Goal: Task Accomplishment & Management: Complete application form

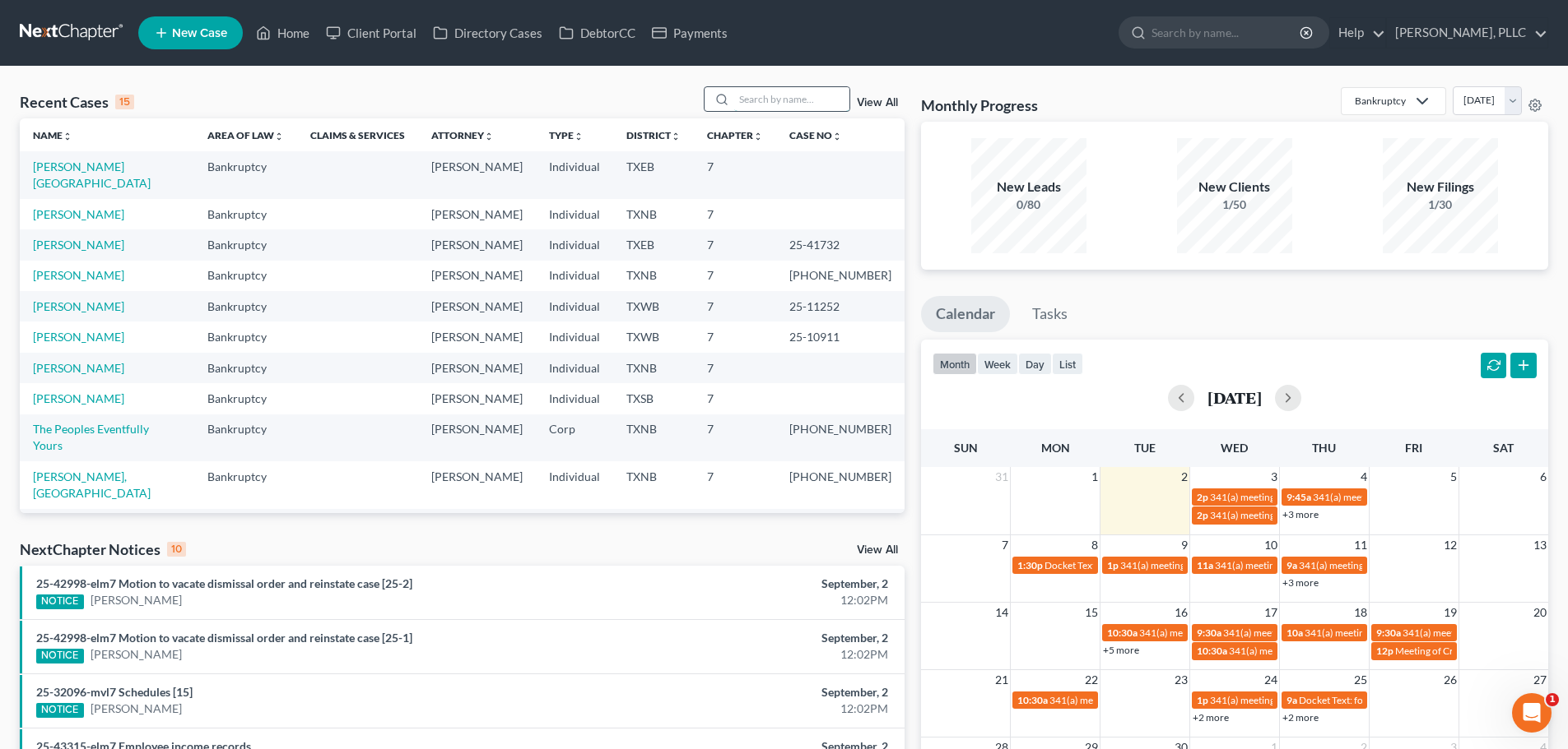
click at [741, 94] on input "search" at bounding box center [791, 99] width 115 height 24
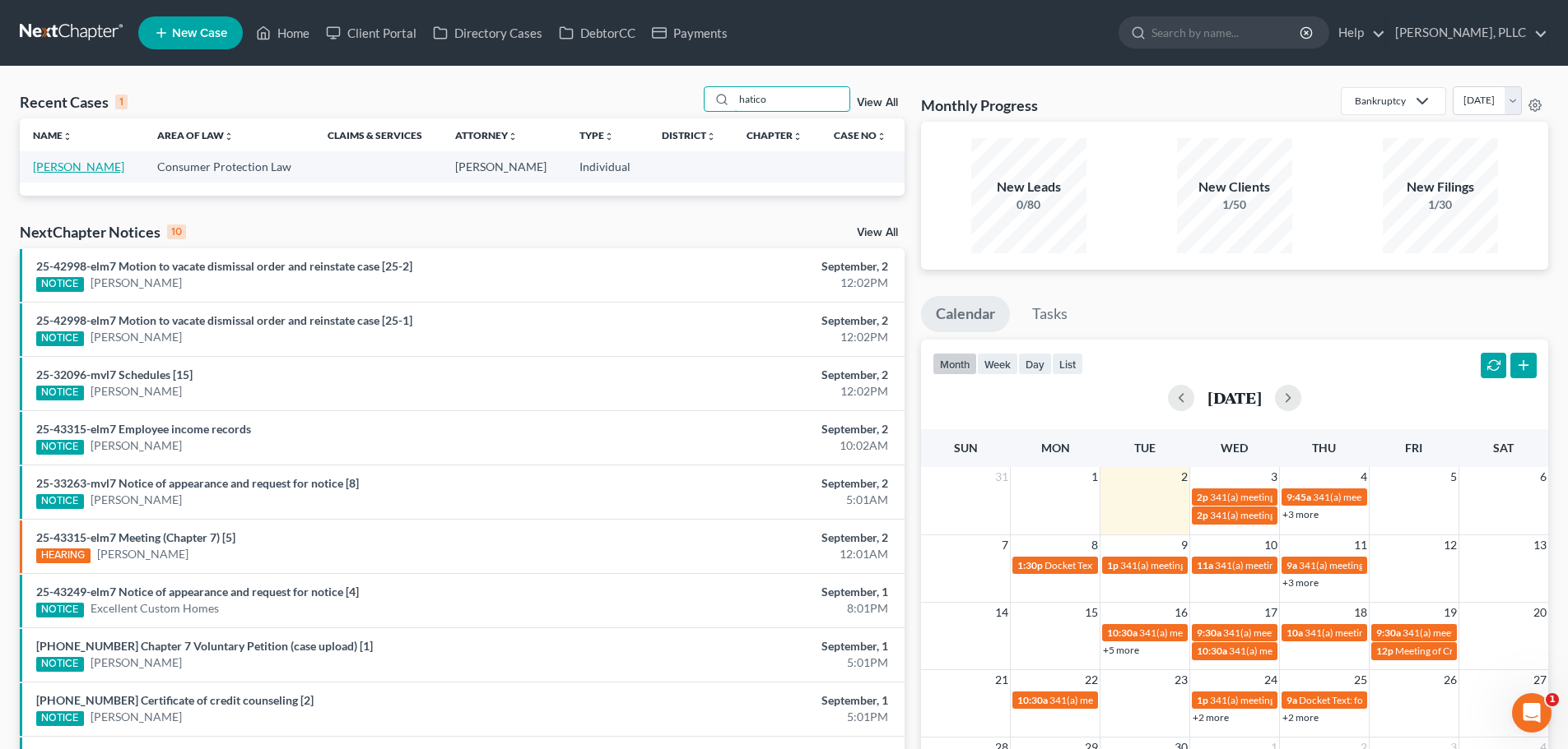
type input "hatico"
click at [102, 169] on link "[PERSON_NAME]" at bounding box center [79, 166] width 91 height 14
select select "1"
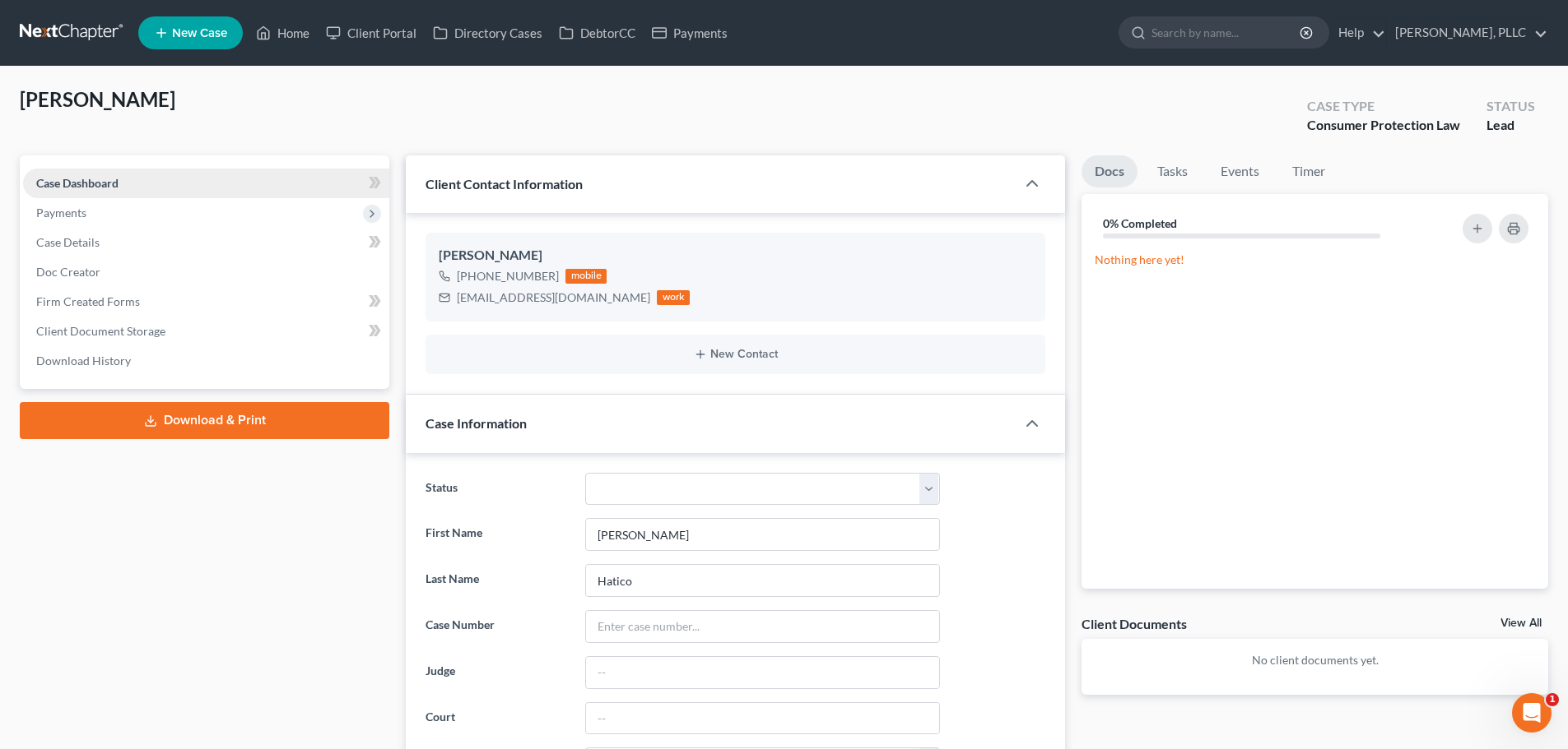
click at [90, 184] on span "Case Dashboard" at bounding box center [77, 183] width 82 height 14
click at [90, 181] on span "Case Dashboard" at bounding box center [77, 183] width 82 height 14
click at [96, 184] on span "Case Dashboard" at bounding box center [77, 183] width 82 height 14
click at [86, 215] on span "Payments" at bounding box center [206, 212] width 366 height 30
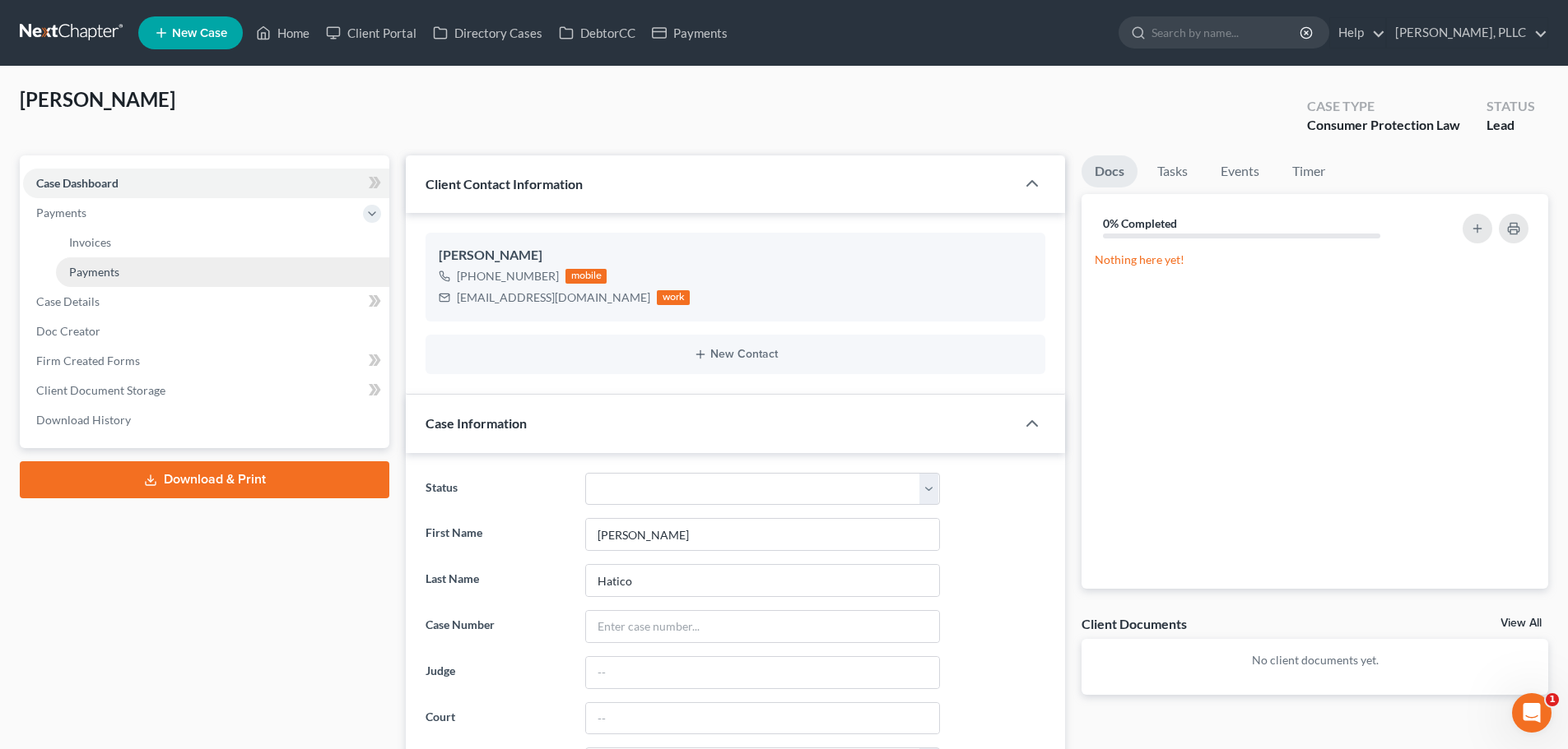
click at [93, 267] on span "Payments" at bounding box center [94, 272] width 50 height 14
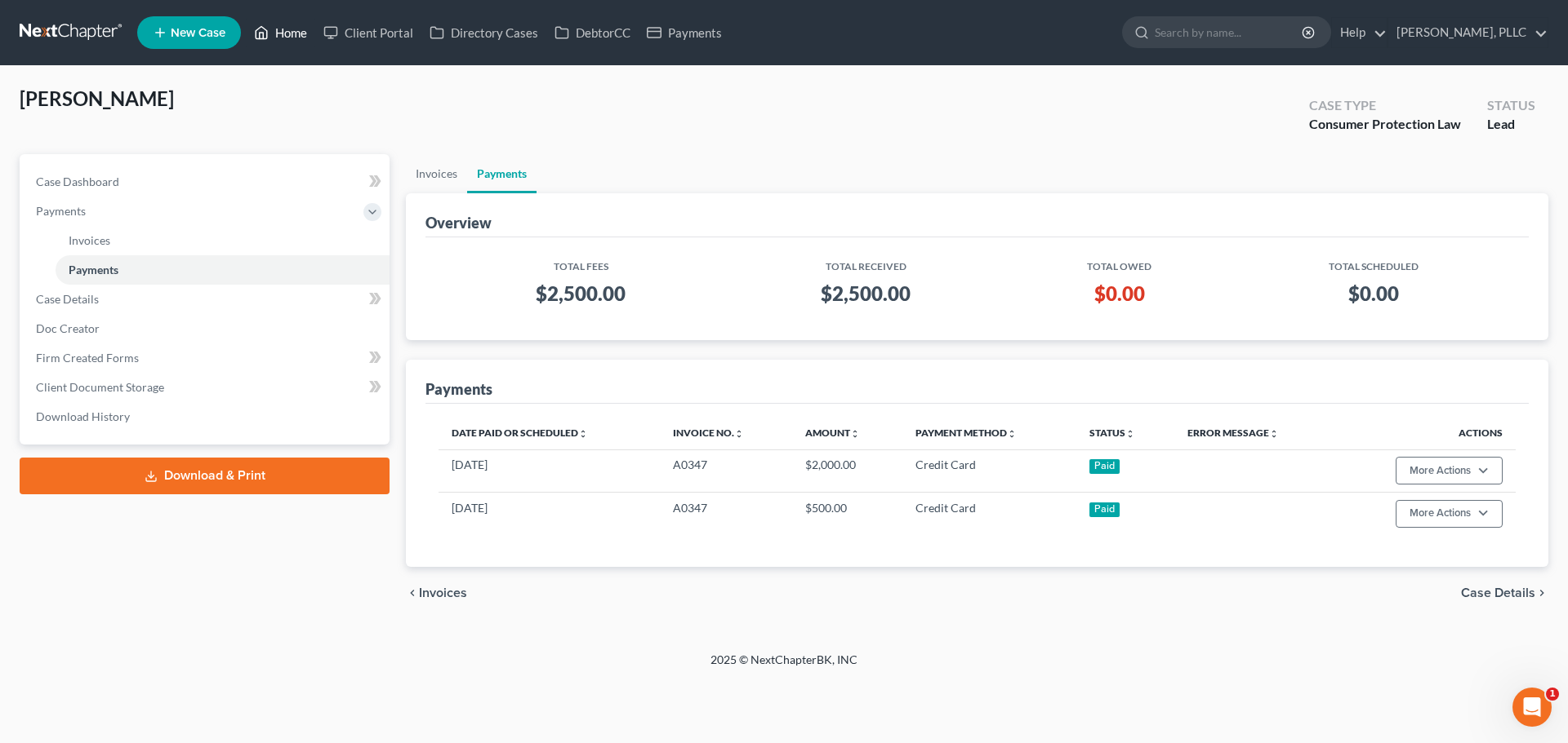
click at [293, 39] on link "Home" at bounding box center [280, 32] width 69 height 30
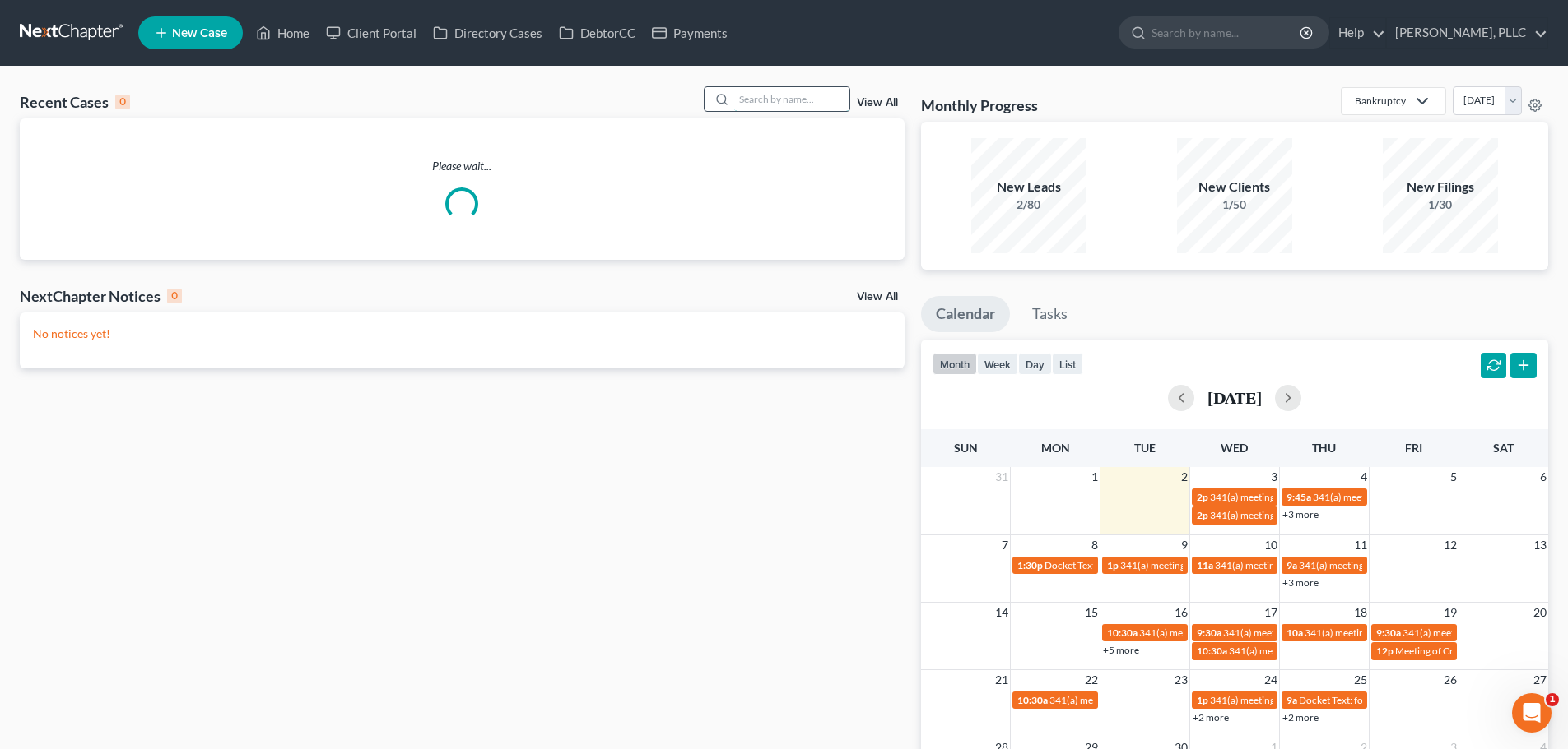
click at [765, 94] on input "search" at bounding box center [791, 99] width 115 height 24
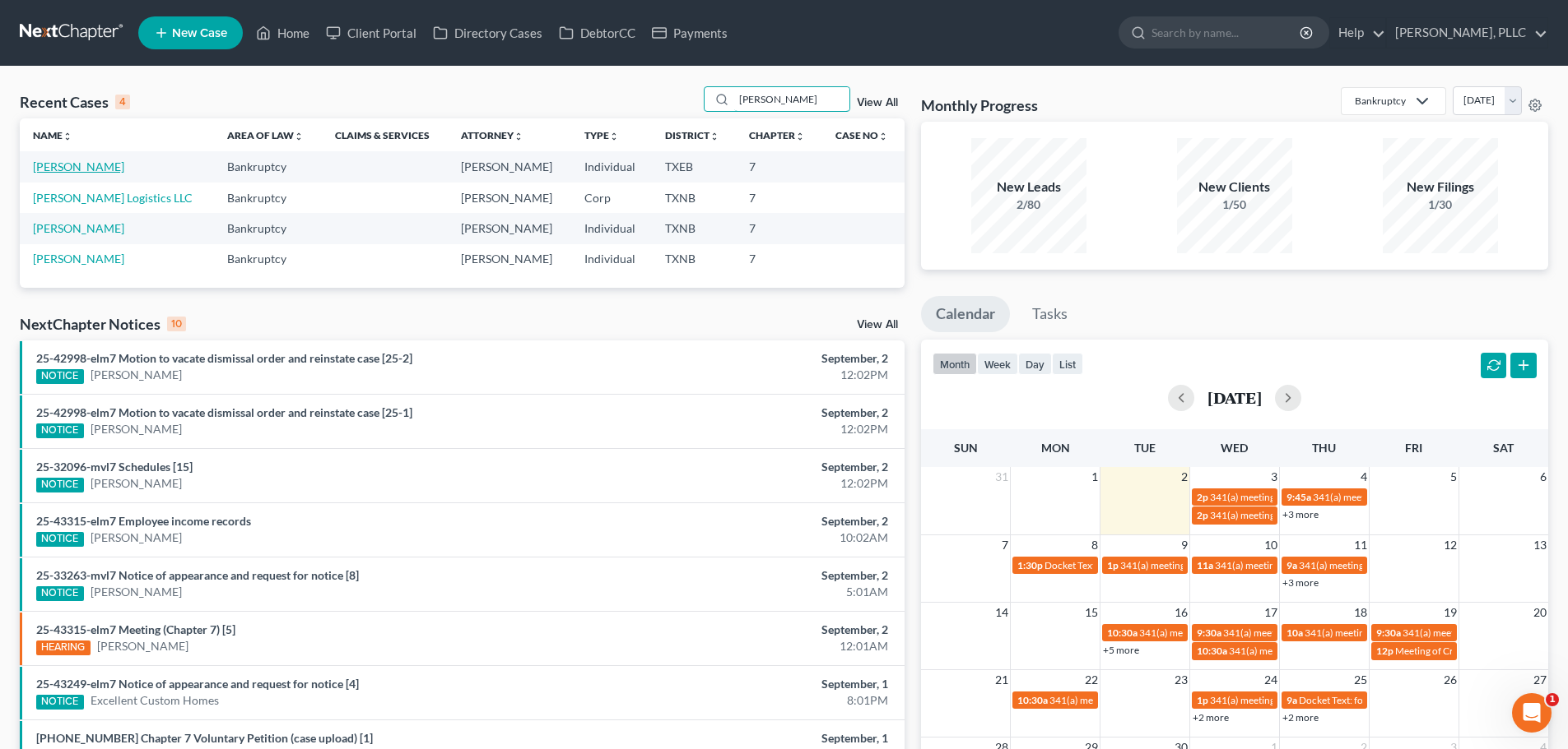
type input "[PERSON_NAME]"
click at [98, 164] on link "[PERSON_NAME]" at bounding box center [79, 166] width 91 height 14
select select "3"
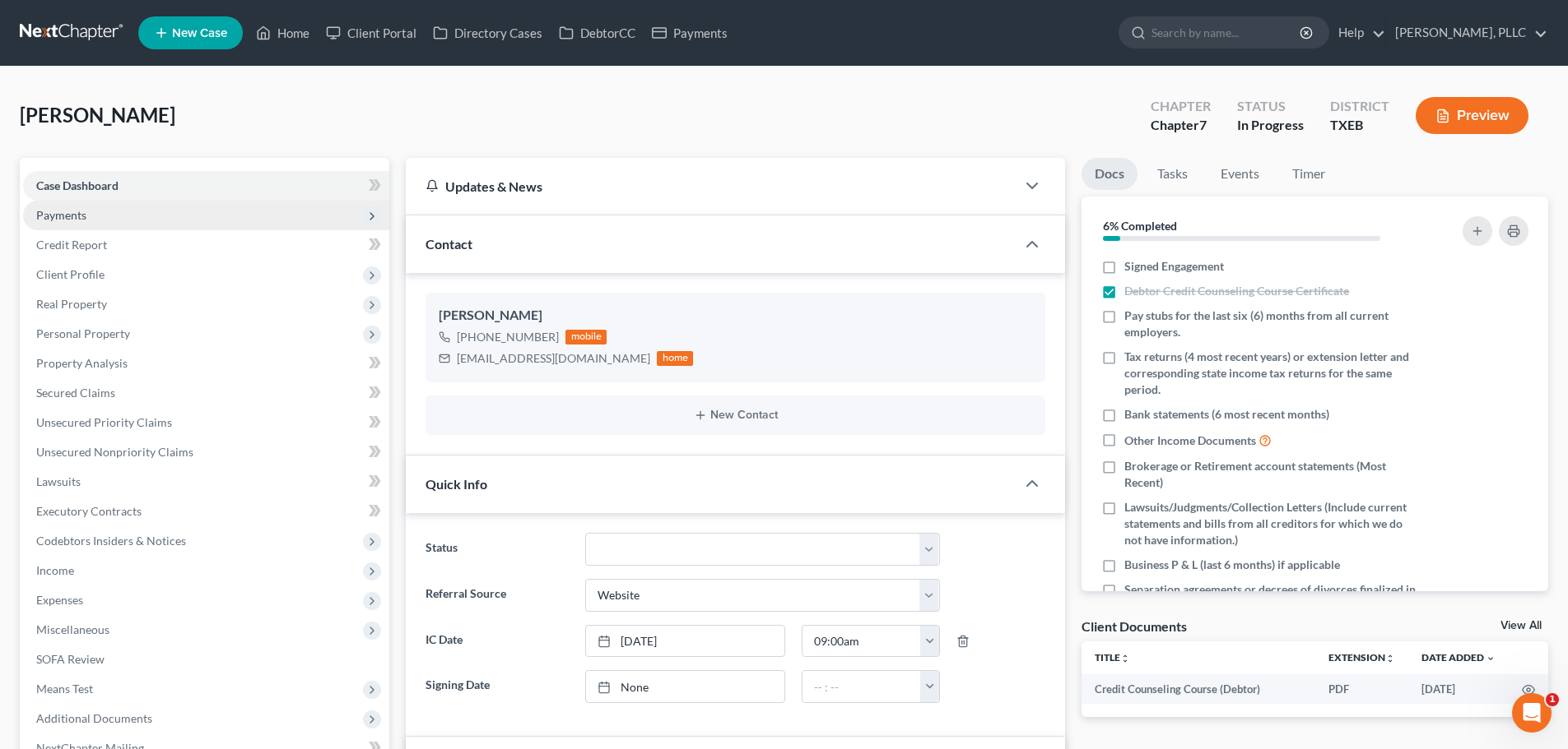
click at [78, 219] on span "Payments" at bounding box center [61, 215] width 50 height 14
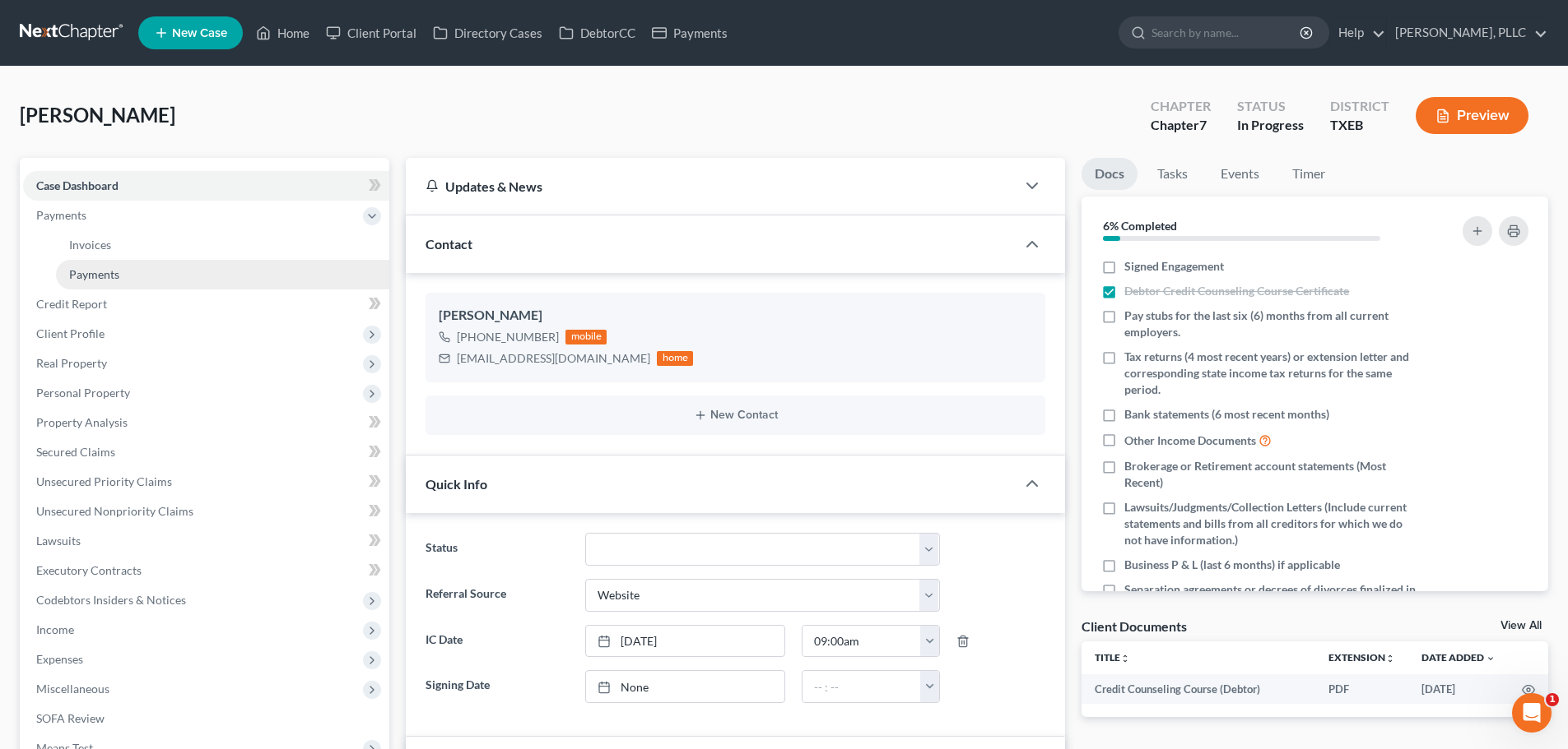
click at [104, 278] on span "Payments" at bounding box center [94, 274] width 50 height 14
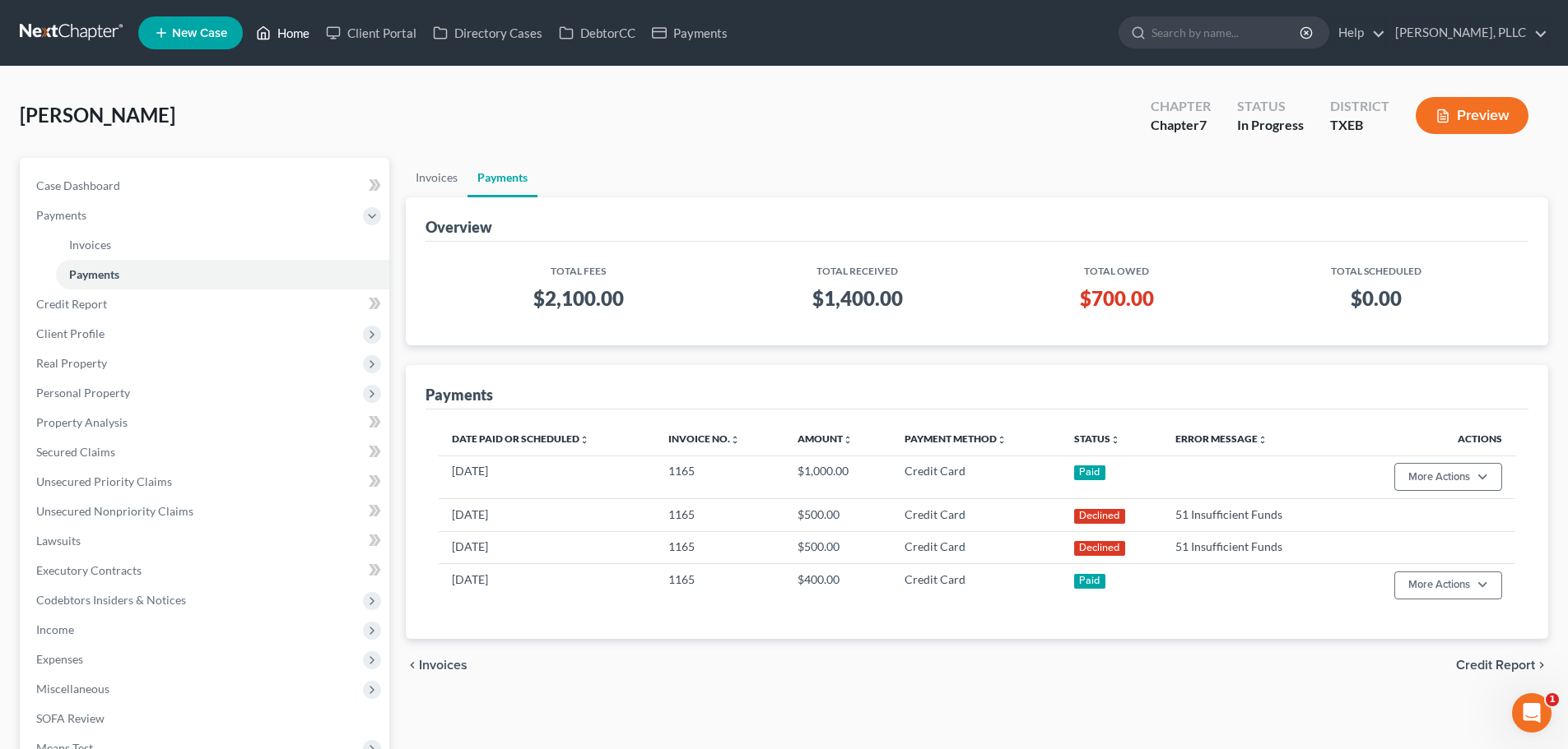
click at [293, 34] on link "Home" at bounding box center [283, 32] width 70 height 30
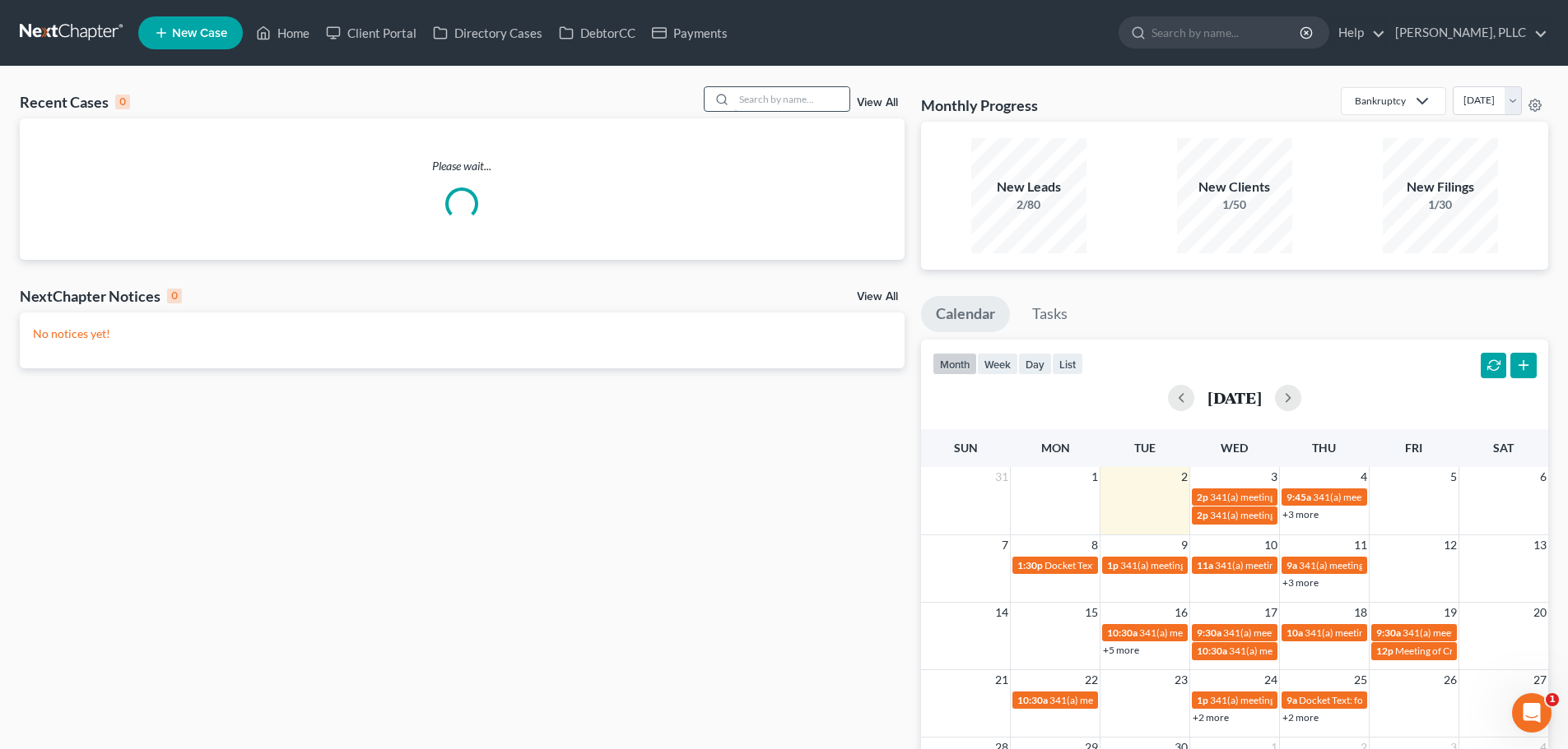
click at [802, 105] on input "search" at bounding box center [791, 99] width 115 height 24
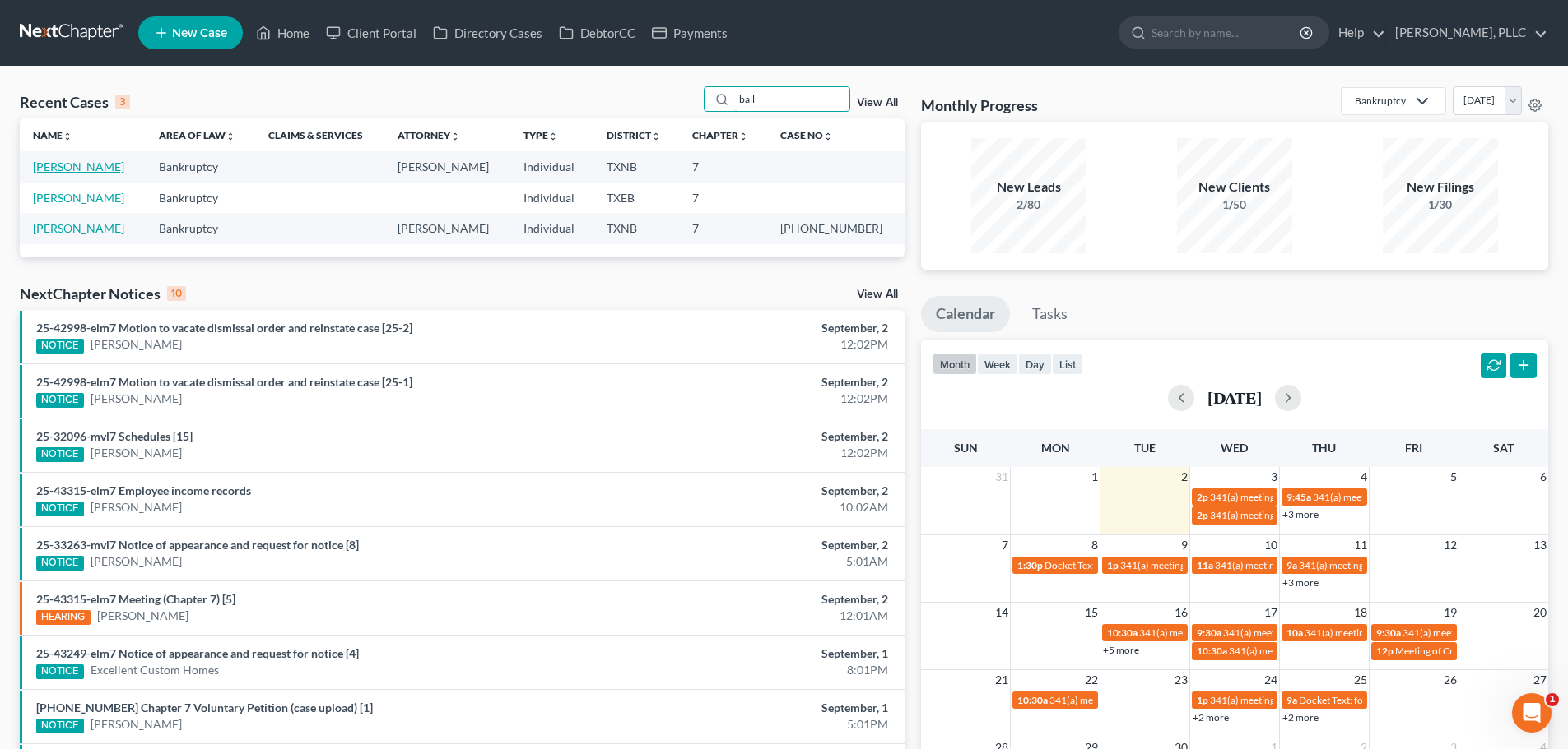
type input "ball"
click at [69, 165] on link "[PERSON_NAME]" at bounding box center [79, 166] width 91 height 14
select select "4"
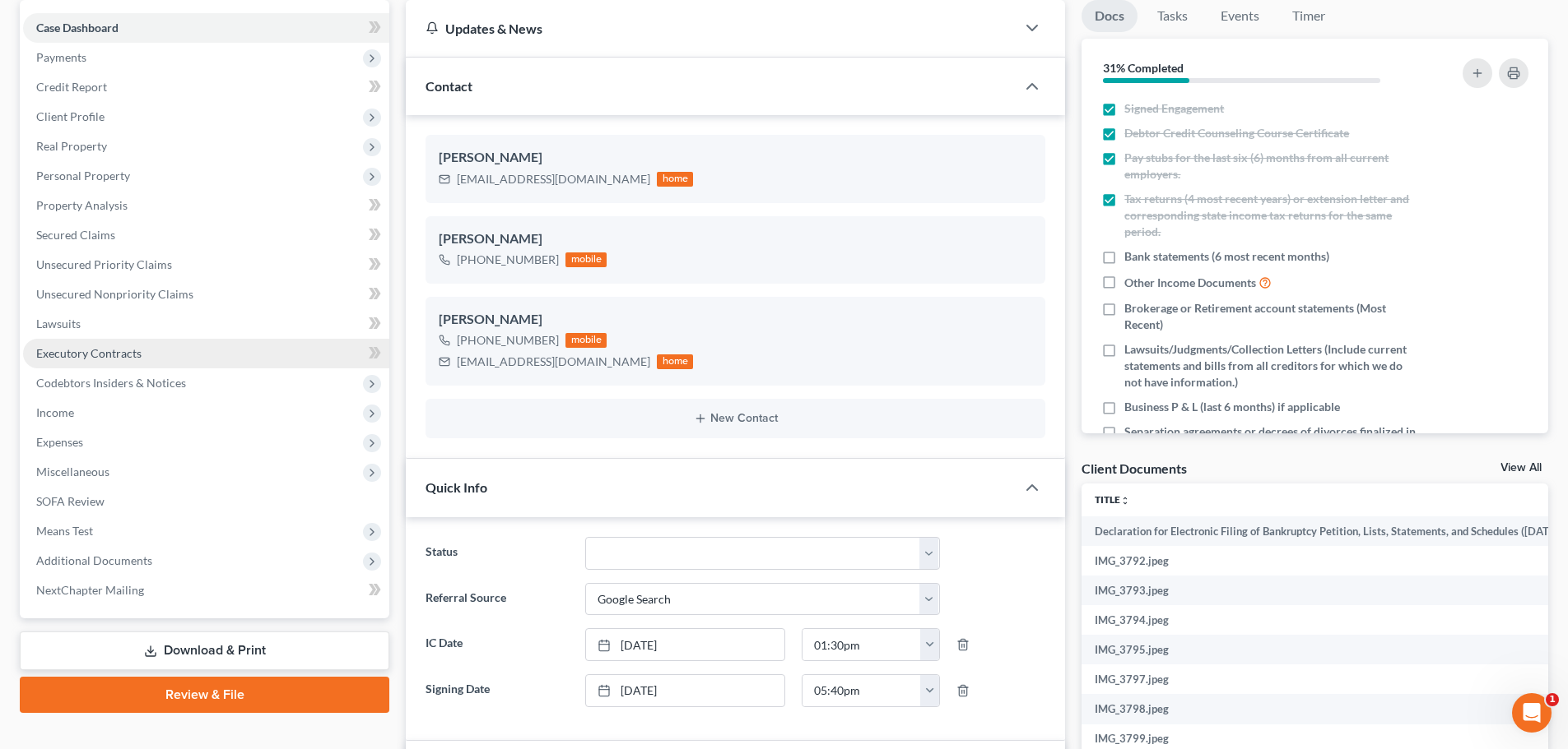
scroll to position [247, 0]
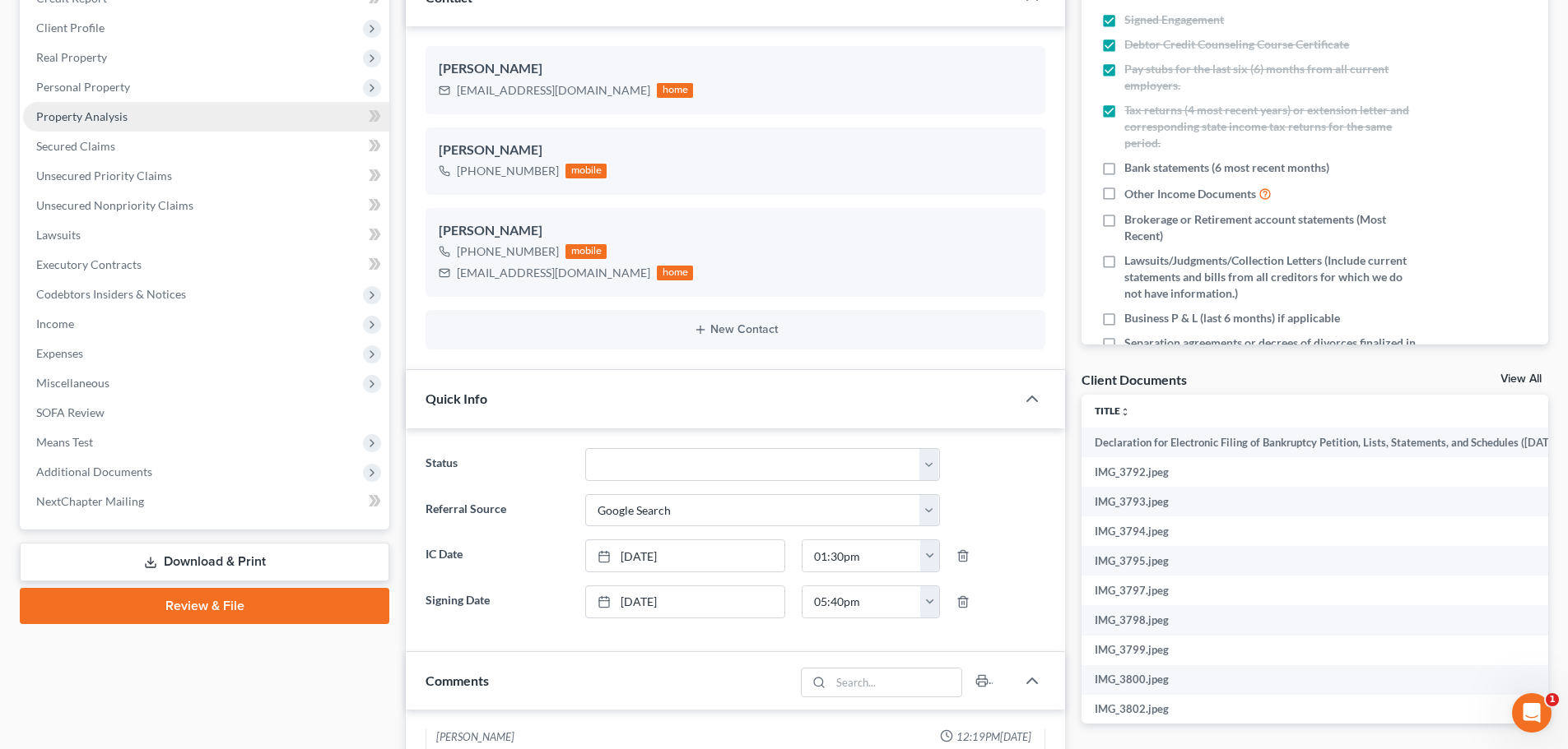
click at [80, 117] on span "Property Analysis" at bounding box center [81, 116] width 91 height 14
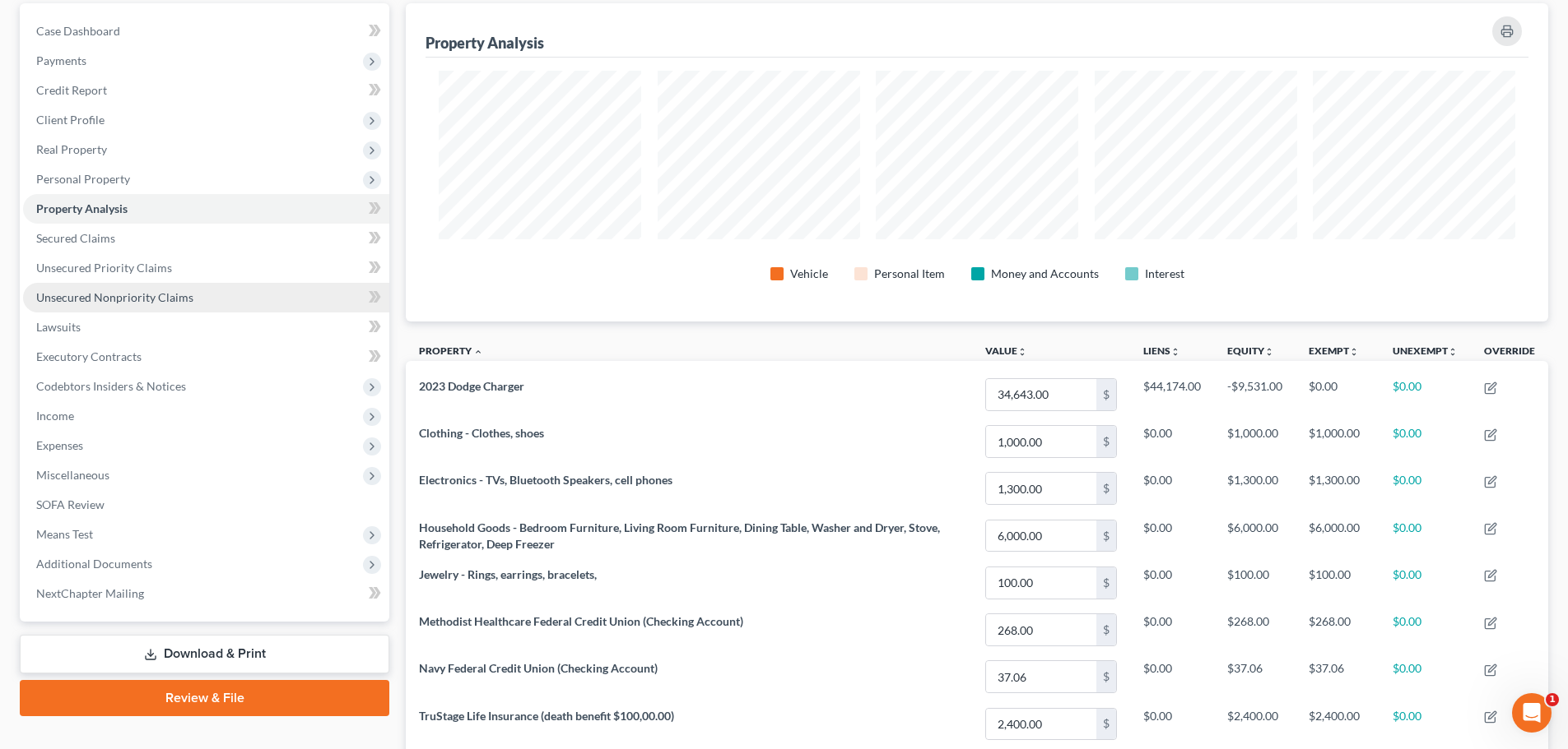
scroll to position [165, 0]
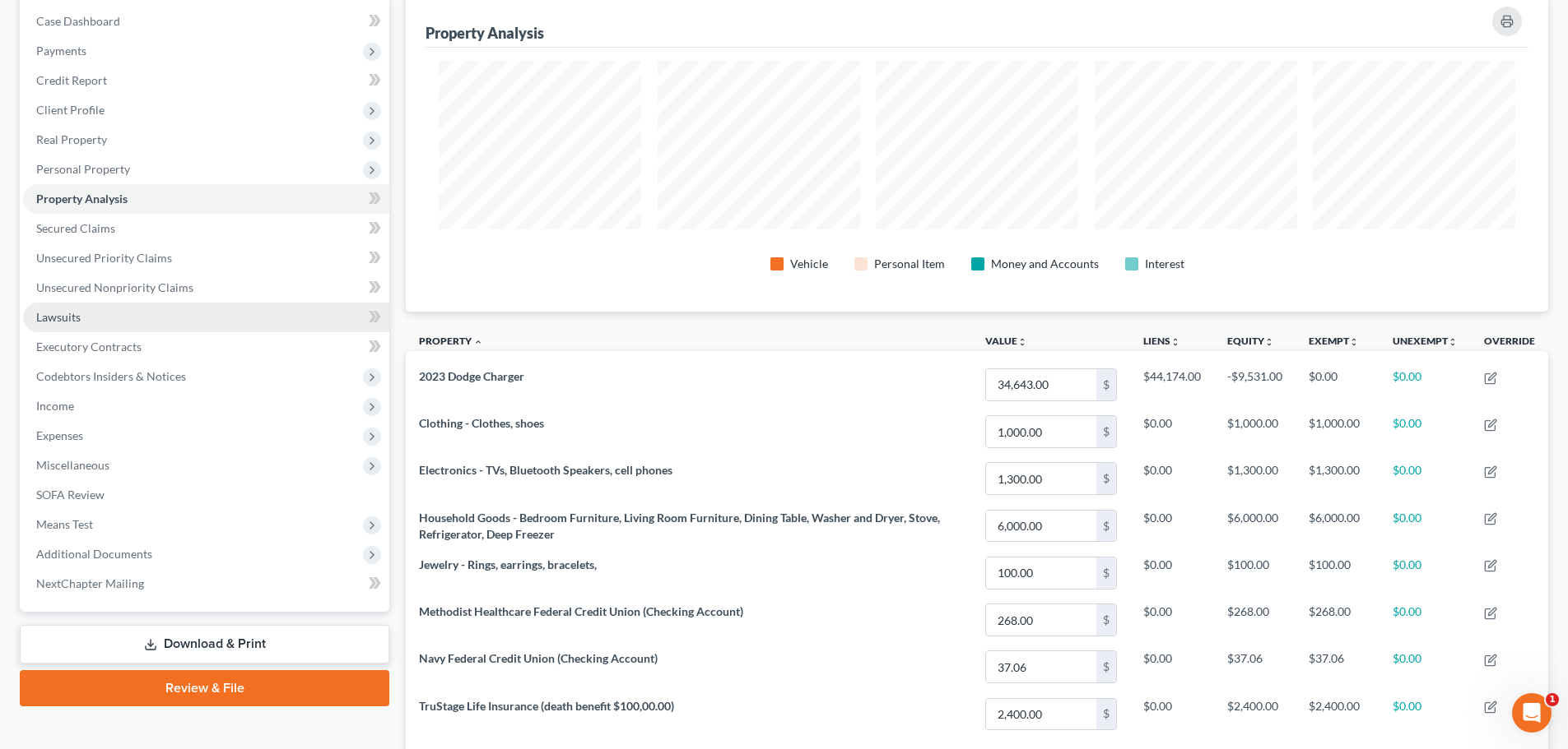
click at [102, 328] on link "Lawsuits" at bounding box center [206, 317] width 366 height 30
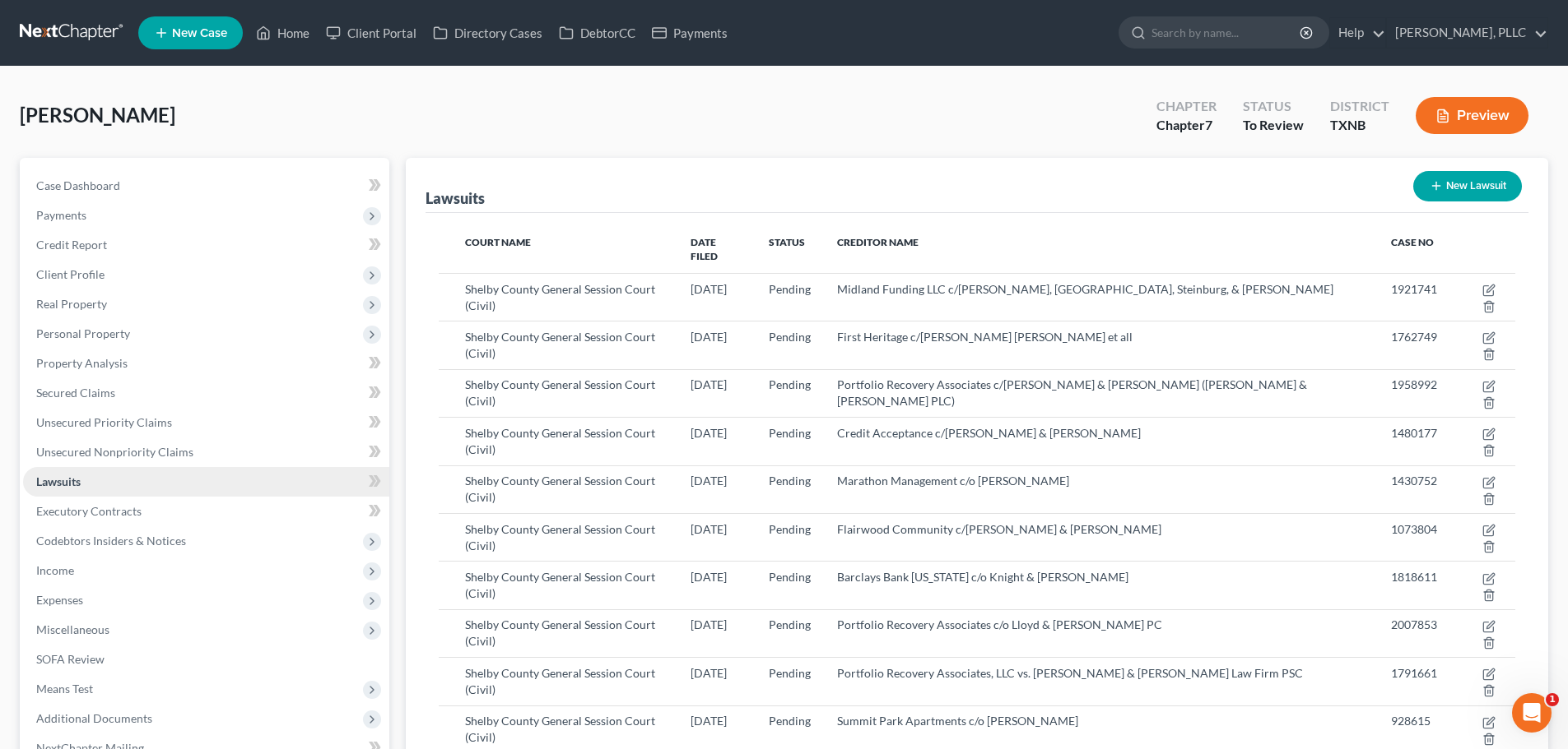
click at [202, 485] on link "Lawsuits" at bounding box center [206, 482] width 366 height 30
click at [187, 195] on link "Case Dashboard" at bounding box center [206, 186] width 366 height 30
select select "4"
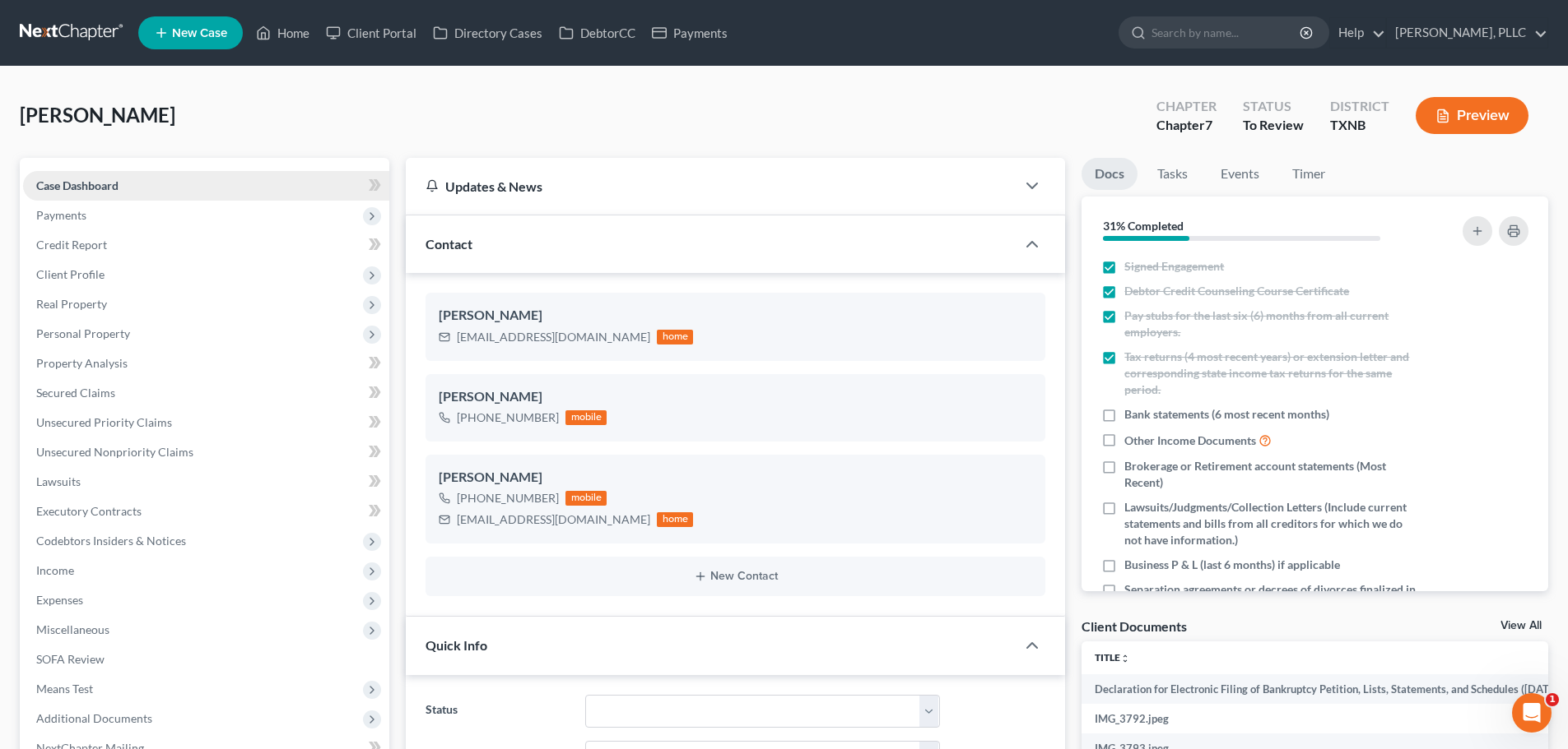
scroll to position [630, 0]
click at [153, 216] on span "Payments" at bounding box center [206, 215] width 366 height 30
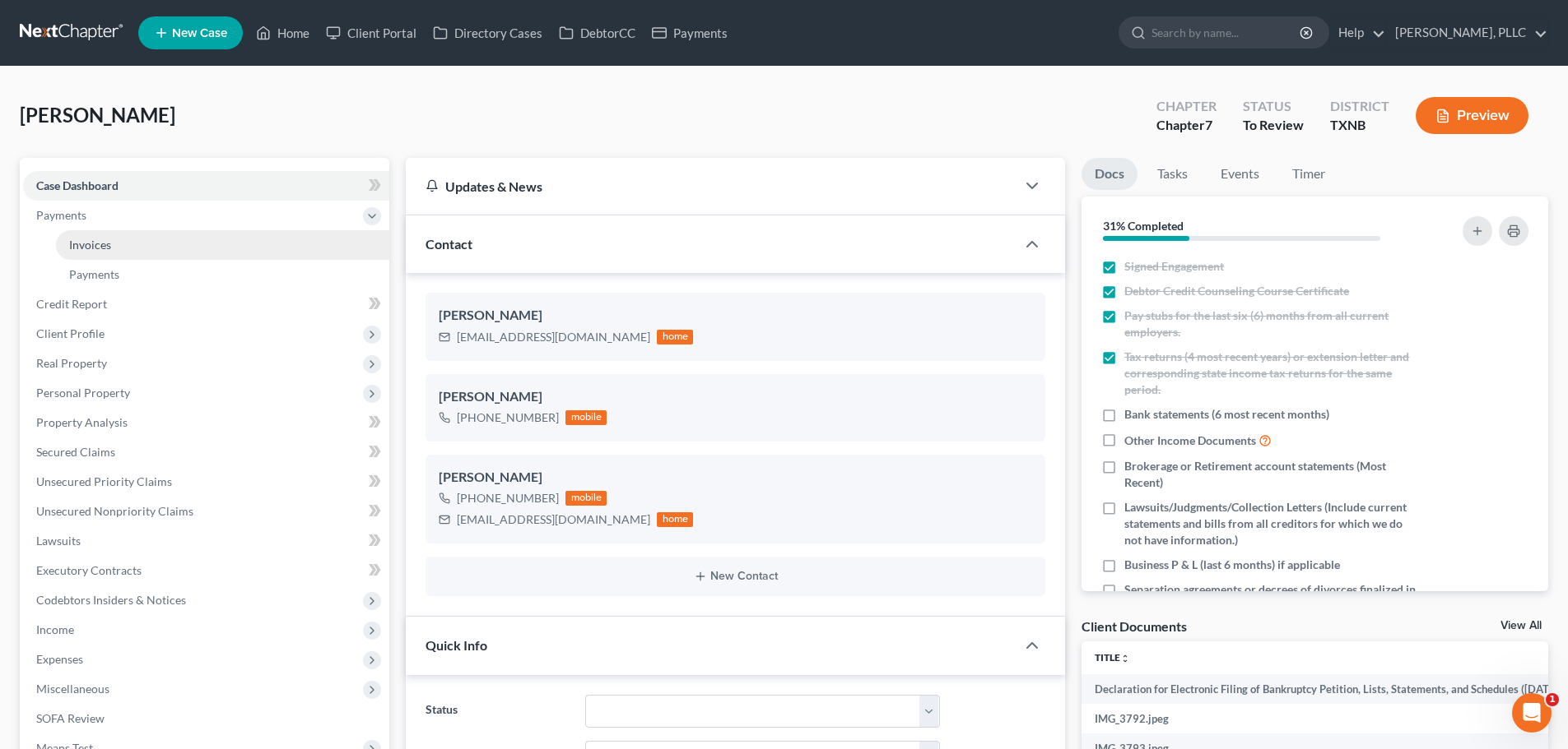
click at [151, 249] on link "Invoices" at bounding box center [223, 245] width 334 height 30
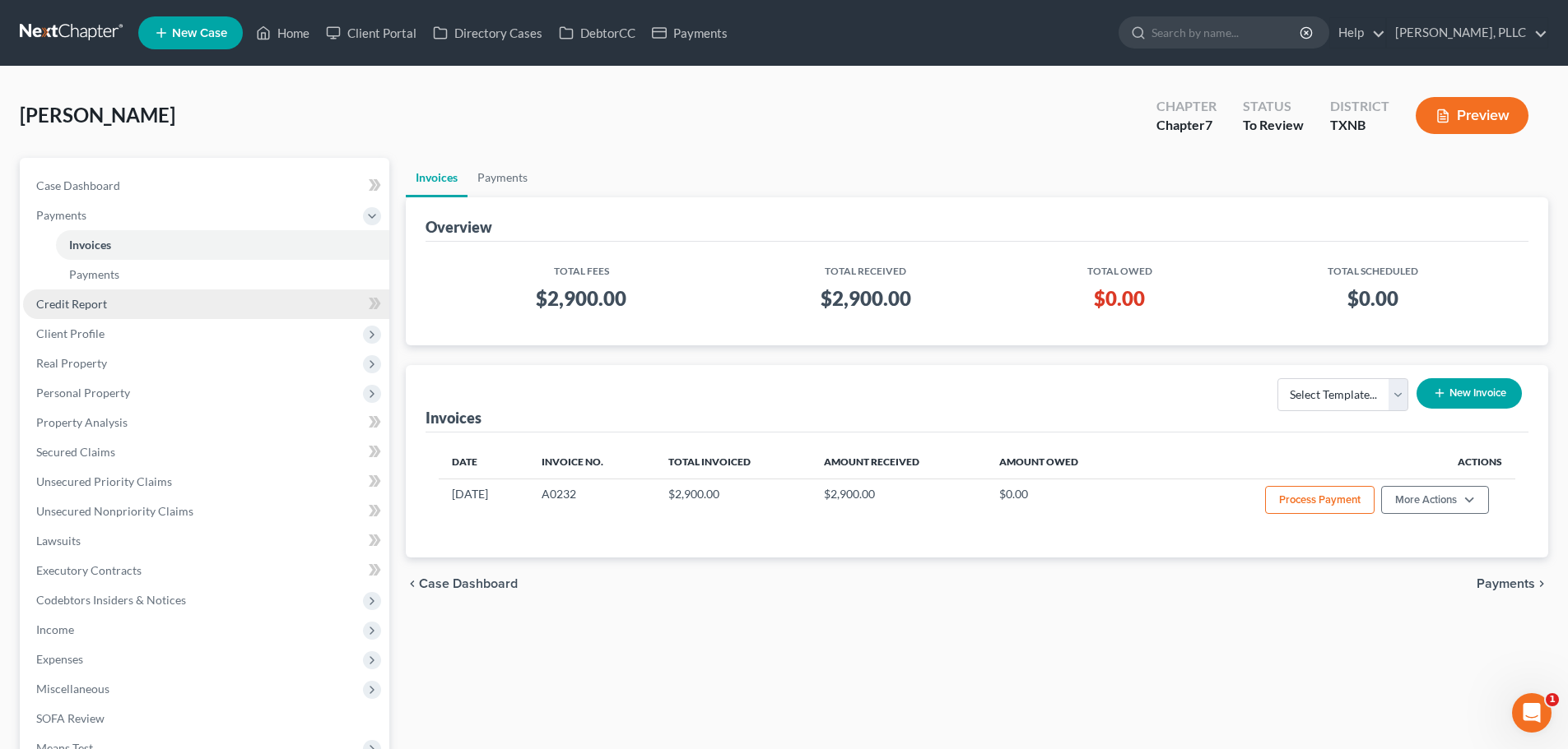
click at [152, 310] on link "Credit Report" at bounding box center [206, 304] width 366 height 30
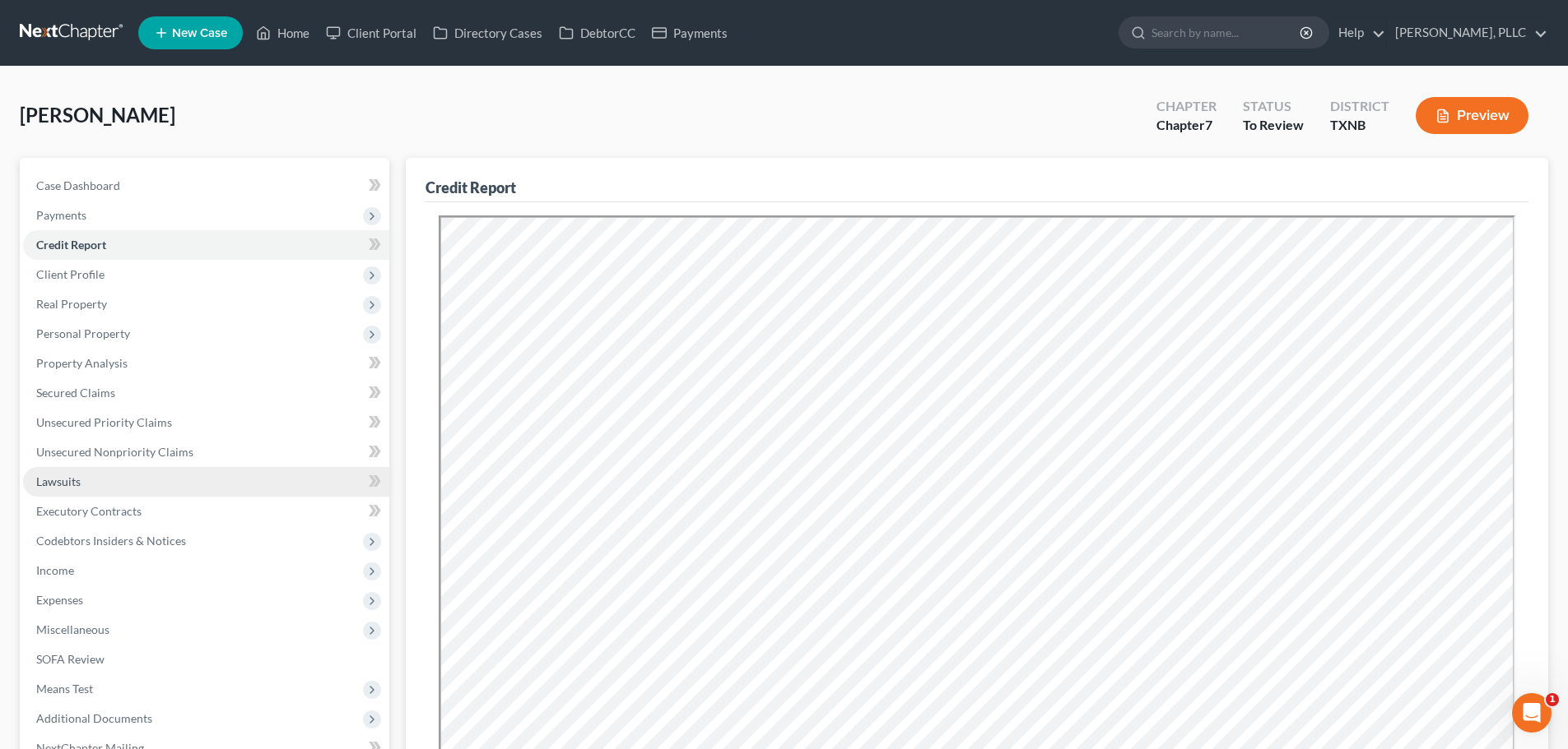
click at [108, 479] on link "Lawsuits" at bounding box center [206, 482] width 366 height 30
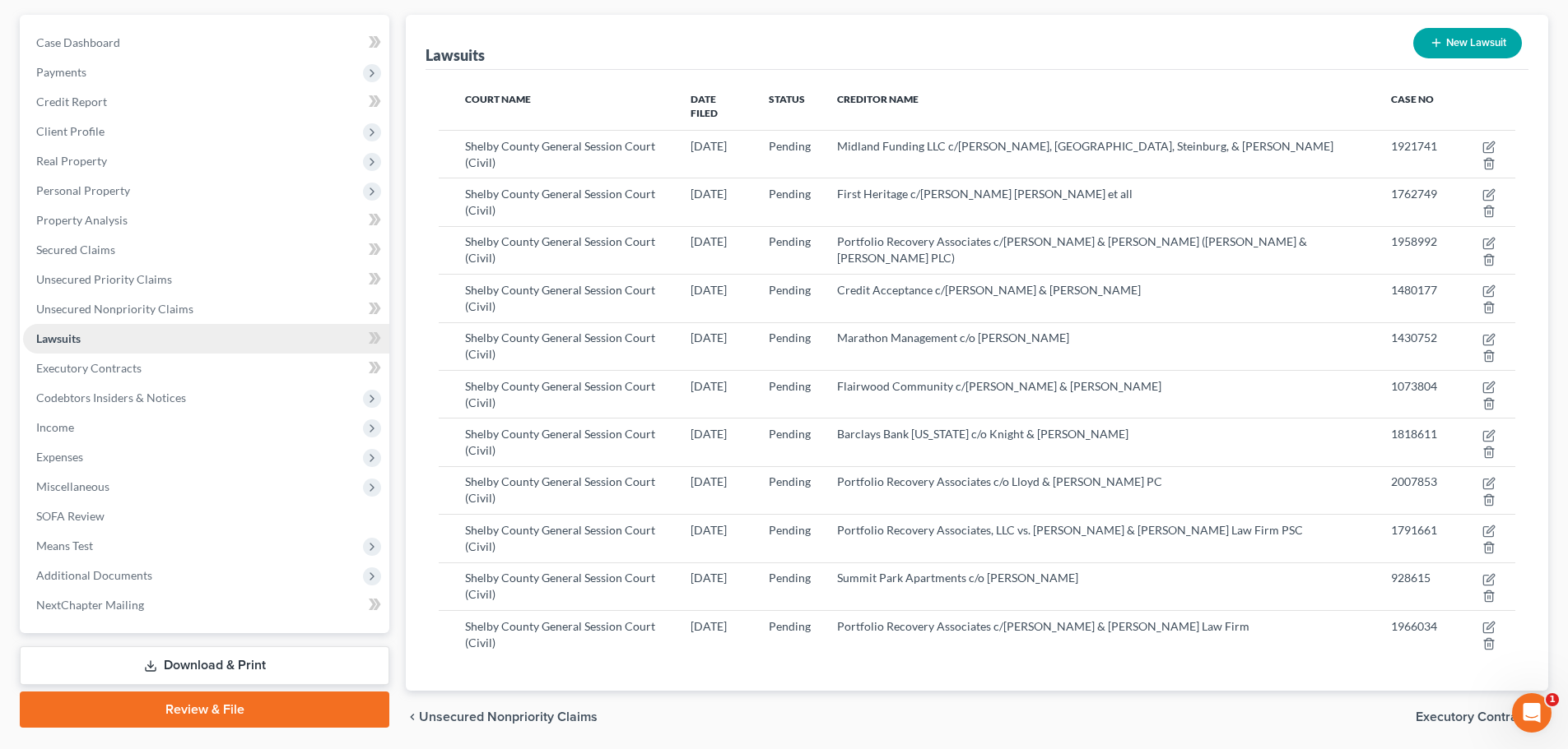
scroll to position [165, 0]
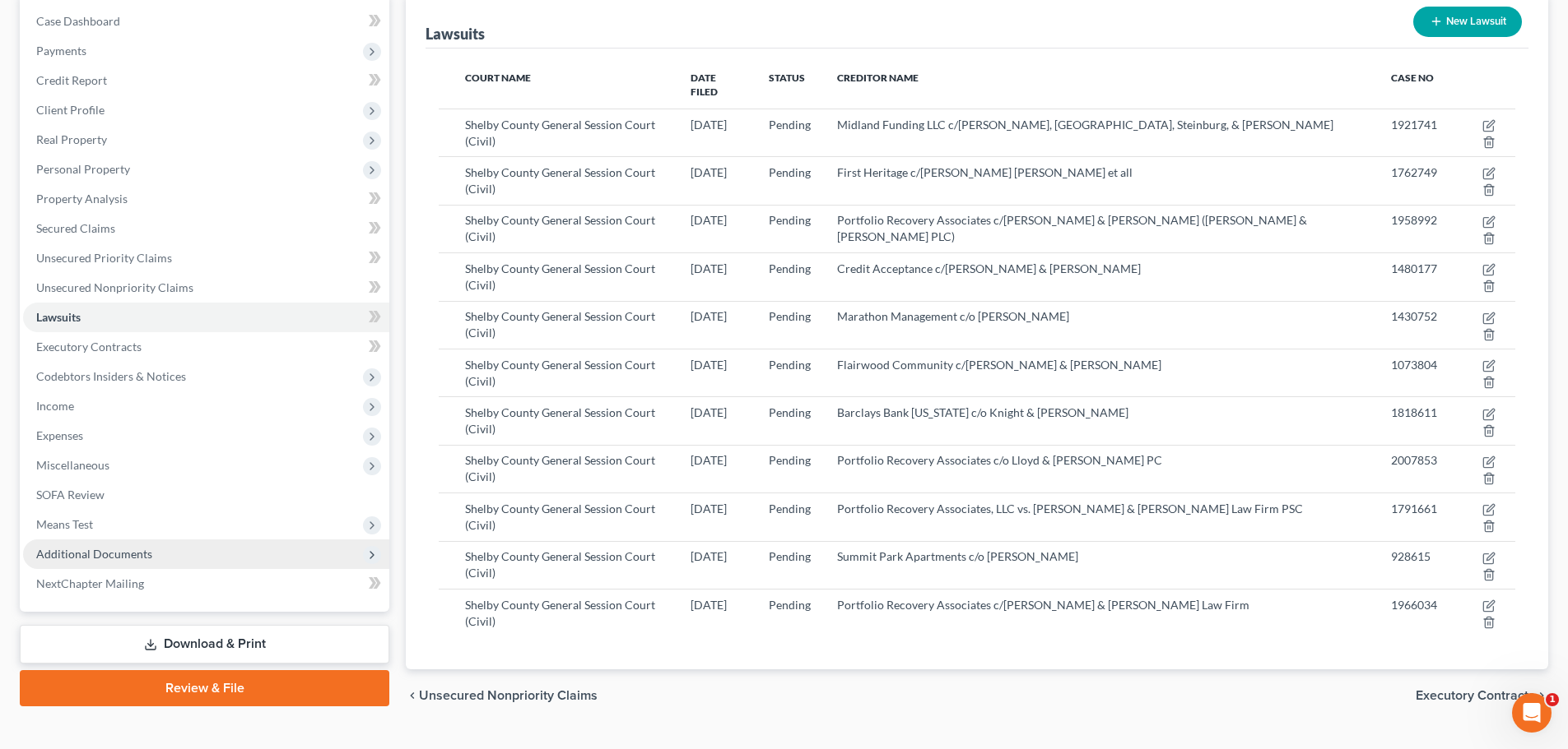
click at [102, 561] on span "Additional Documents" at bounding box center [206, 554] width 366 height 30
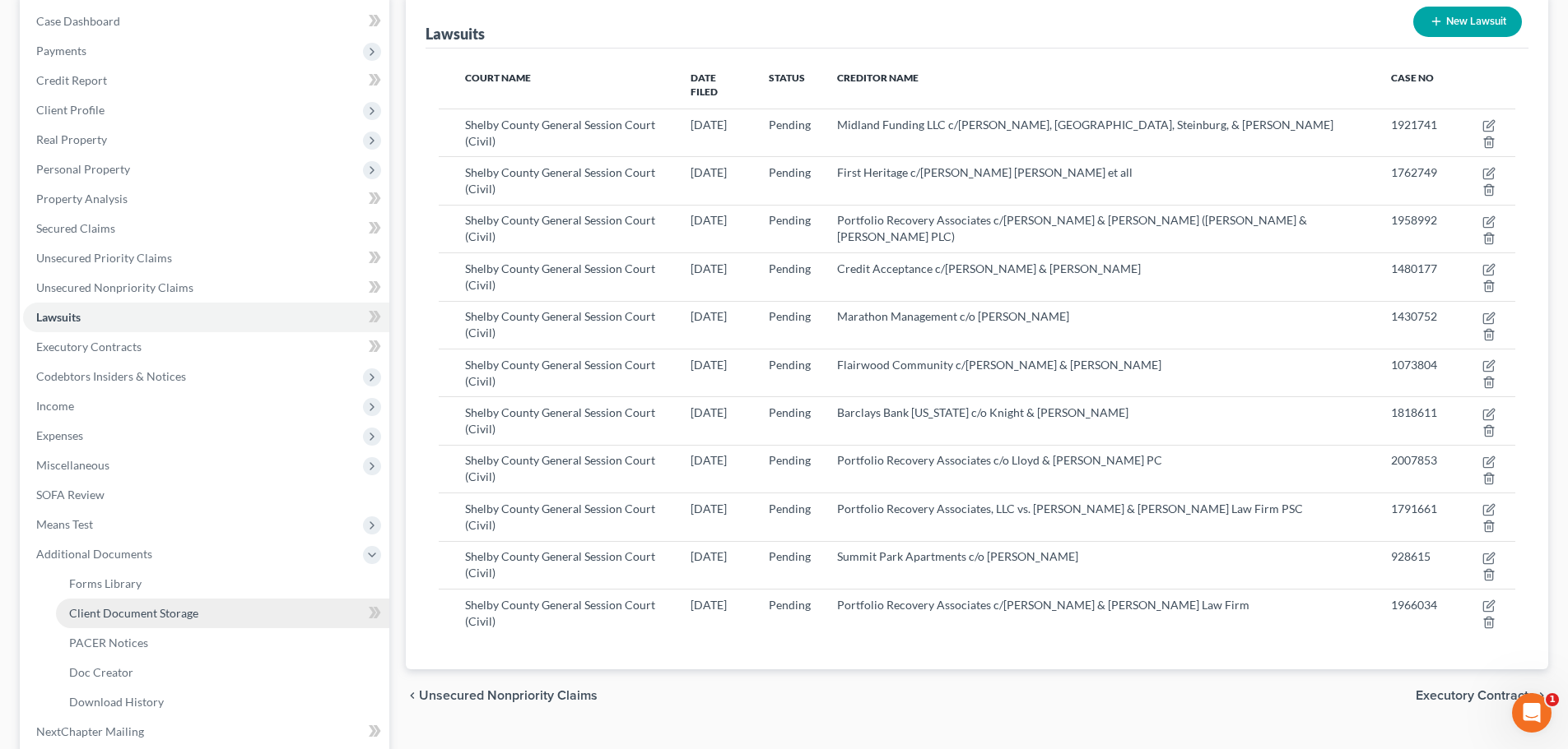
click at [112, 618] on span "Client Document Storage" at bounding box center [133, 613] width 129 height 14
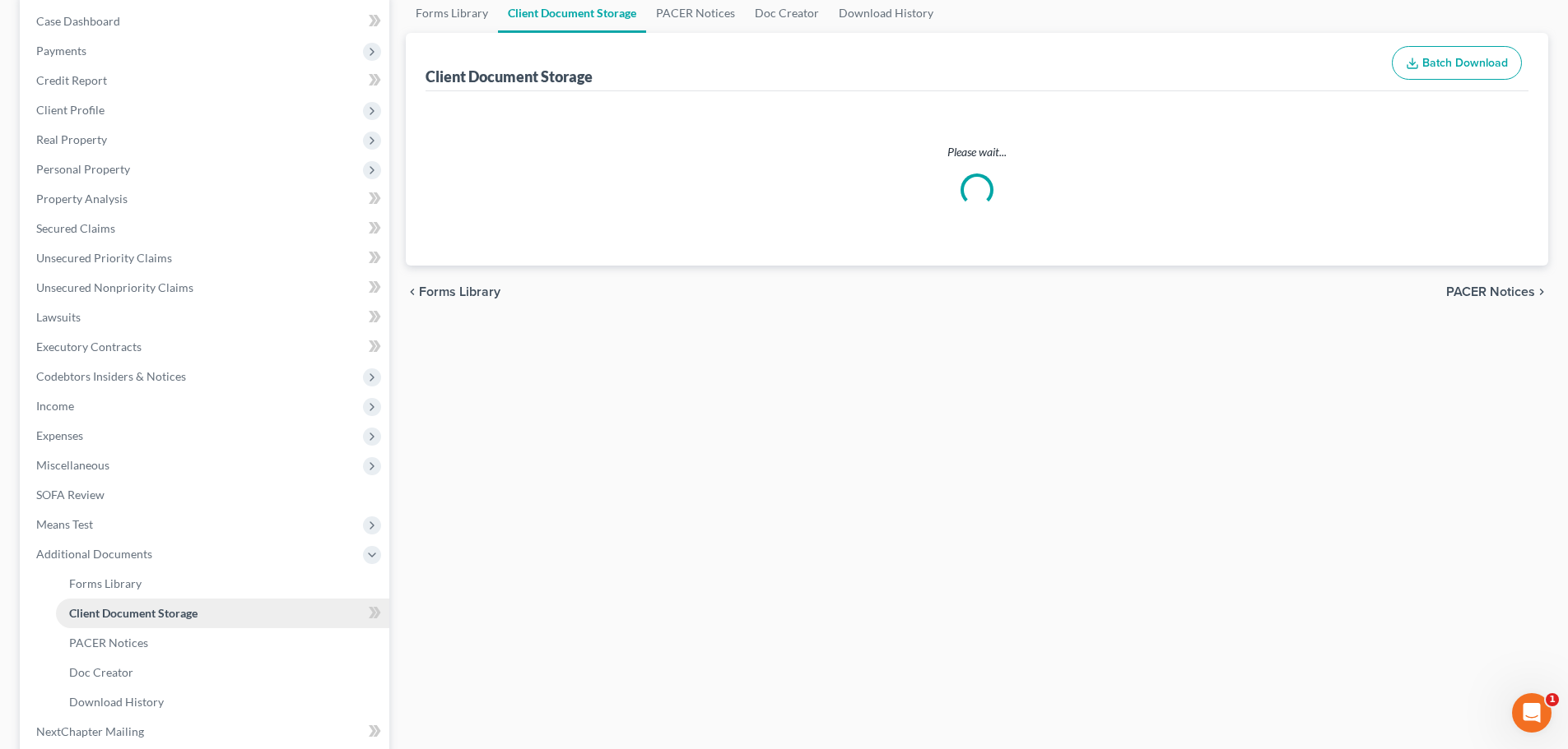
select select "6"
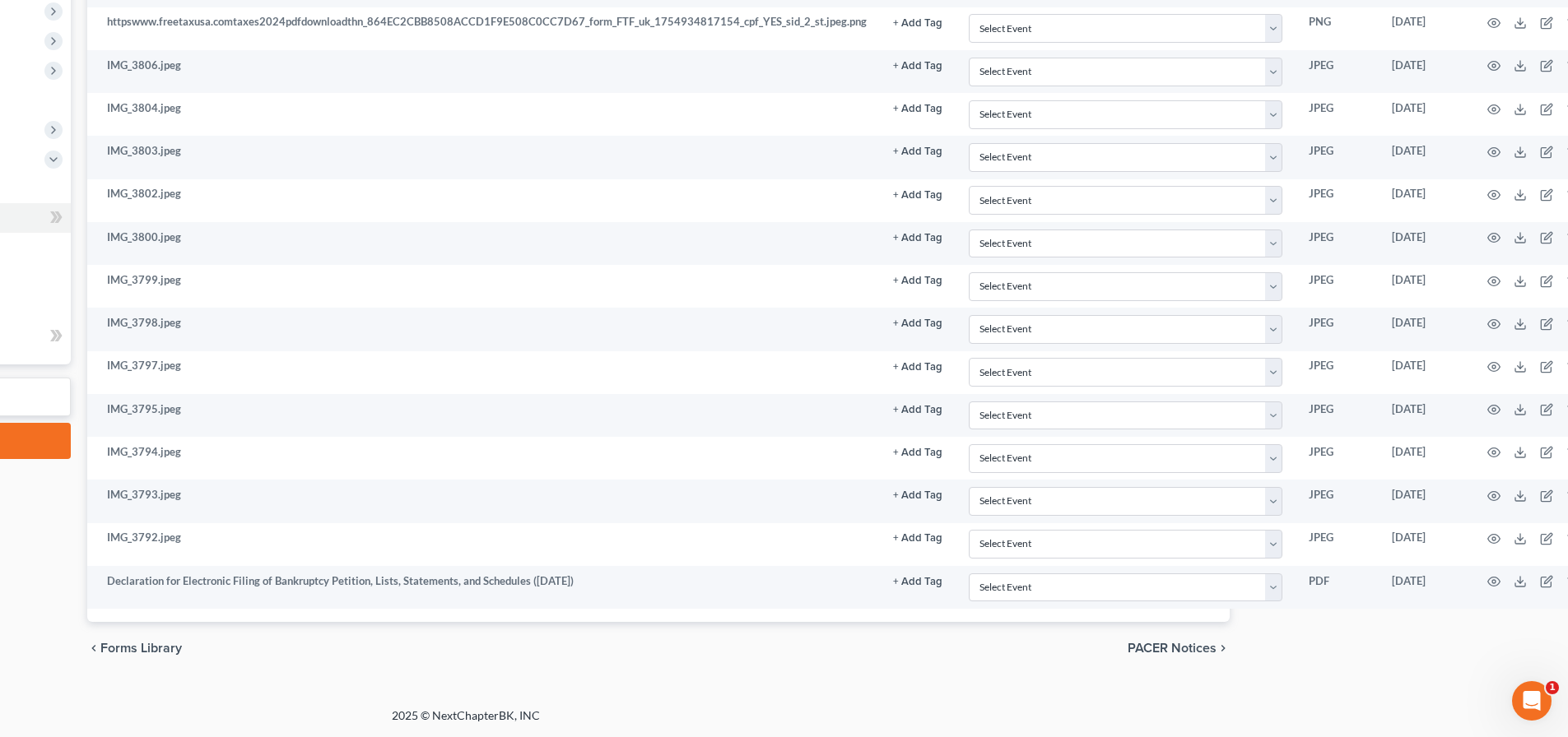
scroll to position [560, 347]
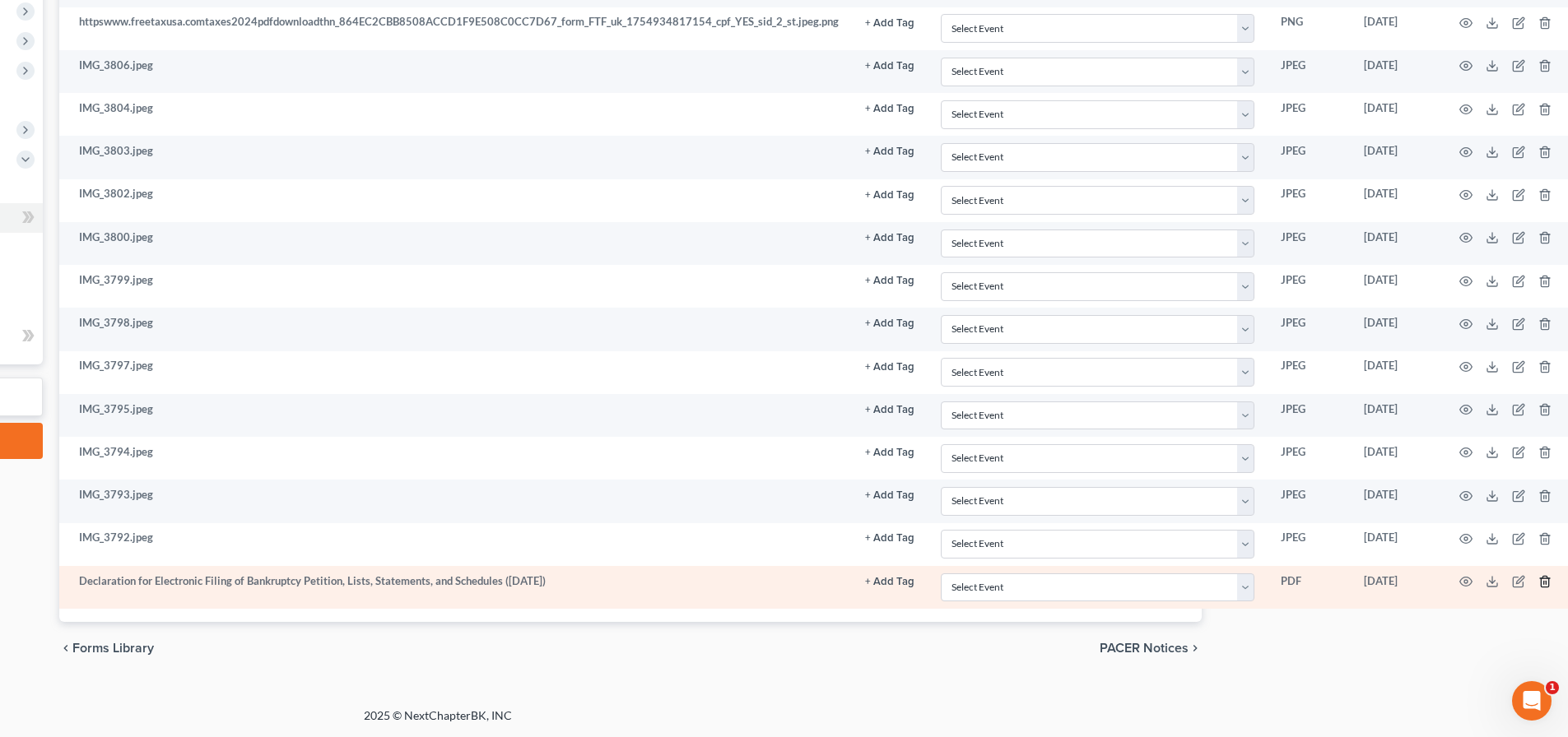
click at [1547, 585] on line "button" at bounding box center [1547, 583] width 0 height 3
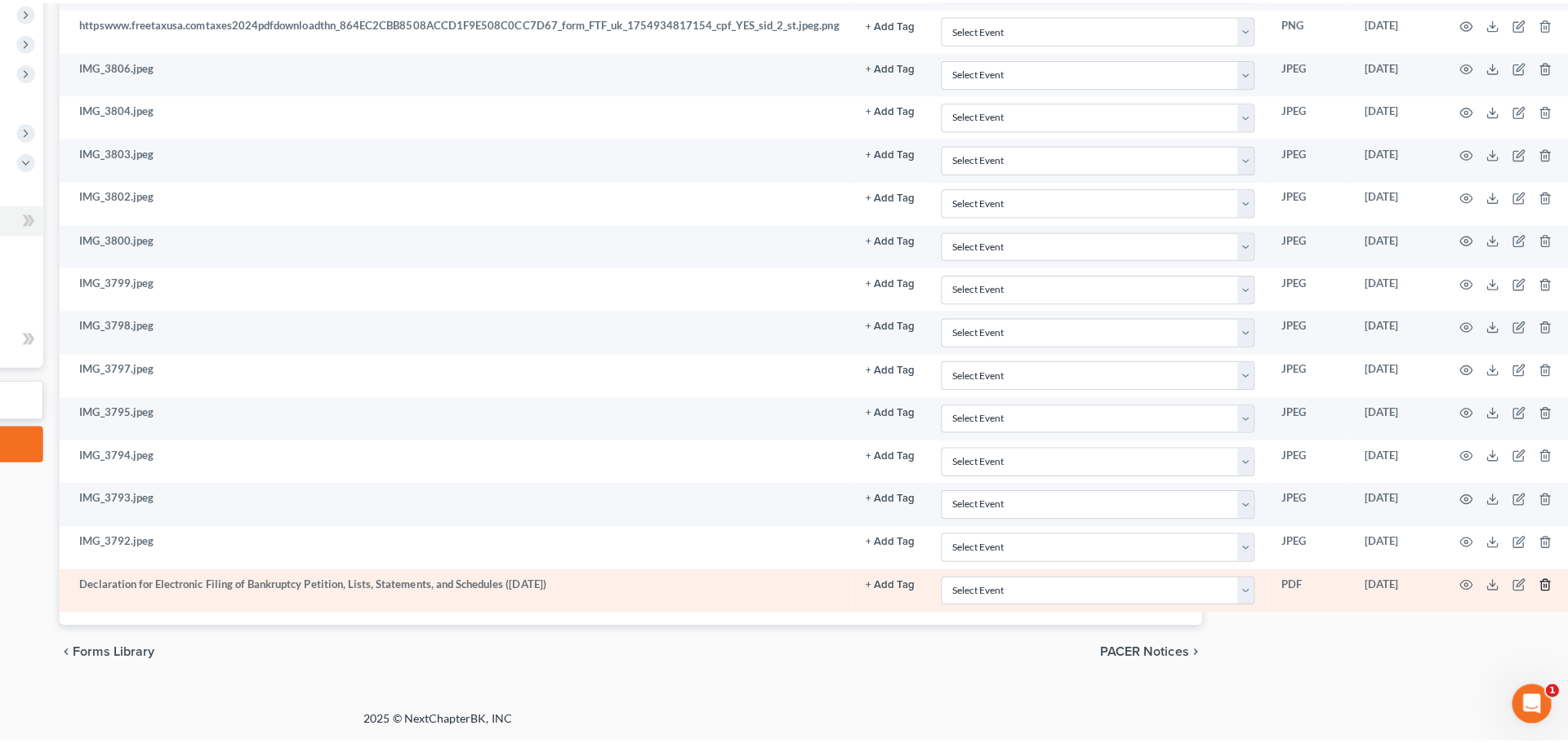
scroll to position [543, 334]
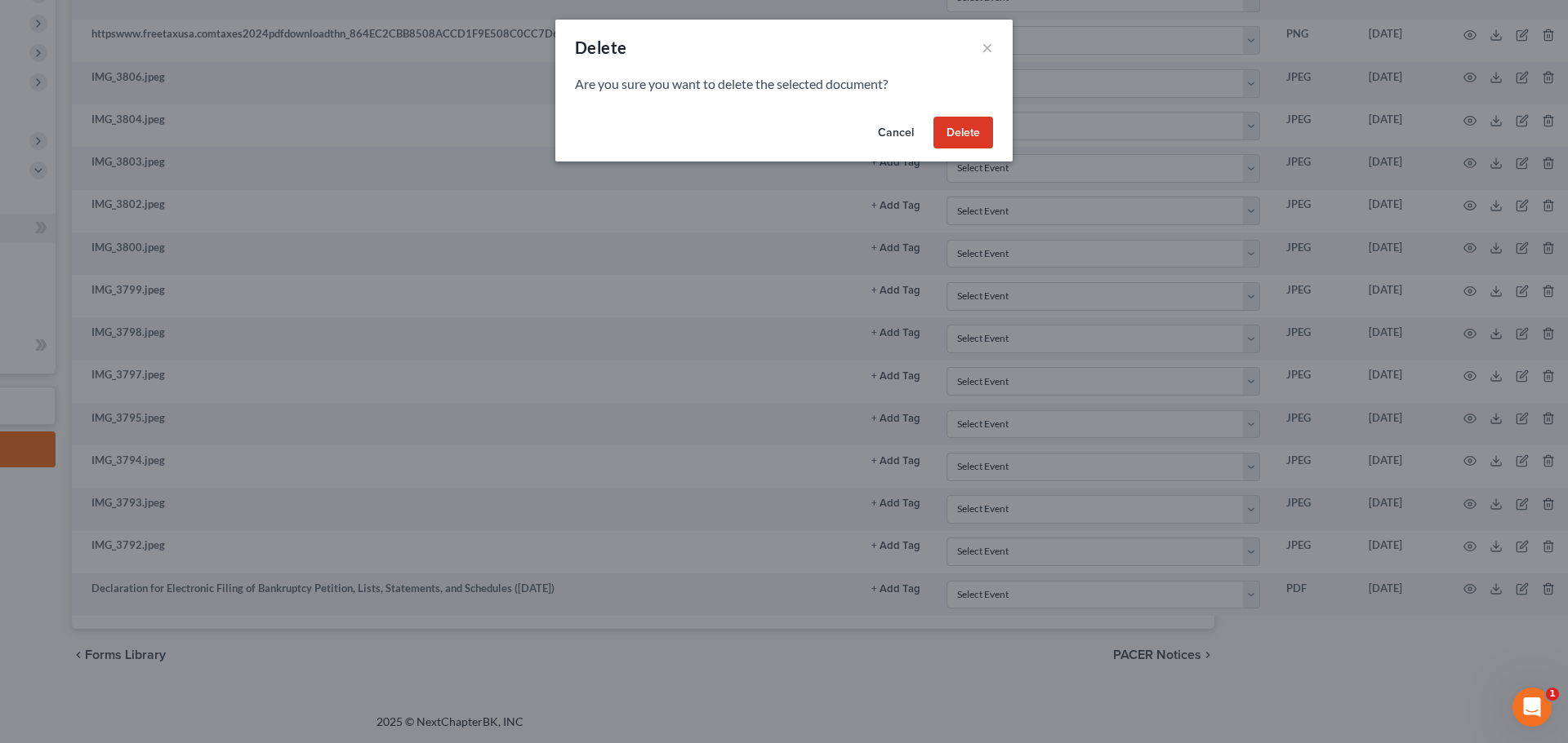
click at [969, 141] on button "Delete" at bounding box center [963, 133] width 59 height 33
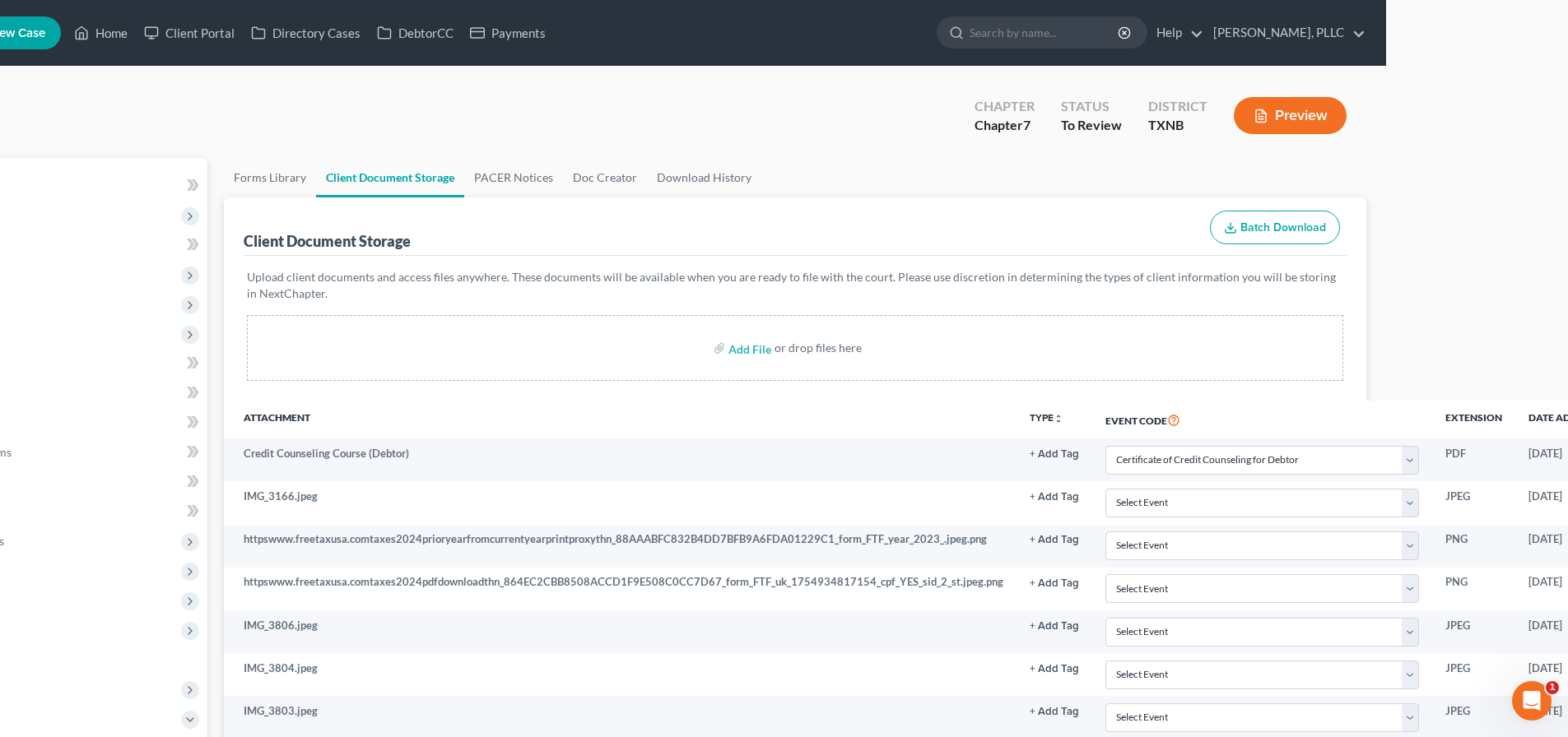
scroll to position [0, 187]
click at [1381, 260] on html "Home New Case Client Portal Directory Cases DebtorCC Payments [PERSON_NAME], PL…" at bounding box center [597, 627] width 1568 height 1255
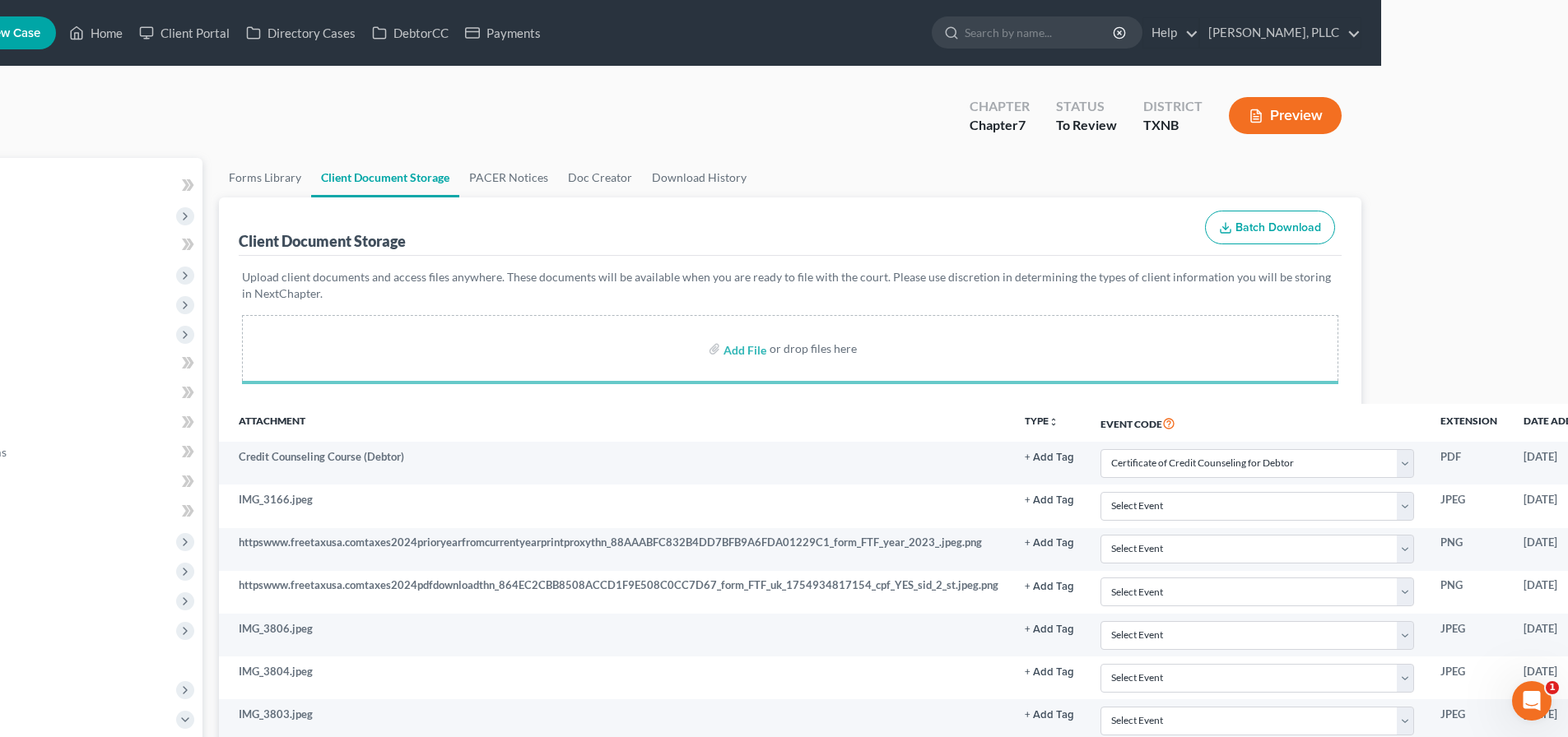
select select "6"
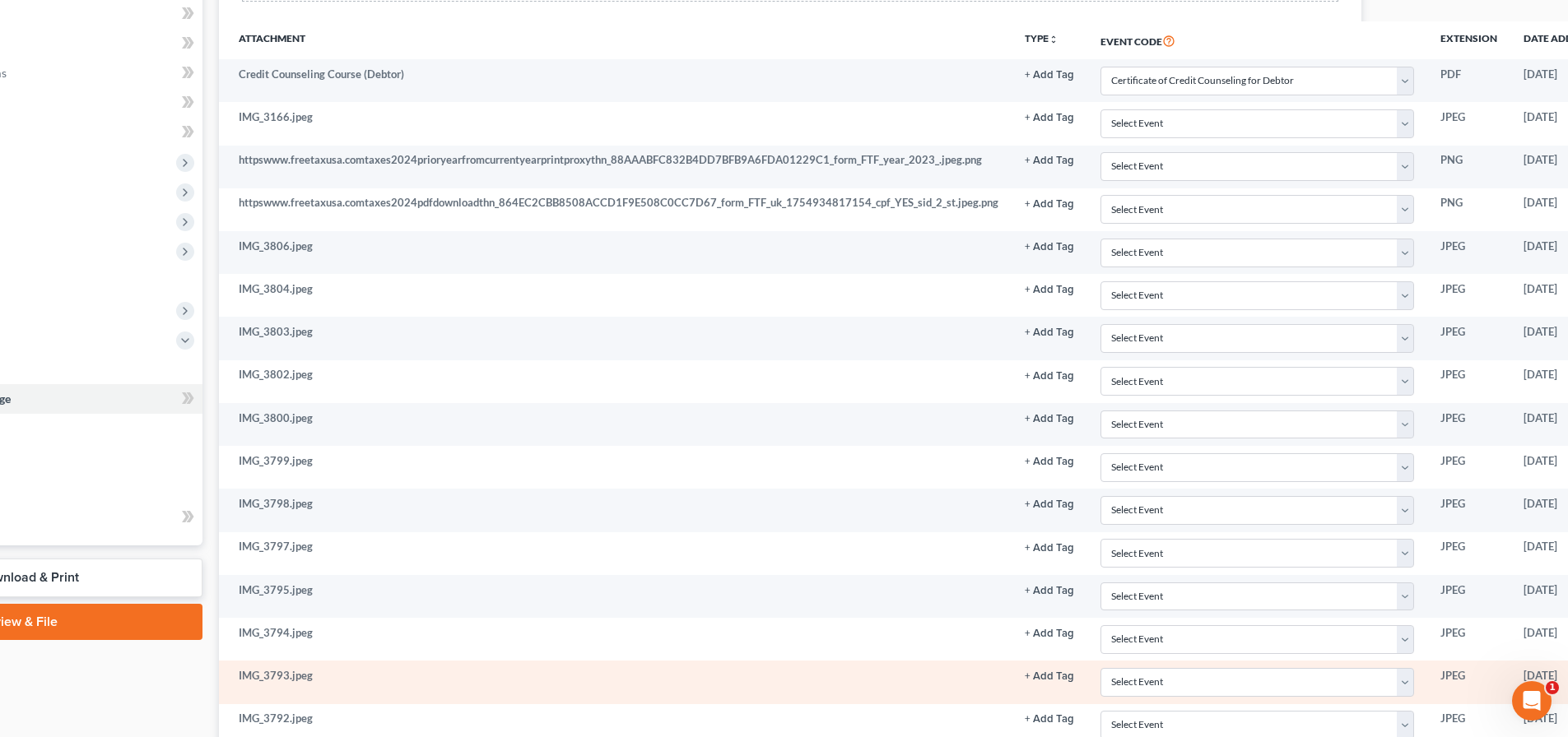
scroll to position [560, 187]
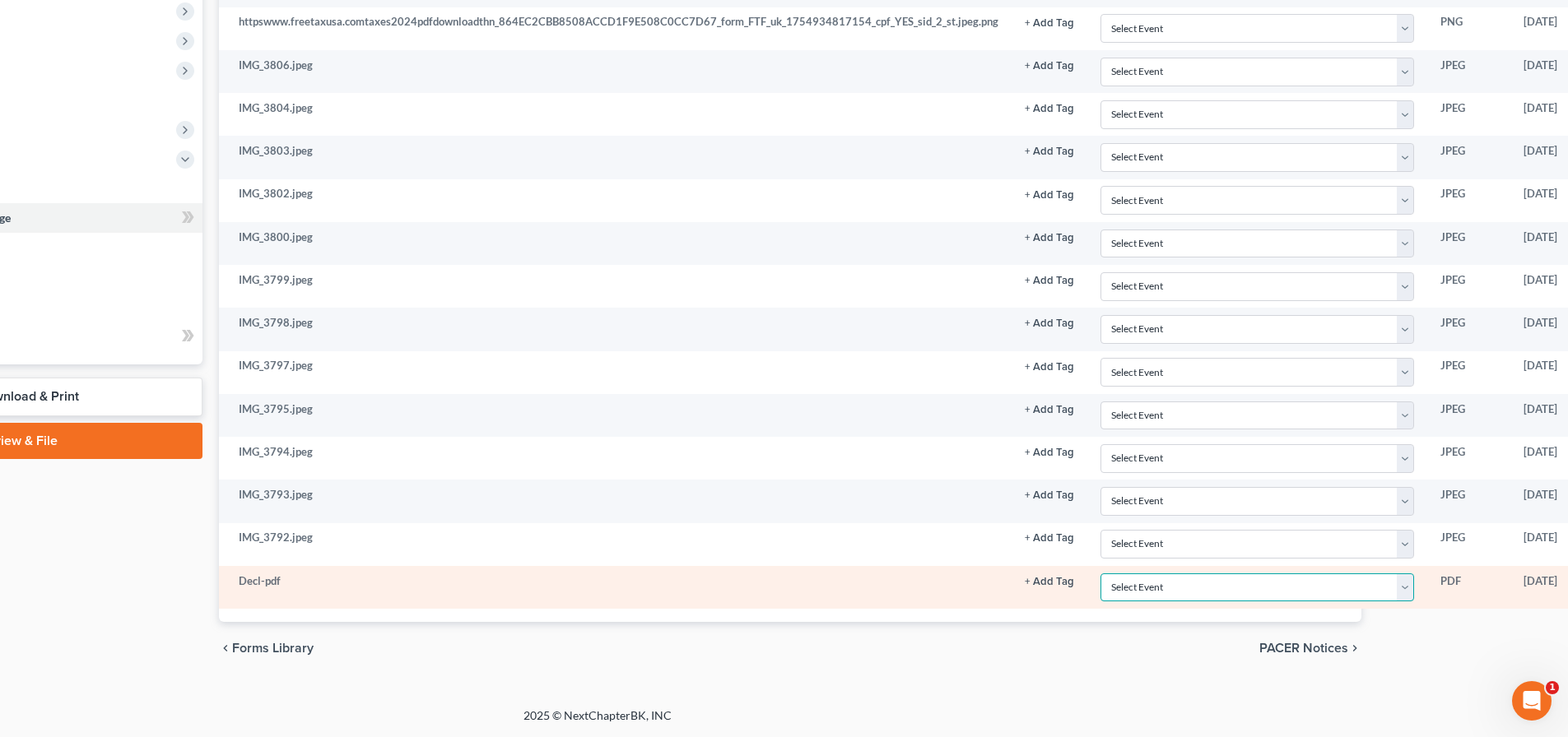
click at [1269, 589] on select "Select Event 20 Largest unsecured creditors Amended petition Attachment to Volu…" at bounding box center [1256, 588] width 313 height 29
select select "19"
click at [1100, 573] on select "Select Event 20 Largest unsecured creditors Amended petition Attachment to Volu…" at bounding box center [1256, 588] width 313 height 29
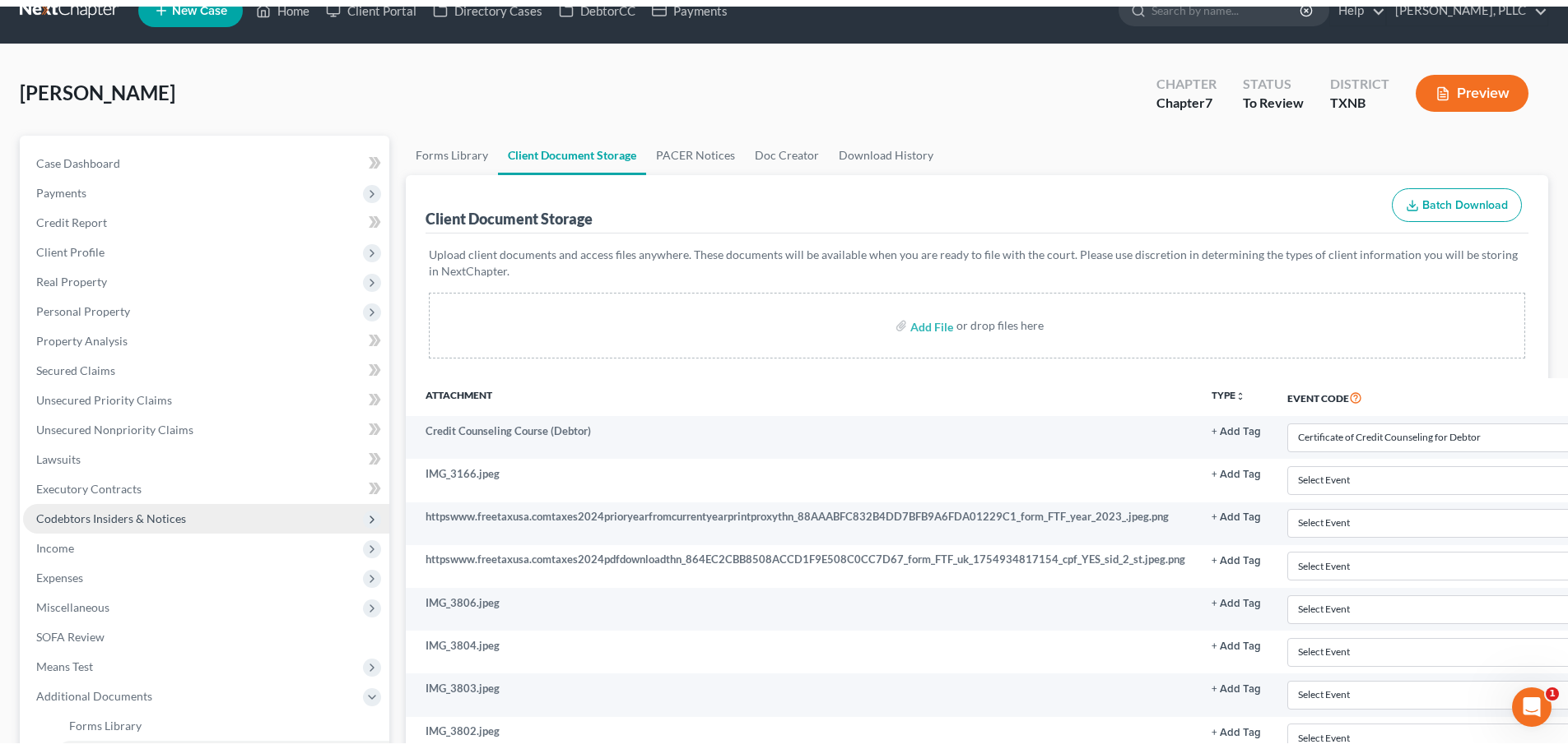
scroll to position [0, 0]
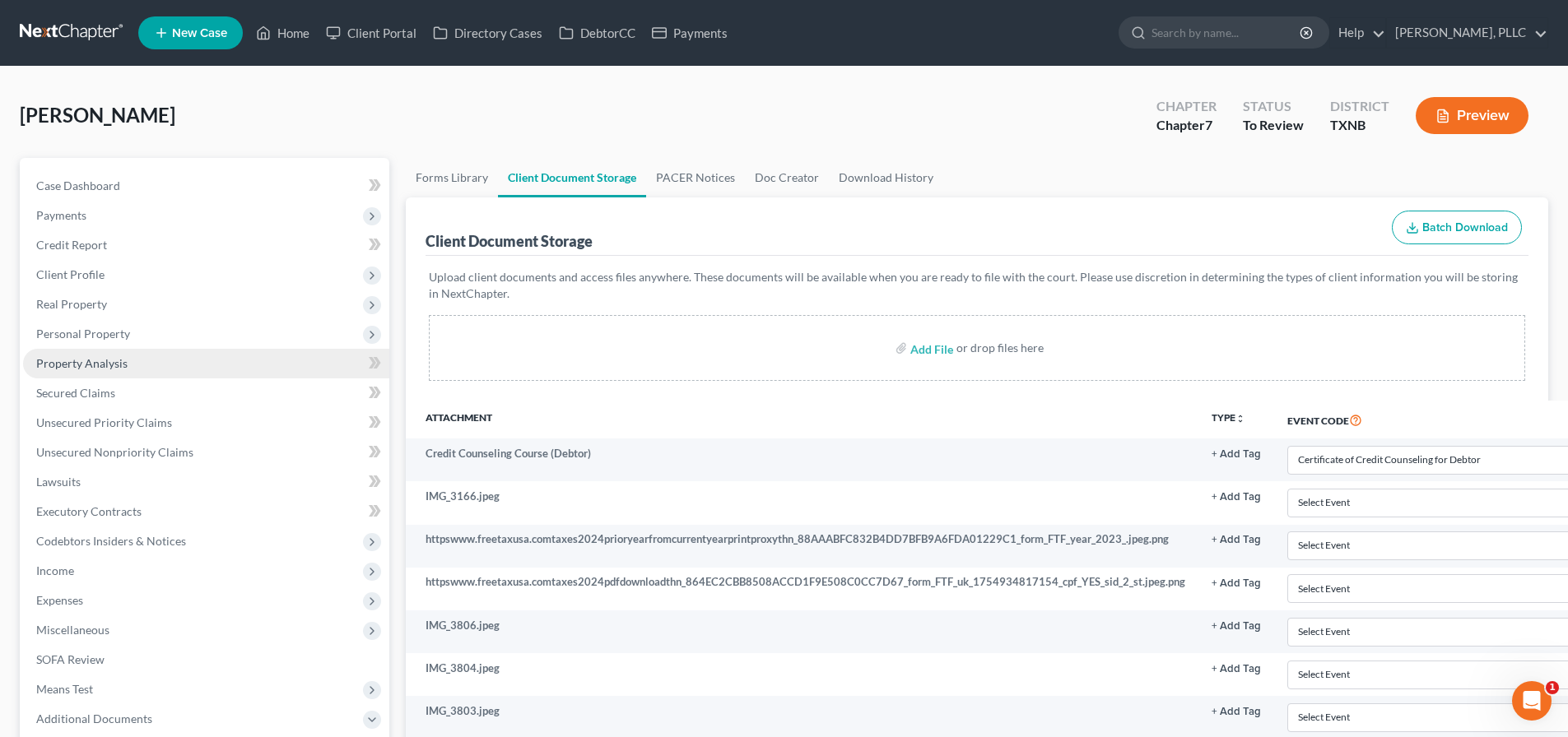
click at [103, 357] on span "Property Analysis" at bounding box center [81, 363] width 91 height 14
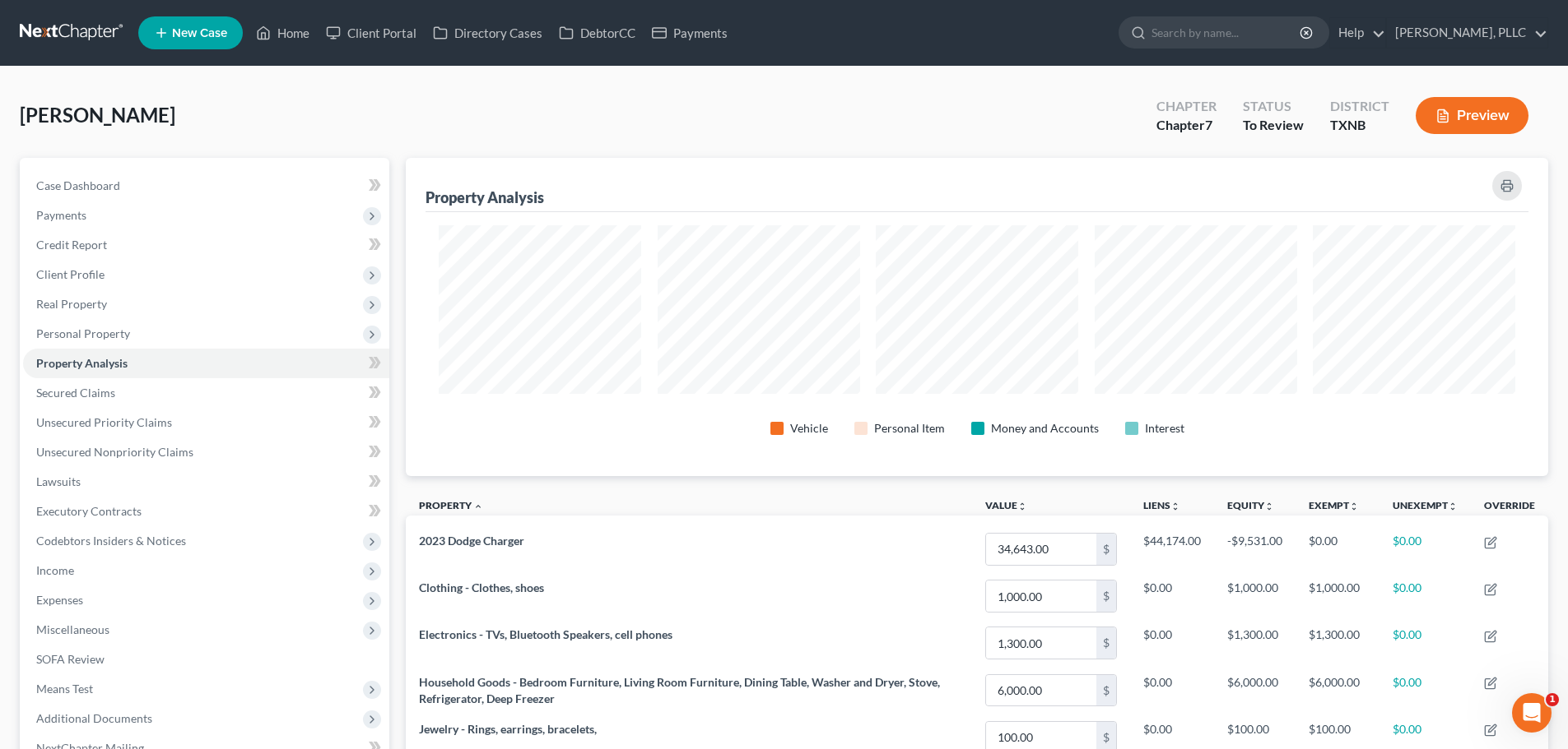
click at [347, 123] on div "[PERSON_NAME] Upgraded Chapter Chapter 7 Status To Review [GEOGRAPHIC_DATA] [GE…" at bounding box center [784, 122] width 1529 height 72
click at [176, 454] on span "Unsecured Nonpriority Claims" at bounding box center [114, 452] width 157 height 14
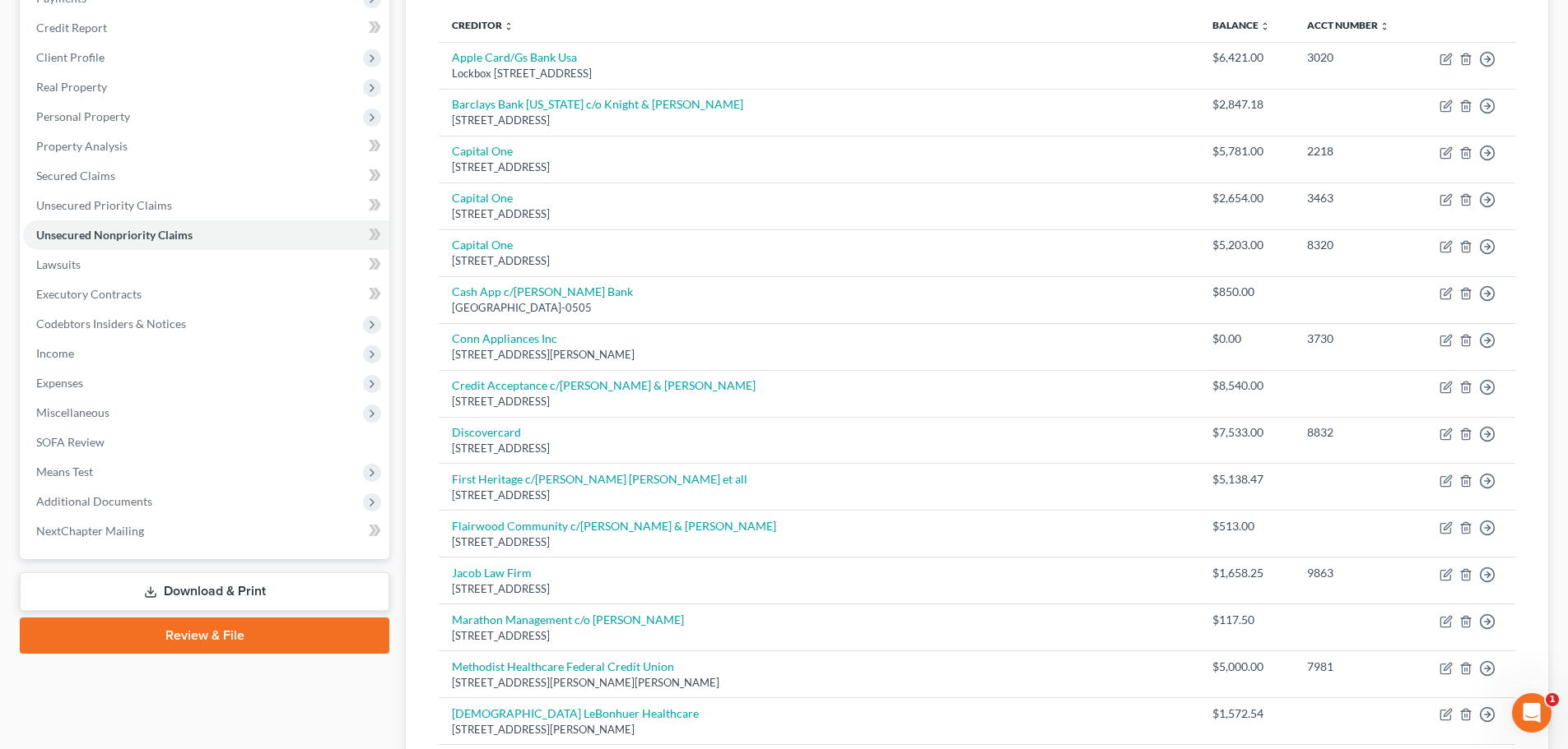
scroll to position [189, 0]
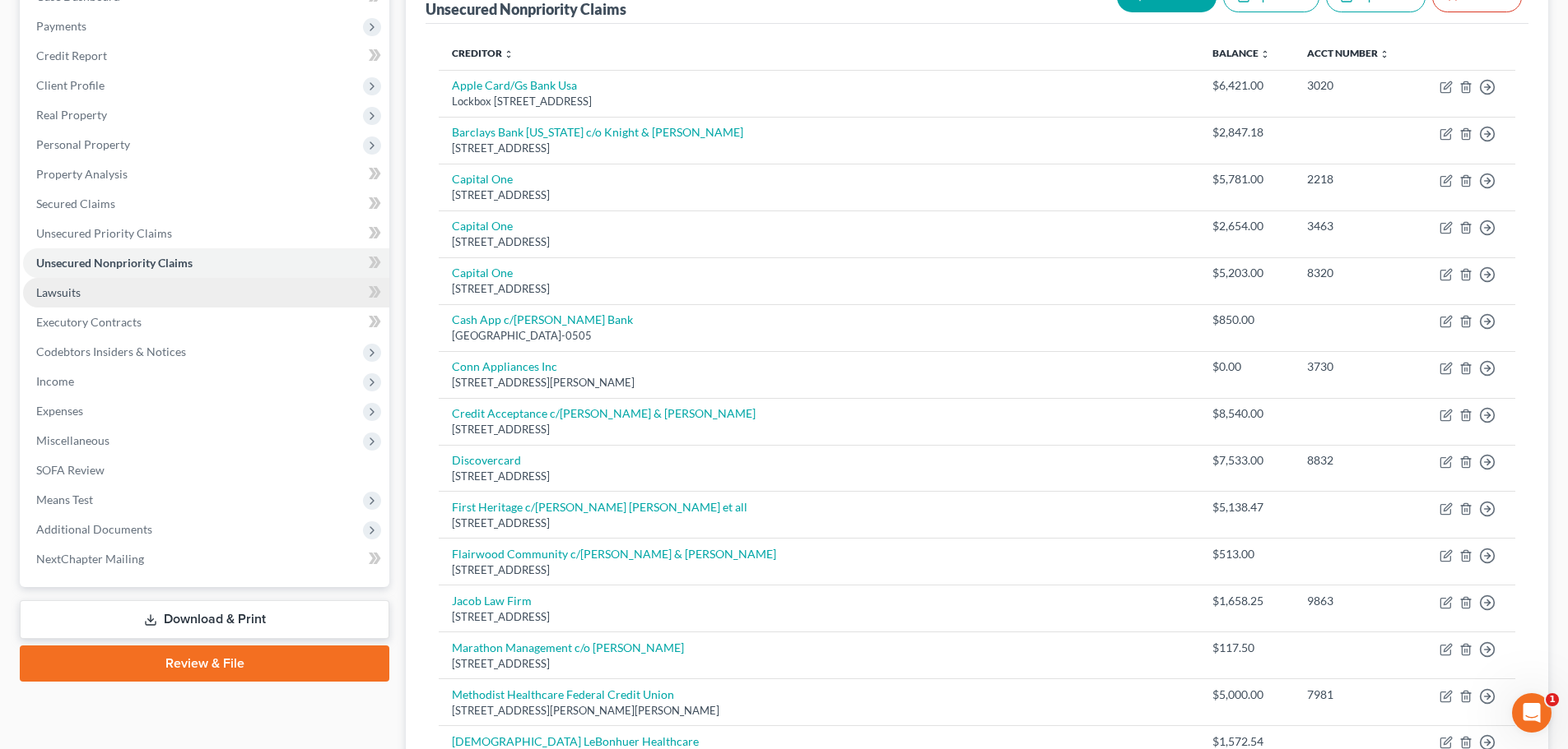
click at [84, 295] on link "Lawsuits" at bounding box center [206, 293] width 366 height 30
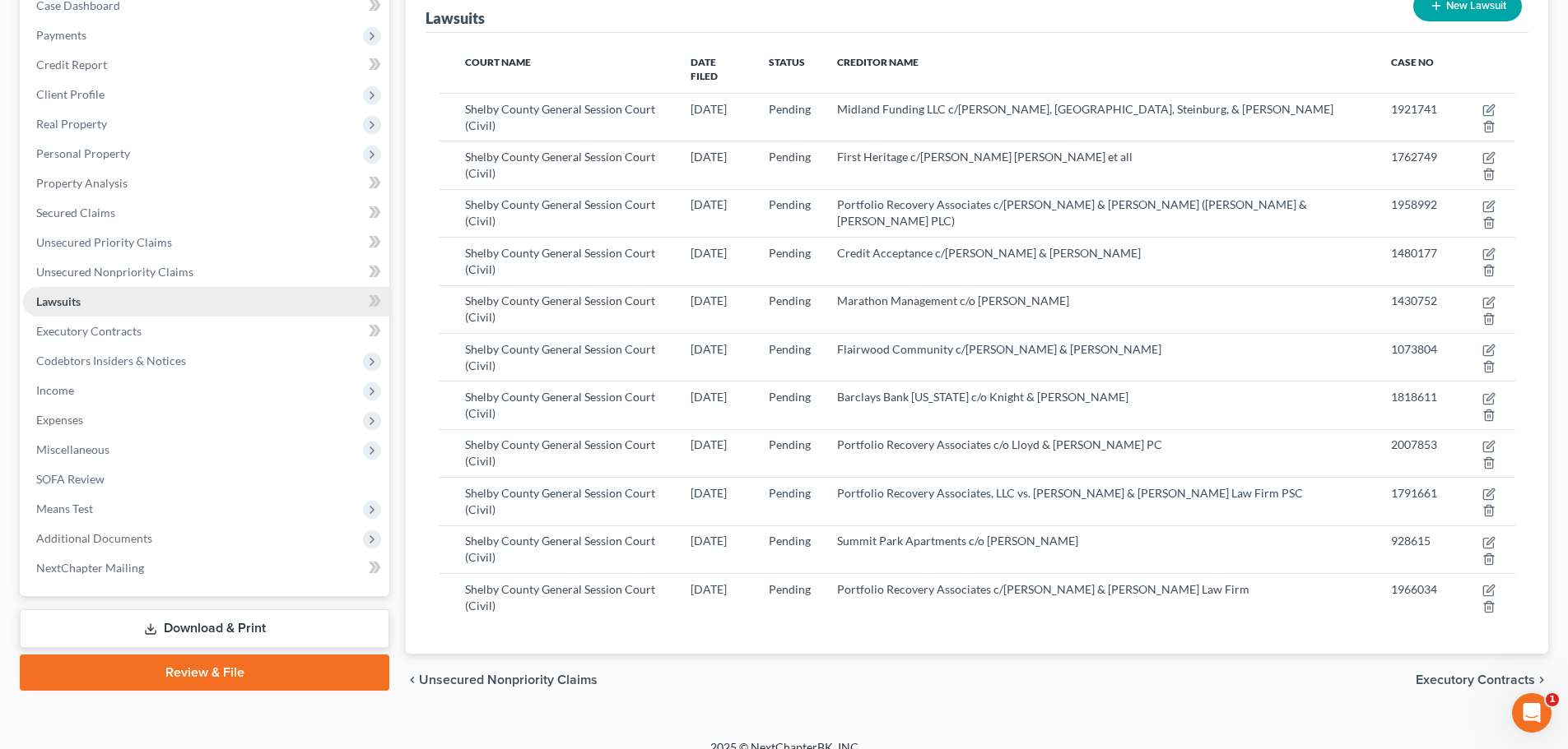
scroll to position [184, 0]
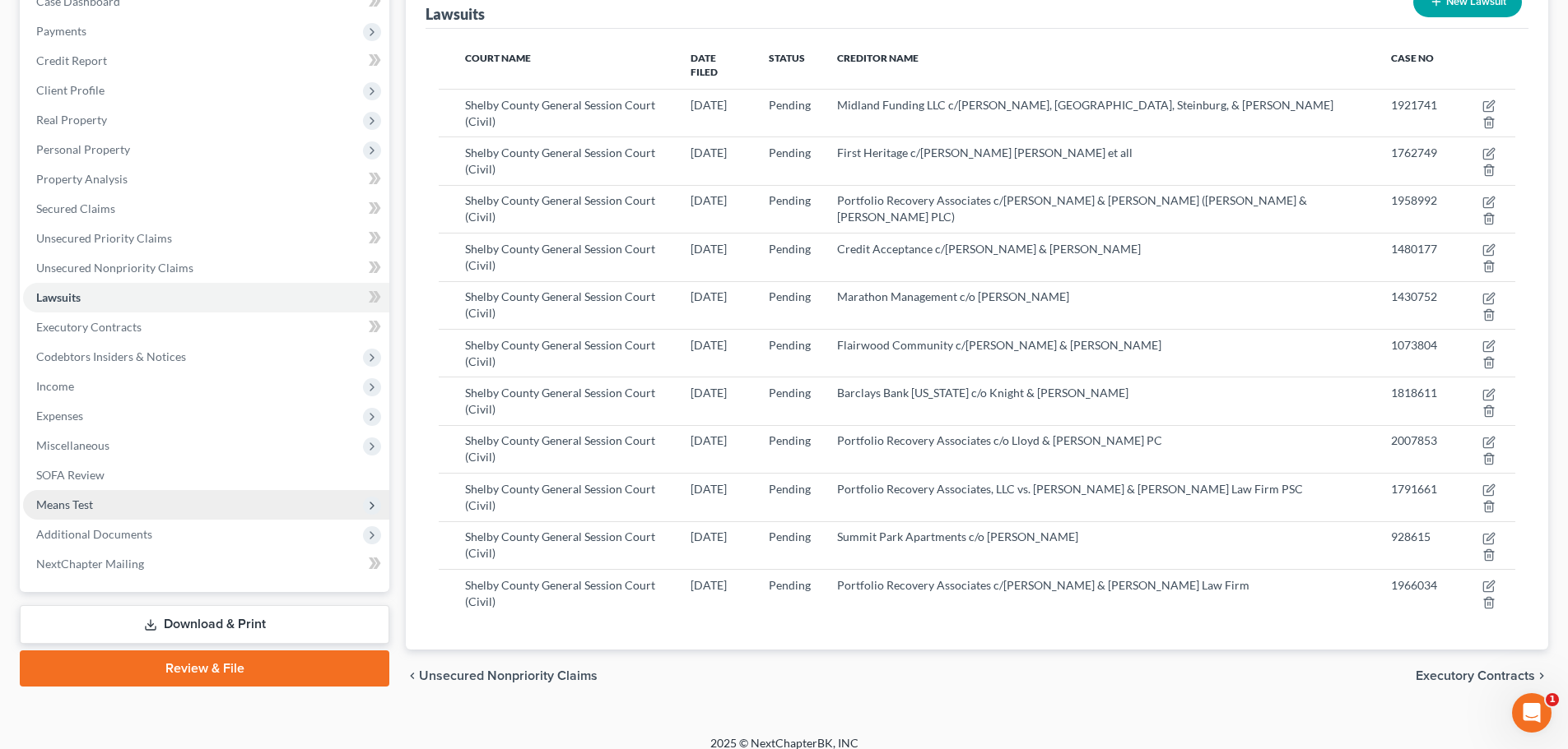
click at [129, 512] on span "Means Test" at bounding box center [206, 505] width 366 height 30
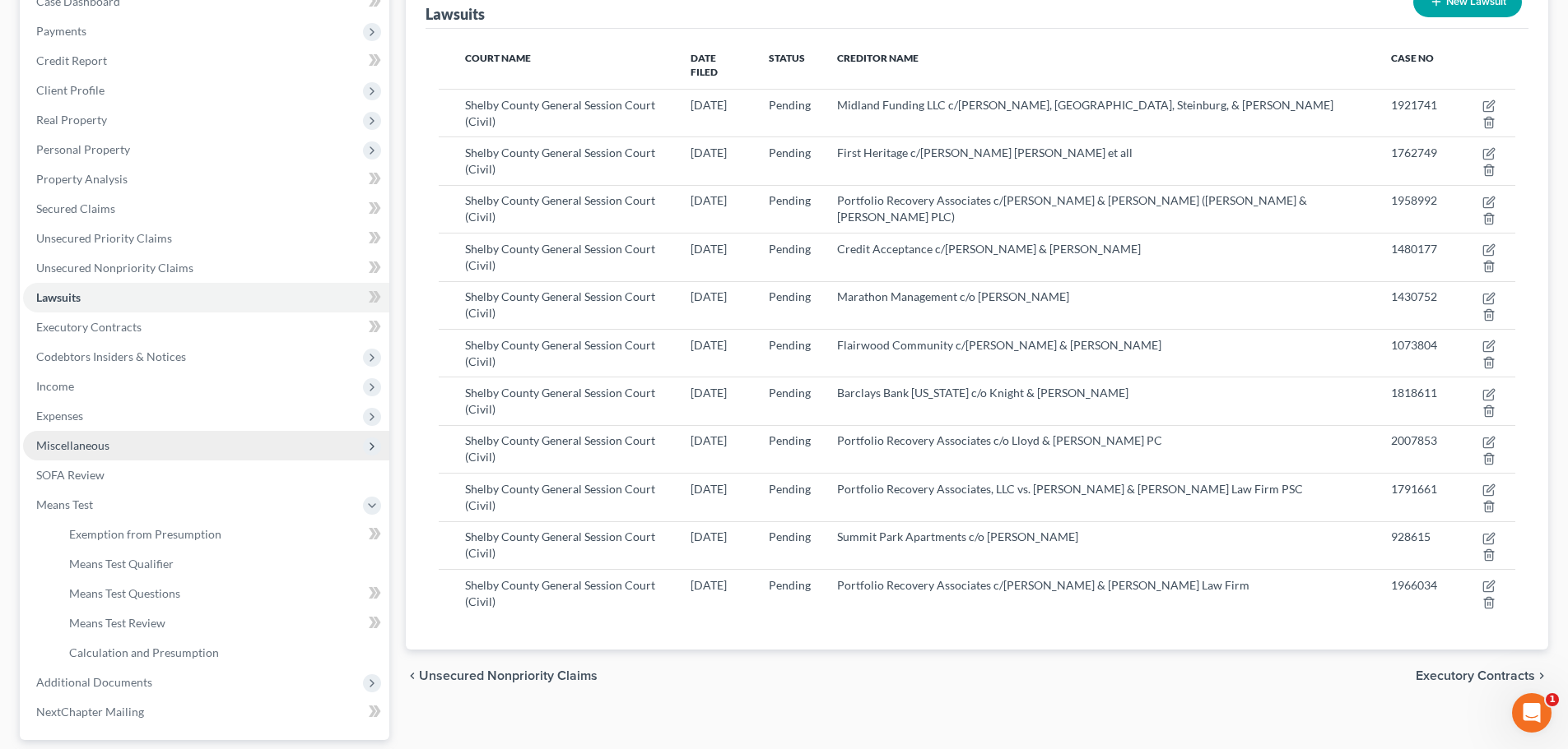
click at [96, 450] on span "Miscellaneous" at bounding box center [73, 445] width 73 height 14
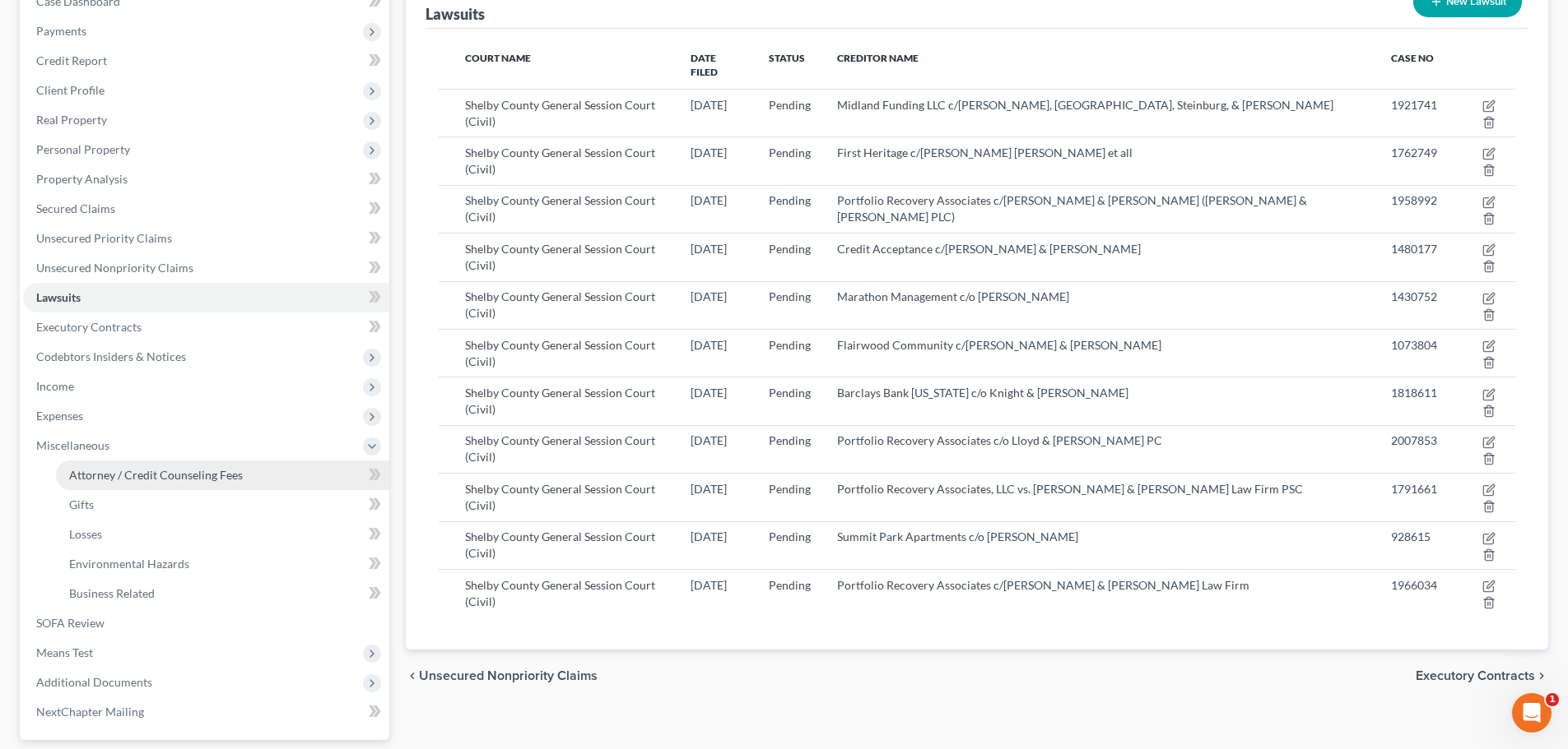
click at [104, 472] on span "Attorney / Credit Counseling Fees" at bounding box center [155, 475] width 173 height 14
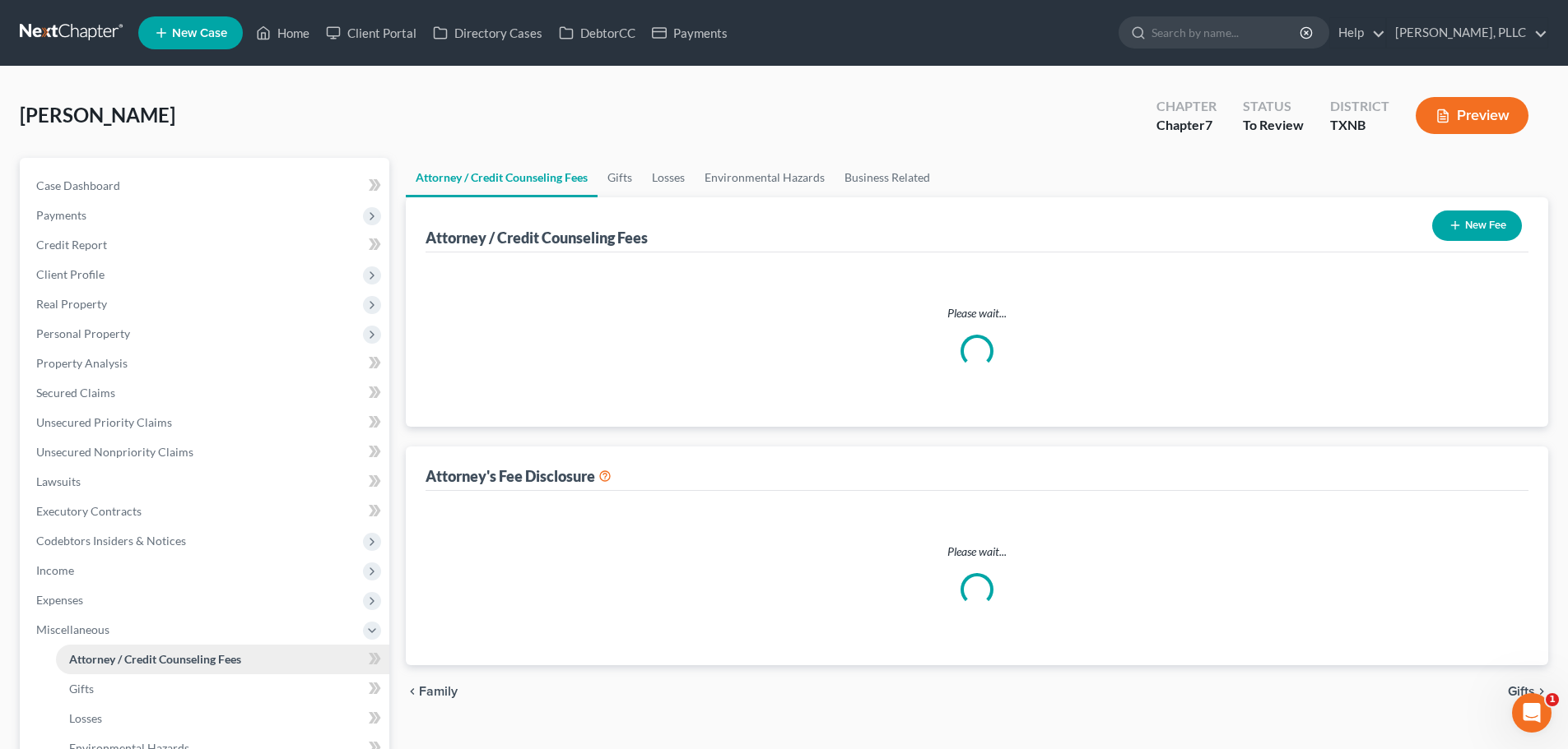
select select "0"
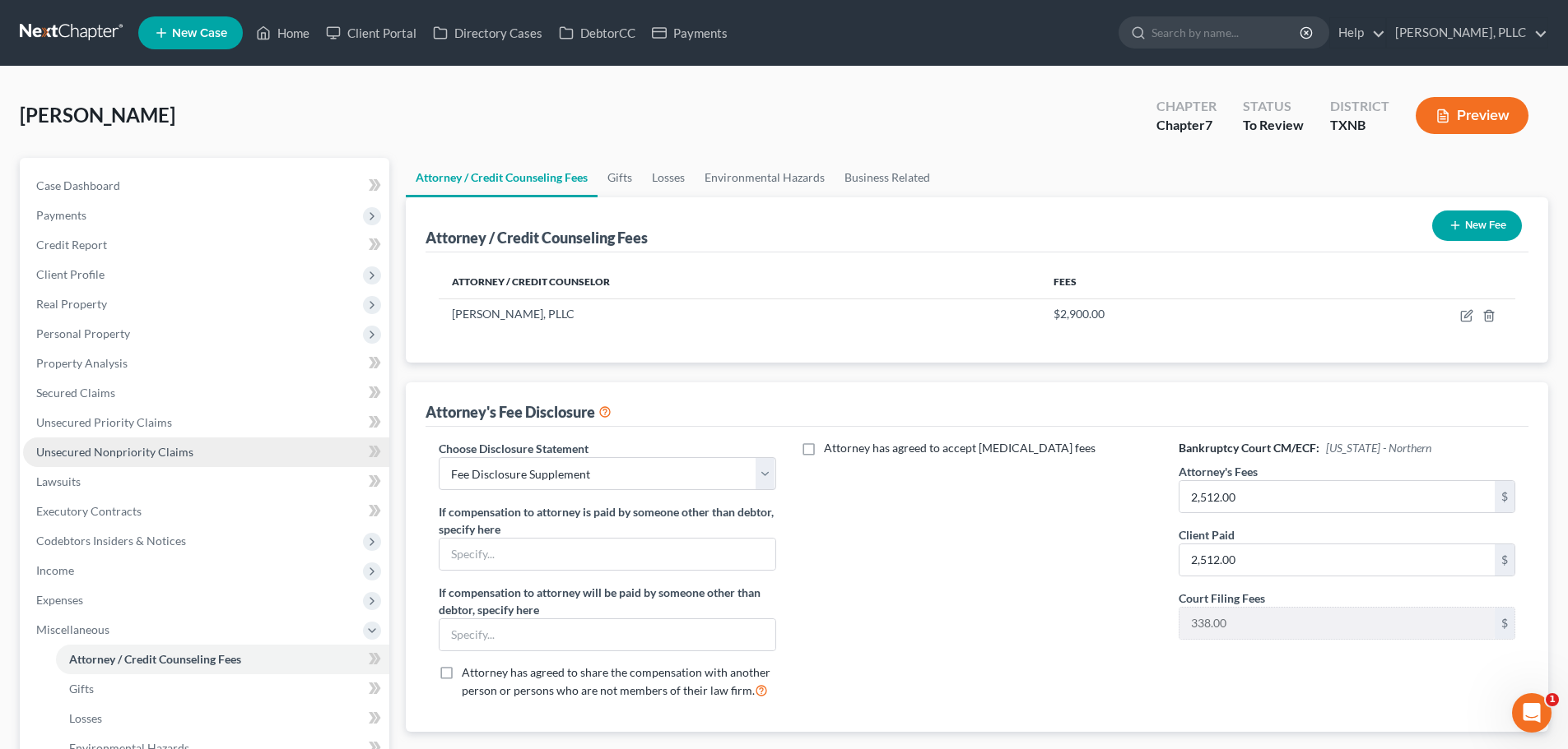
click at [128, 454] on span "Unsecured Nonpriority Claims" at bounding box center [114, 452] width 157 height 14
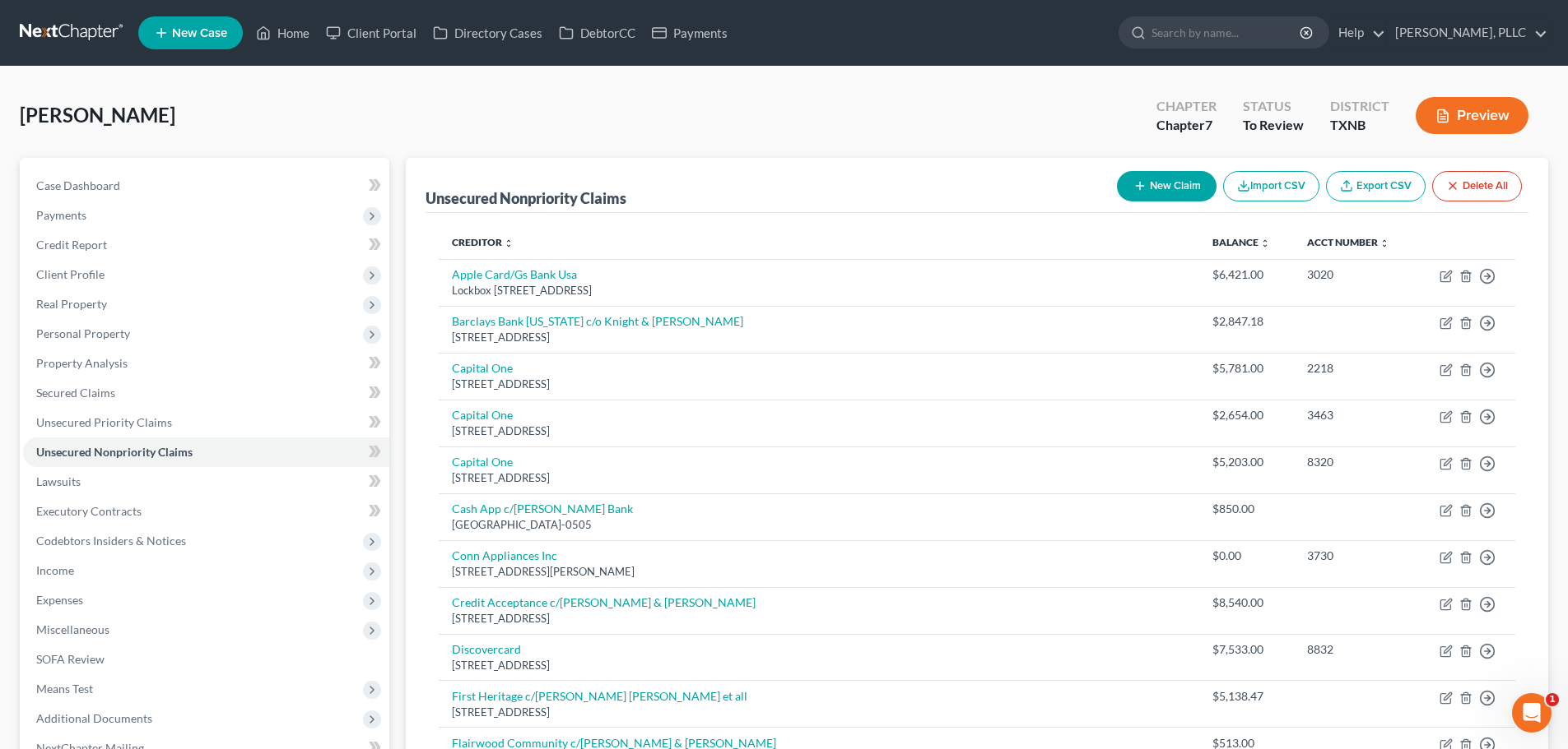
click at [289, 145] on div "[PERSON_NAME] Upgraded Chapter Chapter 7 Status To Review [GEOGRAPHIC_DATA] [GE…" at bounding box center [784, 122] width 1529 height 72
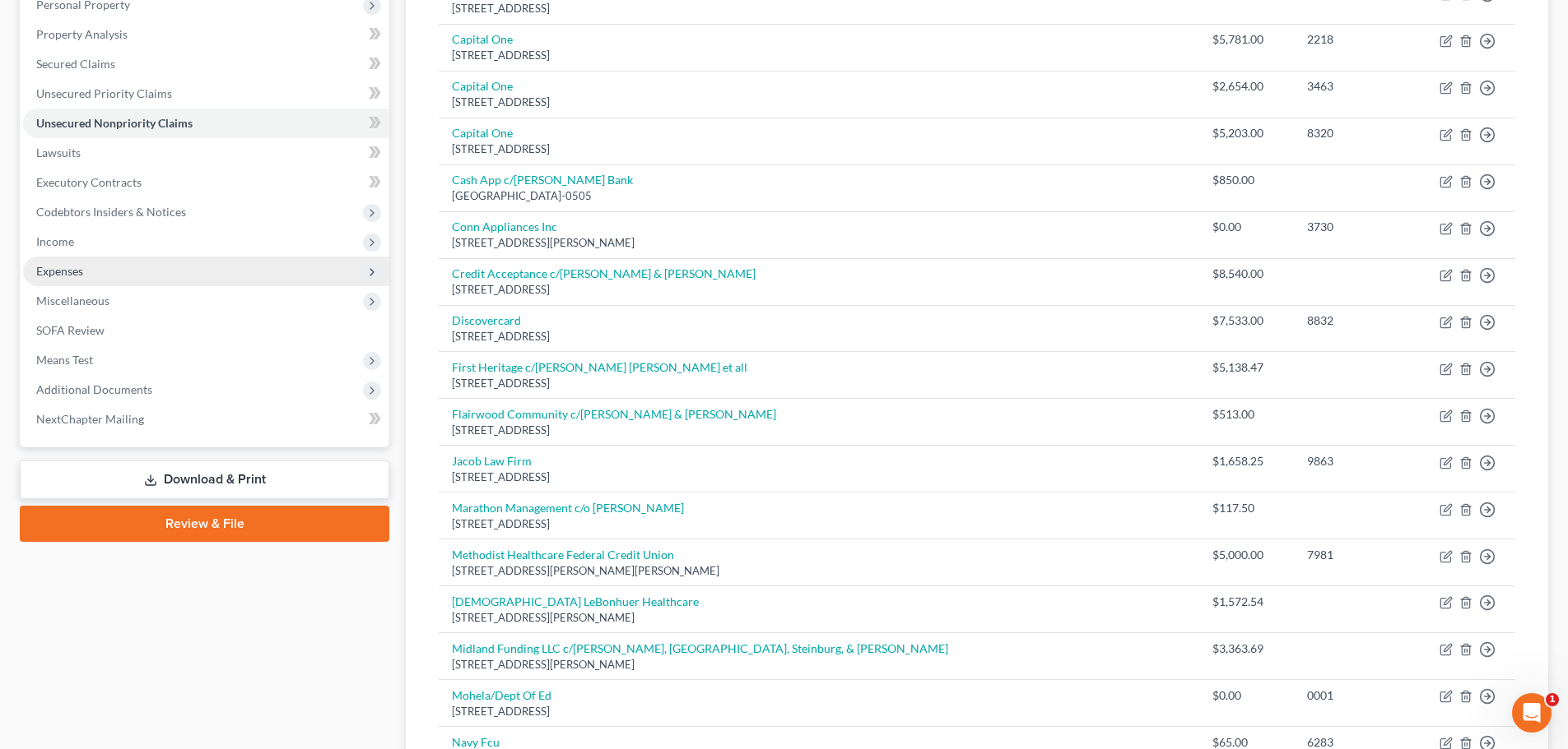
scroll to position [576, 0]
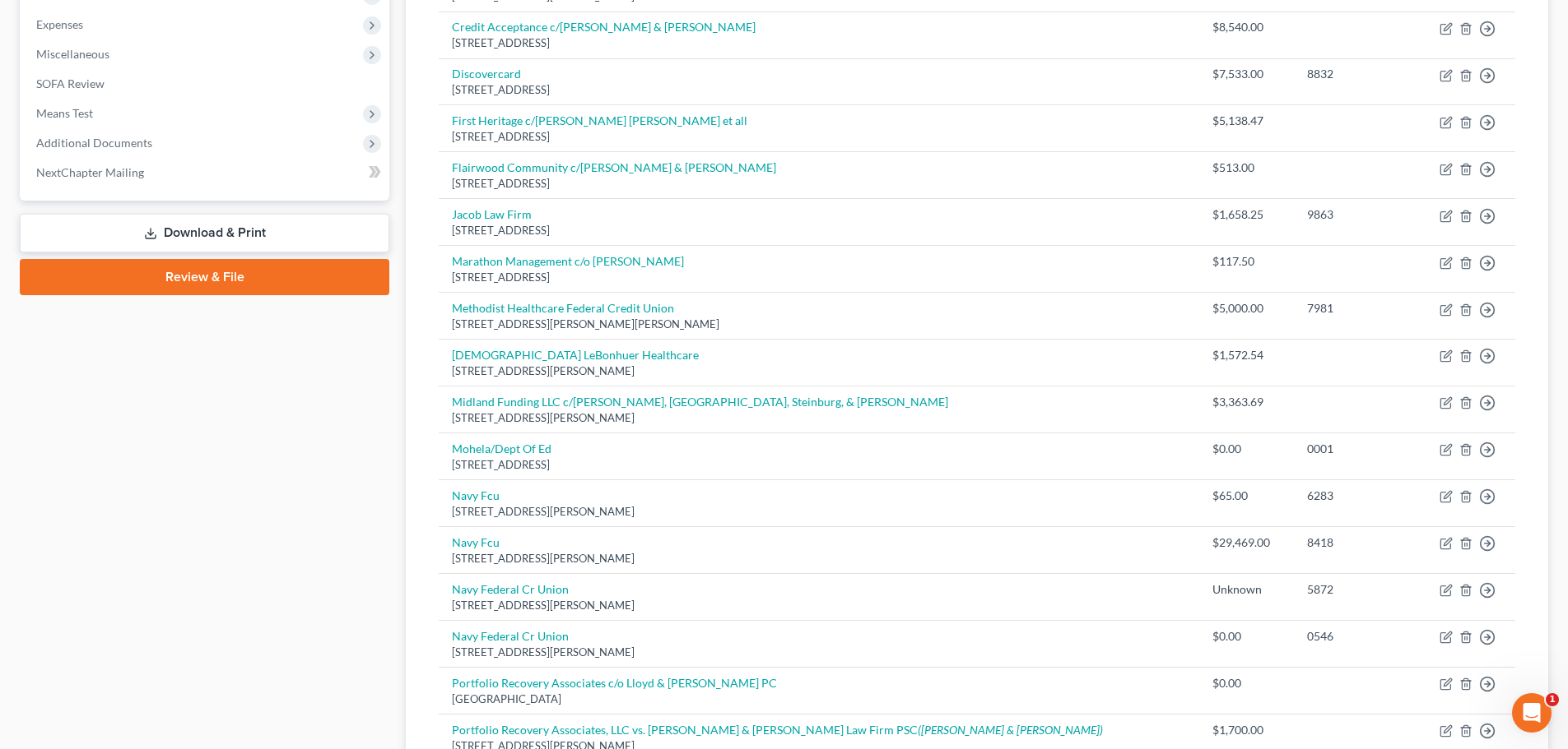
click at [254, 238] on link "Download & Print" at bounding box center [204, 233] width 370 height 38
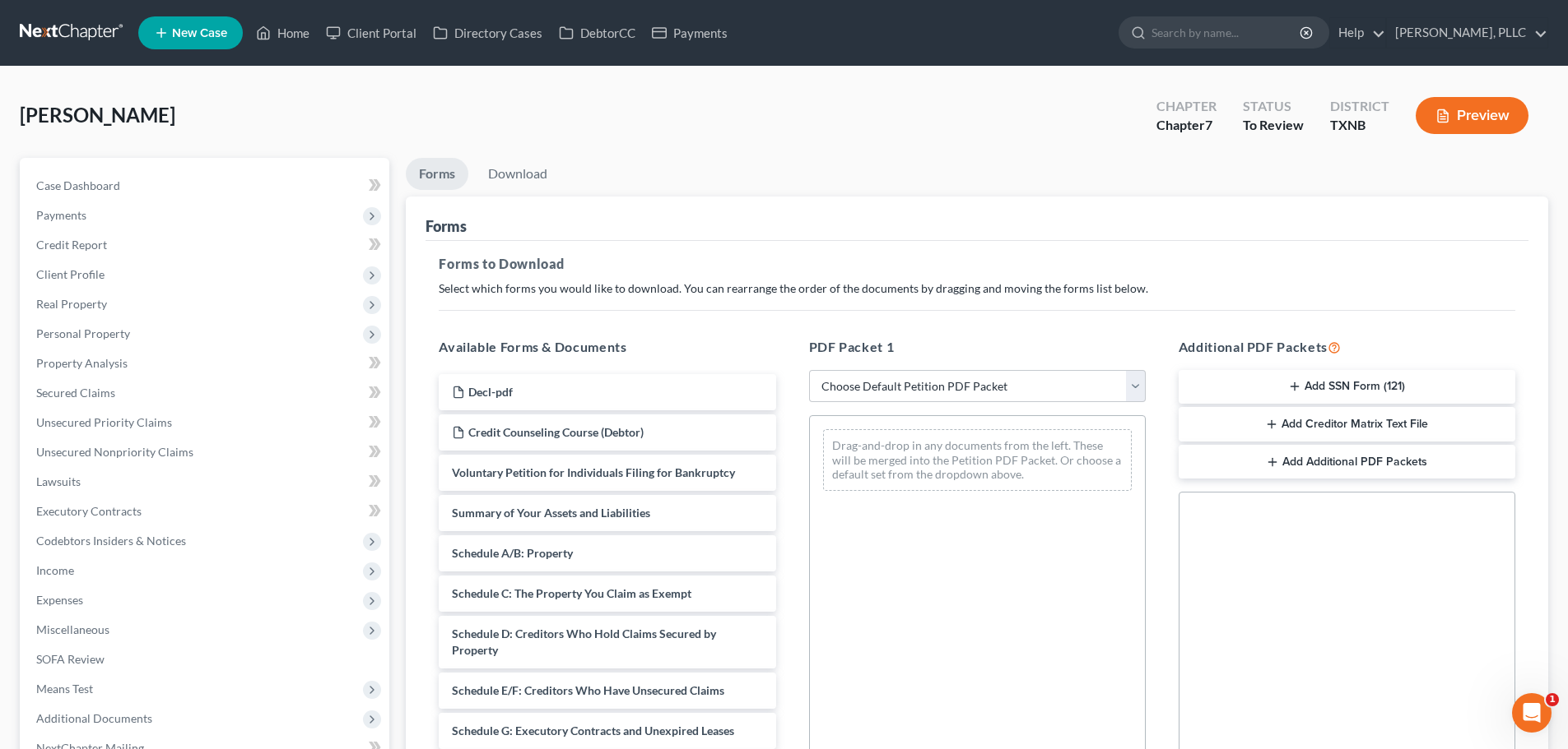
click at [1337, 392] on button "Add SSN Form (121)" at bounding box center [1347, 387] width 336 height 35
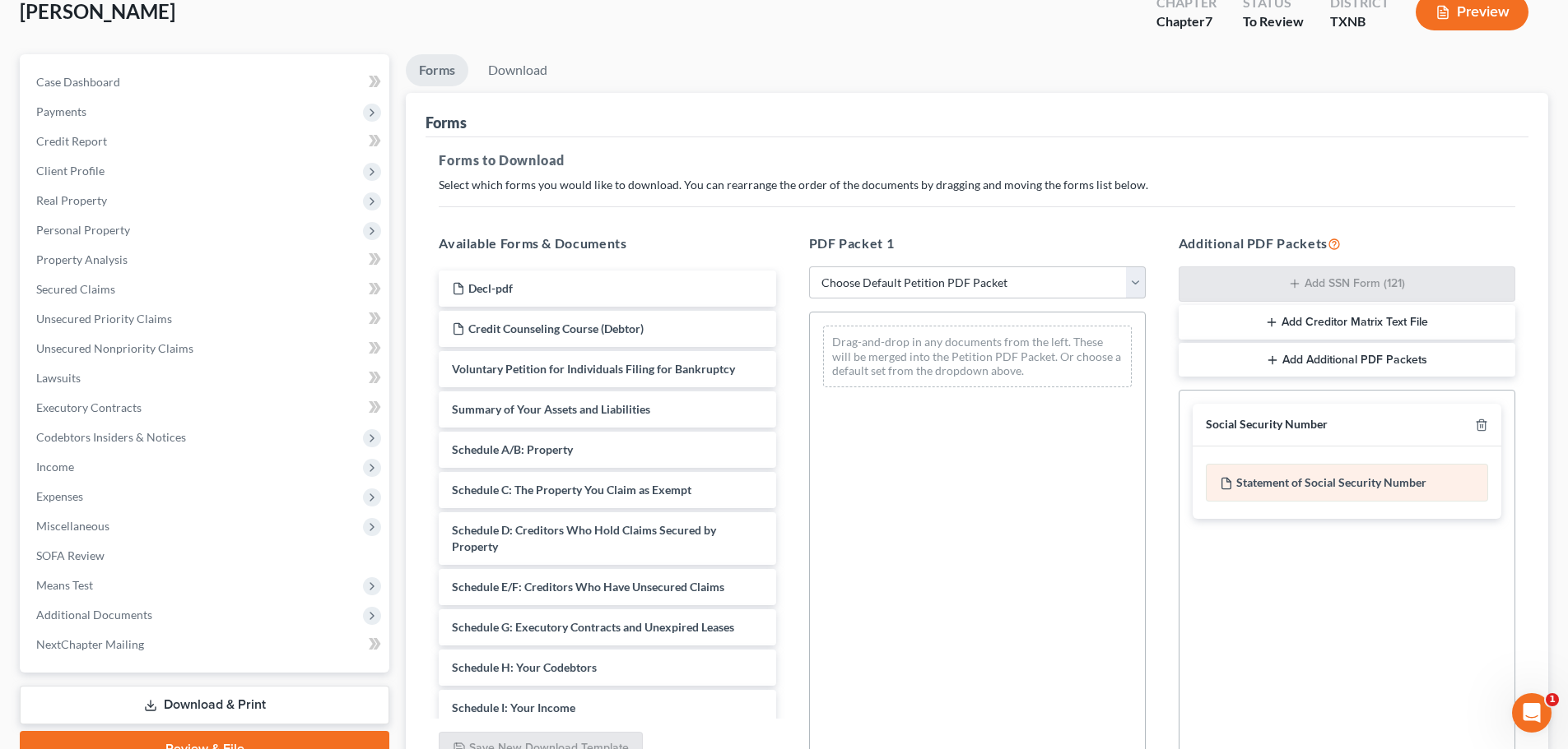
scroll to position [247, 0]
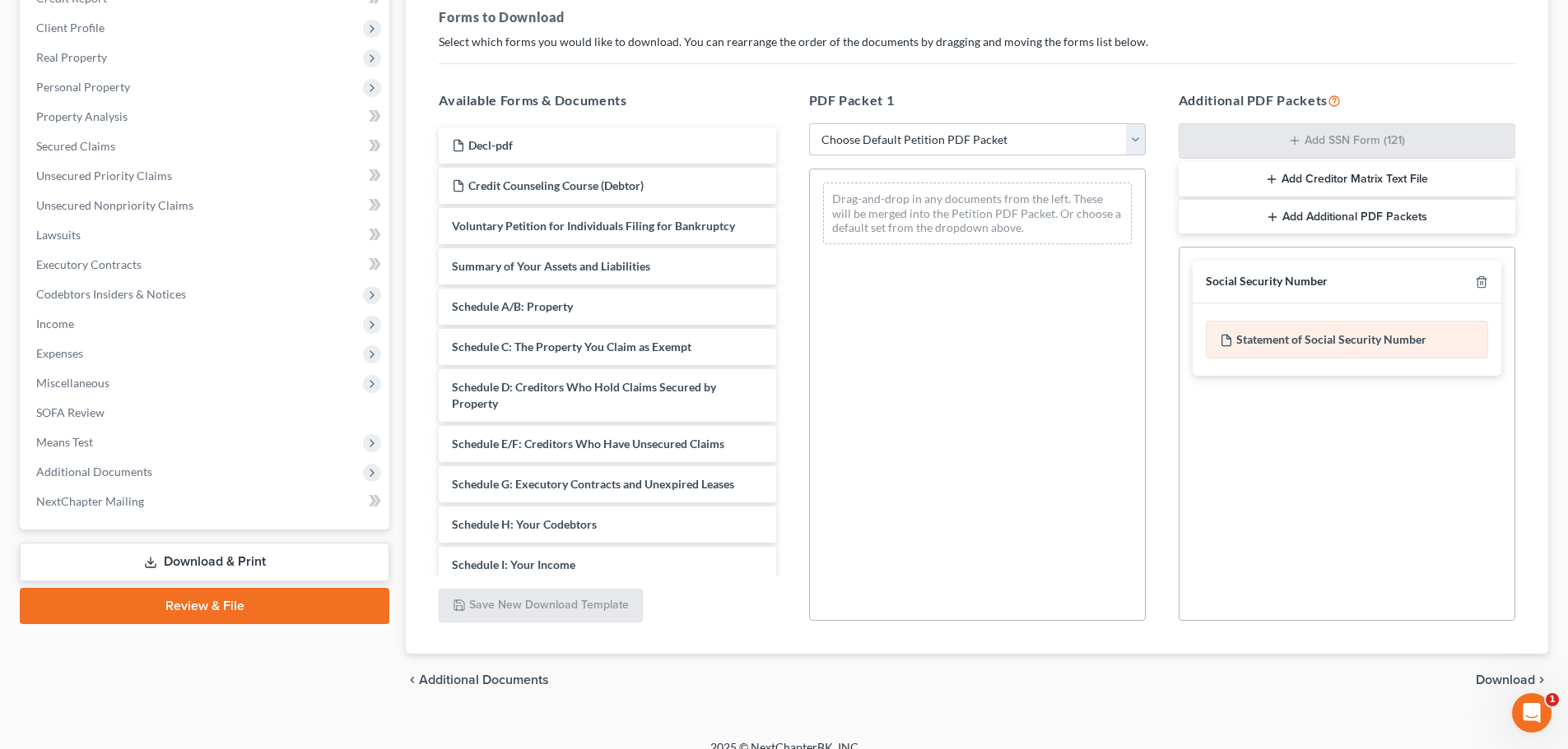
click at [1280, 349] on div "Statement of Social Security Number" at bounding box center [1347, 340] width 283 height 38
click at [1502, 676] on span "Download" at bounding box center [1505, 680] width 59 height 13
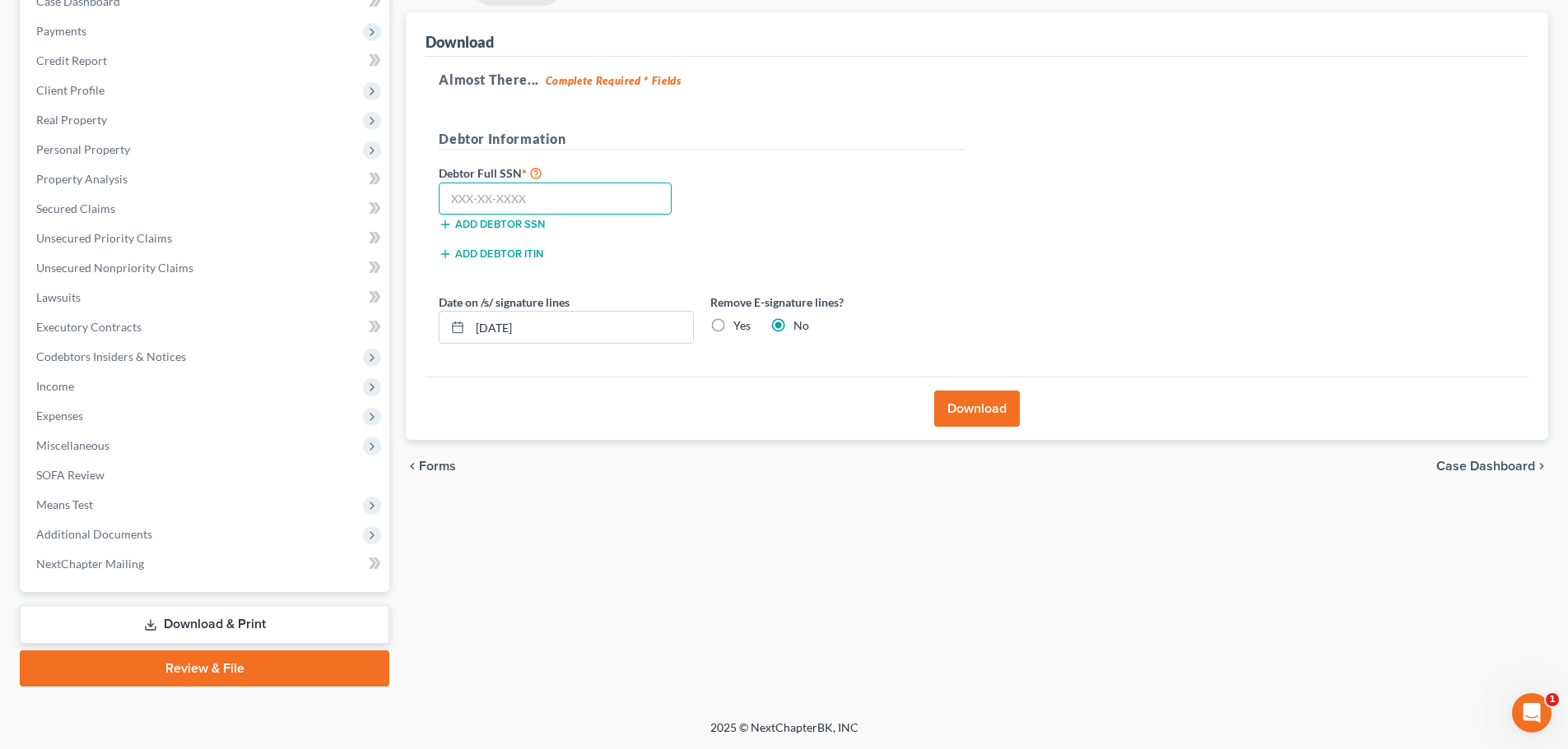
click at [640, 200] on input "text" at bounding box center [555, 199] width 233 height 33
type input "409-31-7144"
click at [968, 411] on button "Download" at bounding box center [977, 409] width 85 height 36
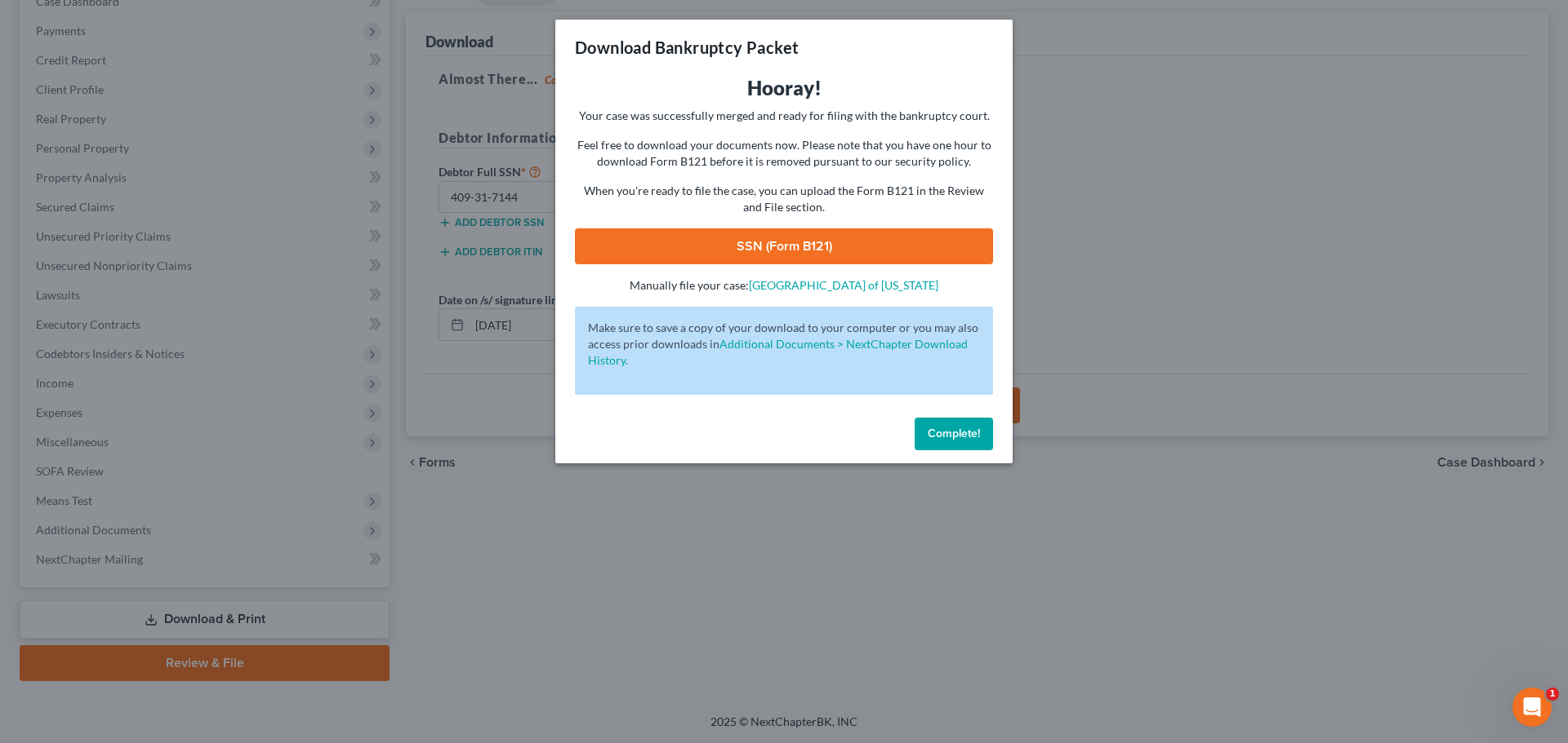
click at [904, 245] on link "SSN (Form B121)" at bounding box center [784, 246] width 418 height 36
click at [955, 433] on span "Complete!" at bounding box center [953, 433] width 52 height 14
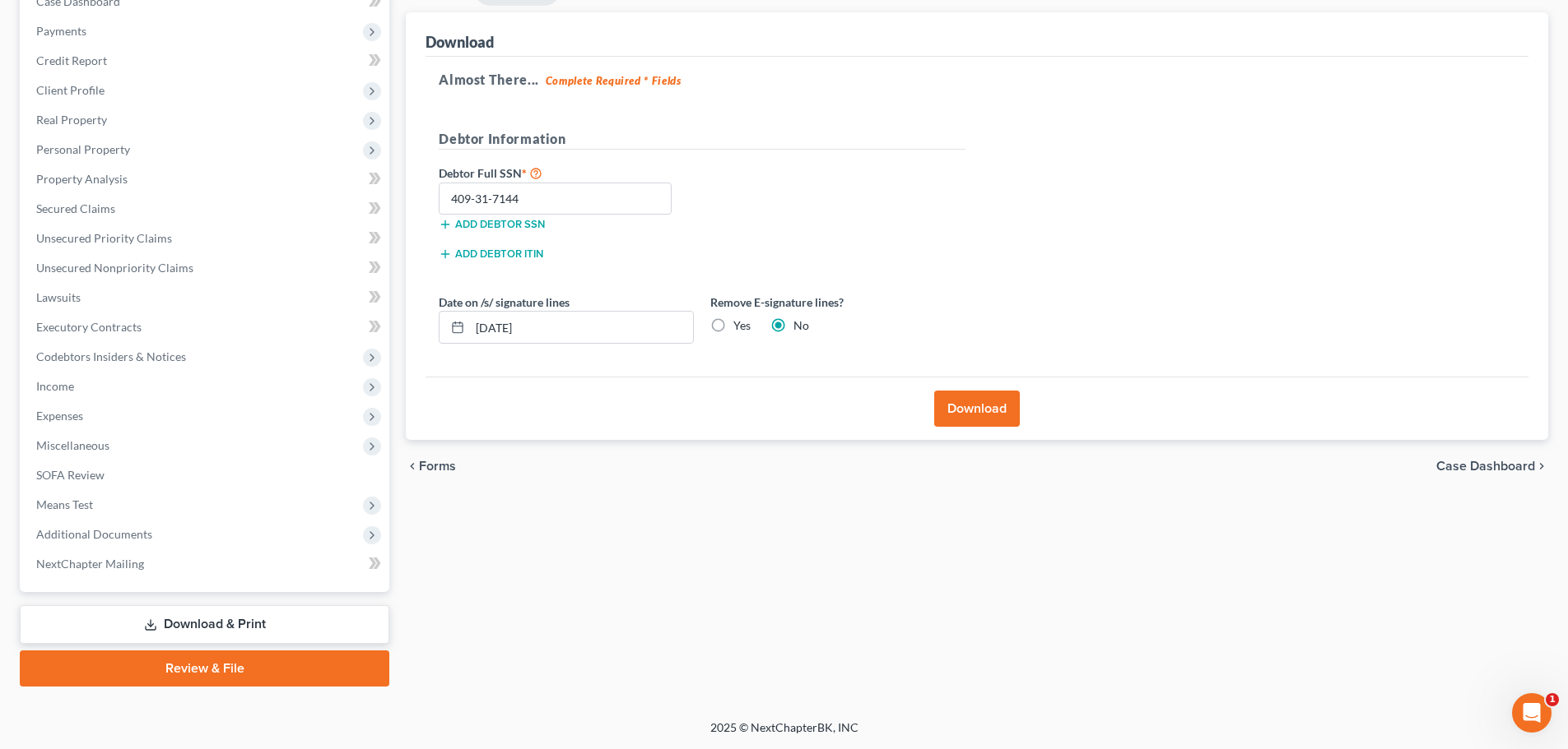
click at [252, 676] on link "Review & File" at bounding box center [204, 669] width 370 height 36
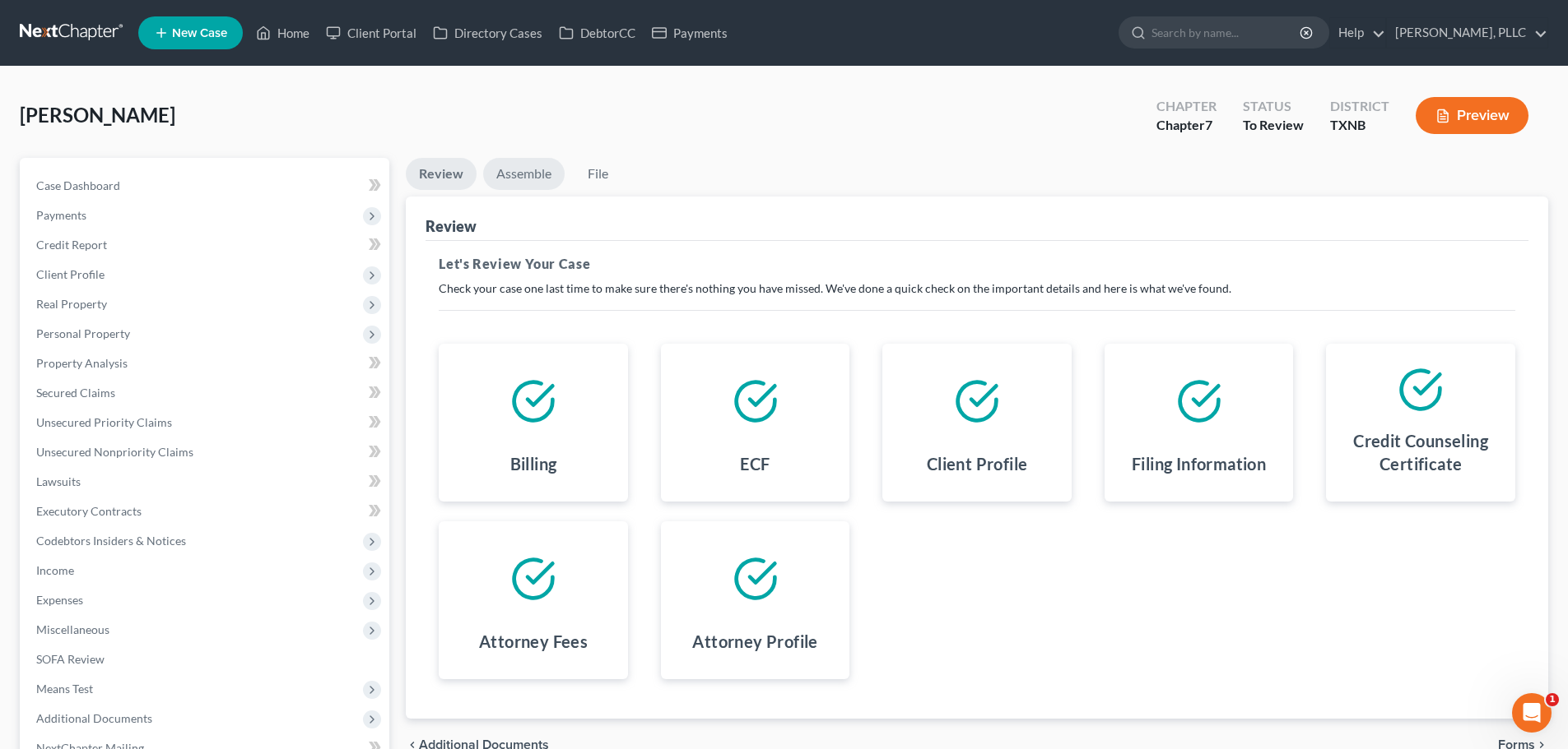
click at [508, 175] on link "Assemble" at bounding box center [523, 174] width 81 height 32
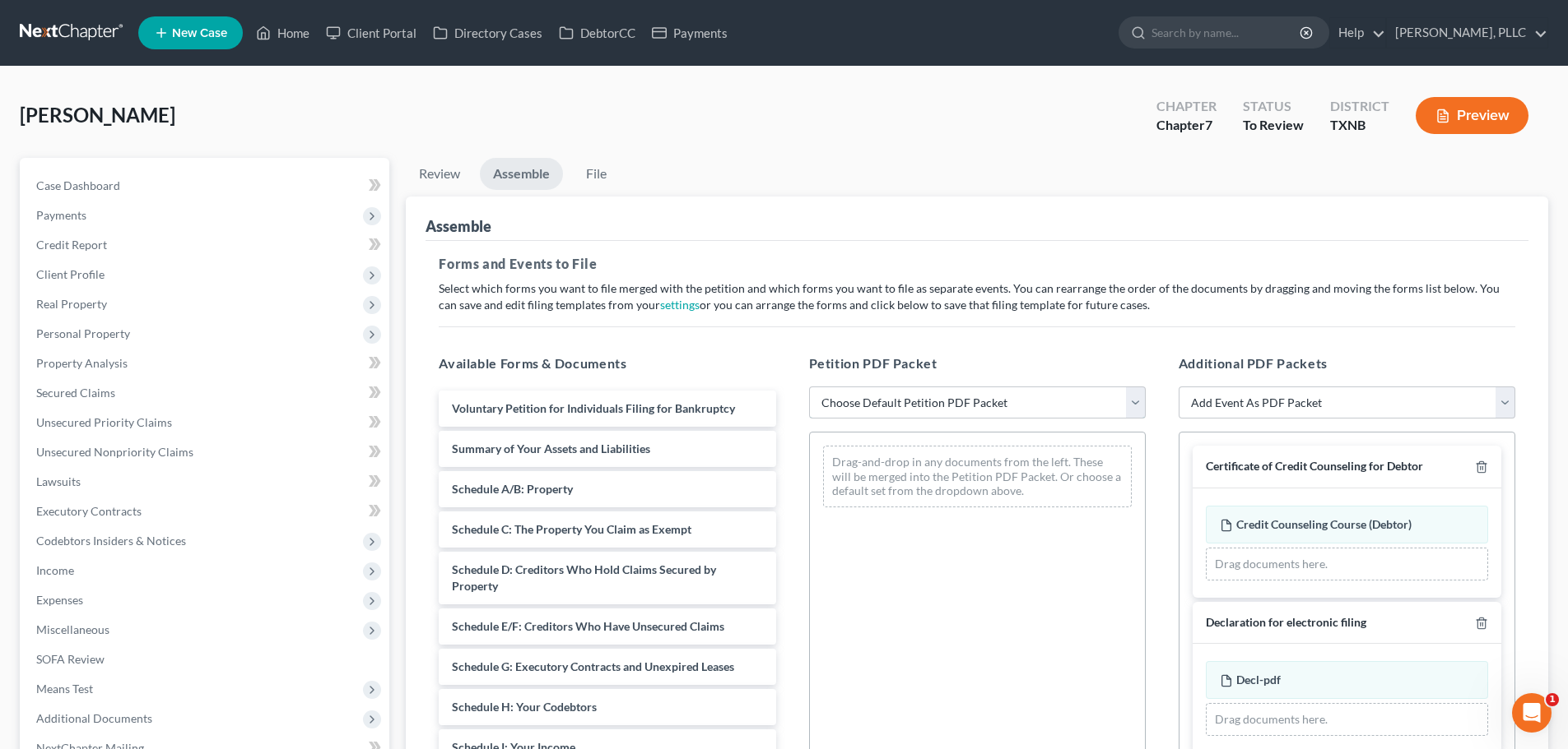
click at [833, 408] on select "Choose Default Petition PDF Packet Complete Bankruptcy Petition (all forms and …" at bounding box center [977, 403] width 336 height 33
select select "0"
click at [809, 386] on select "Choose Default Petition PDF Packet Complete Bankruptcy Petition (all forms and …" at bounding box center [977, 403] width 336 height 33
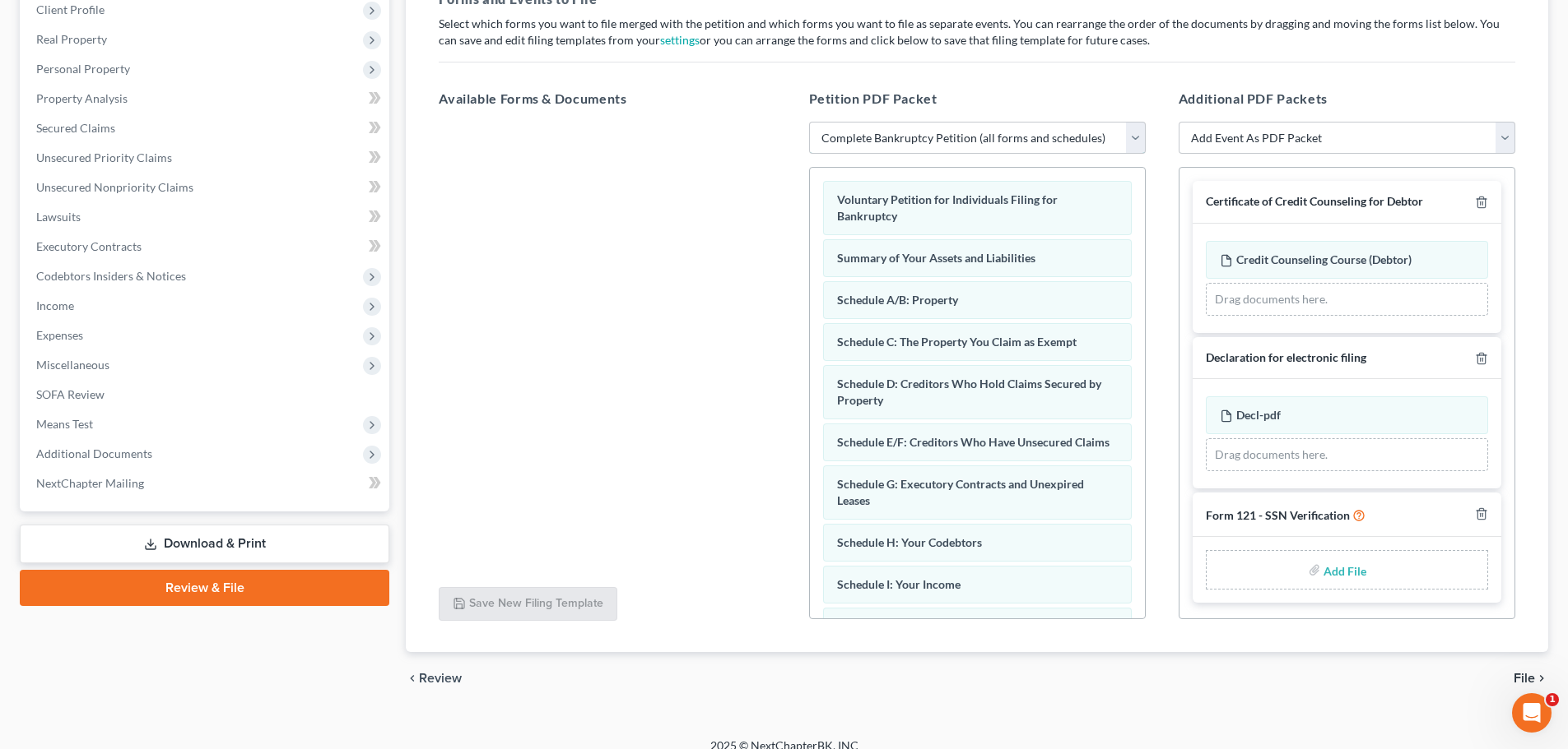
scroll to position [283, 0]
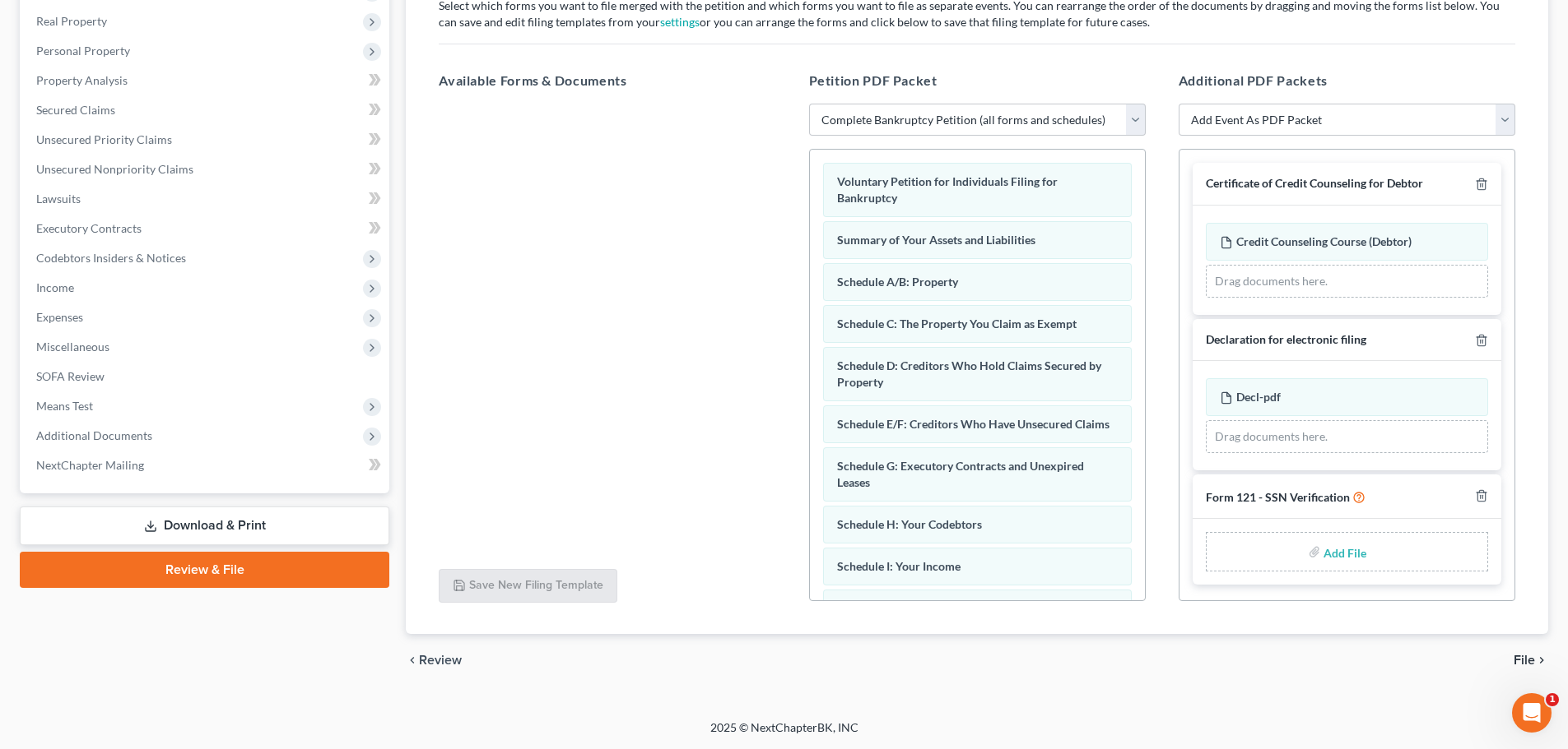
click at [1332, 555] on input "file" at bounding box center [1344, 552] width 39 height 30
type input "C:\fakepath\SSN Ver.pdf"
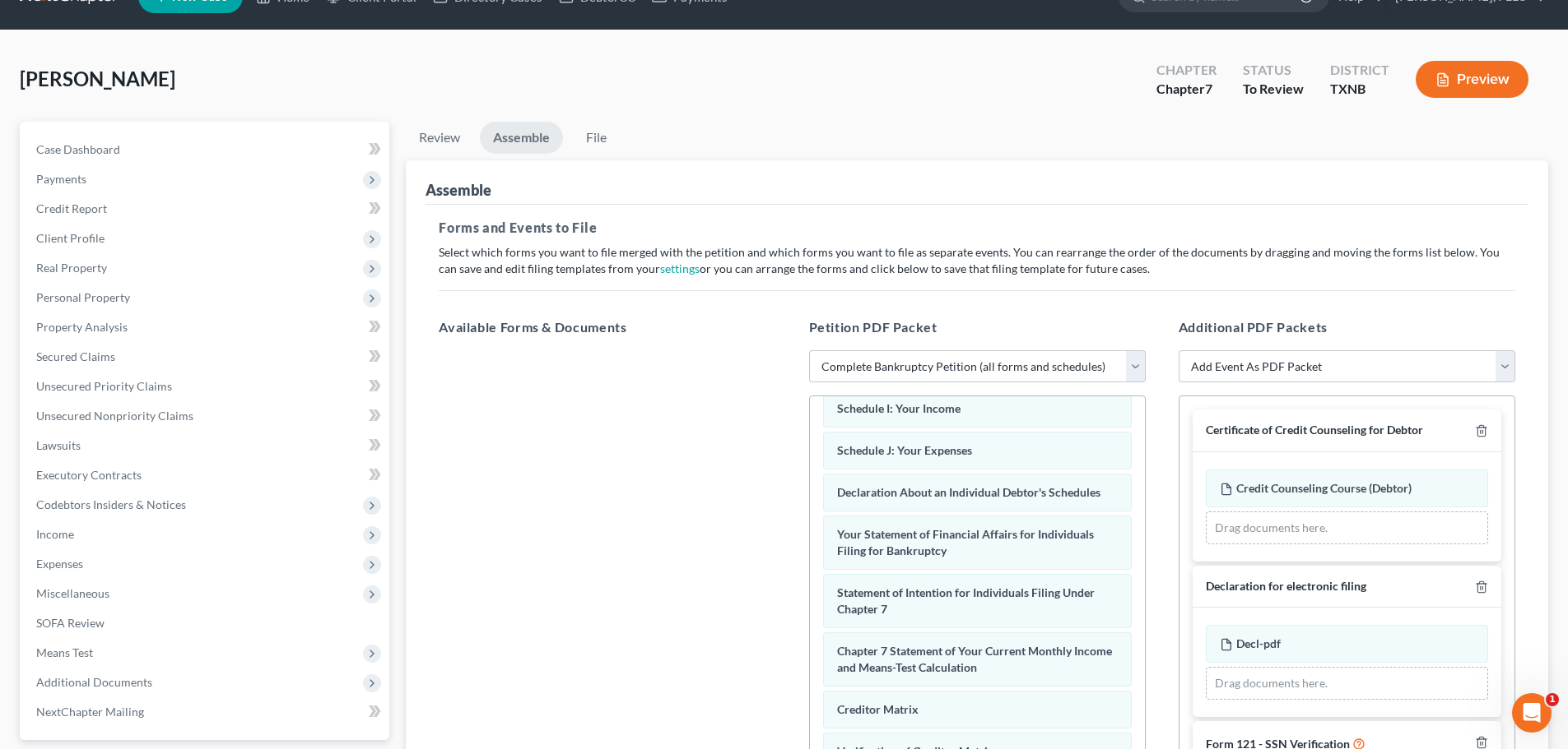
scroll to position [411, 0]
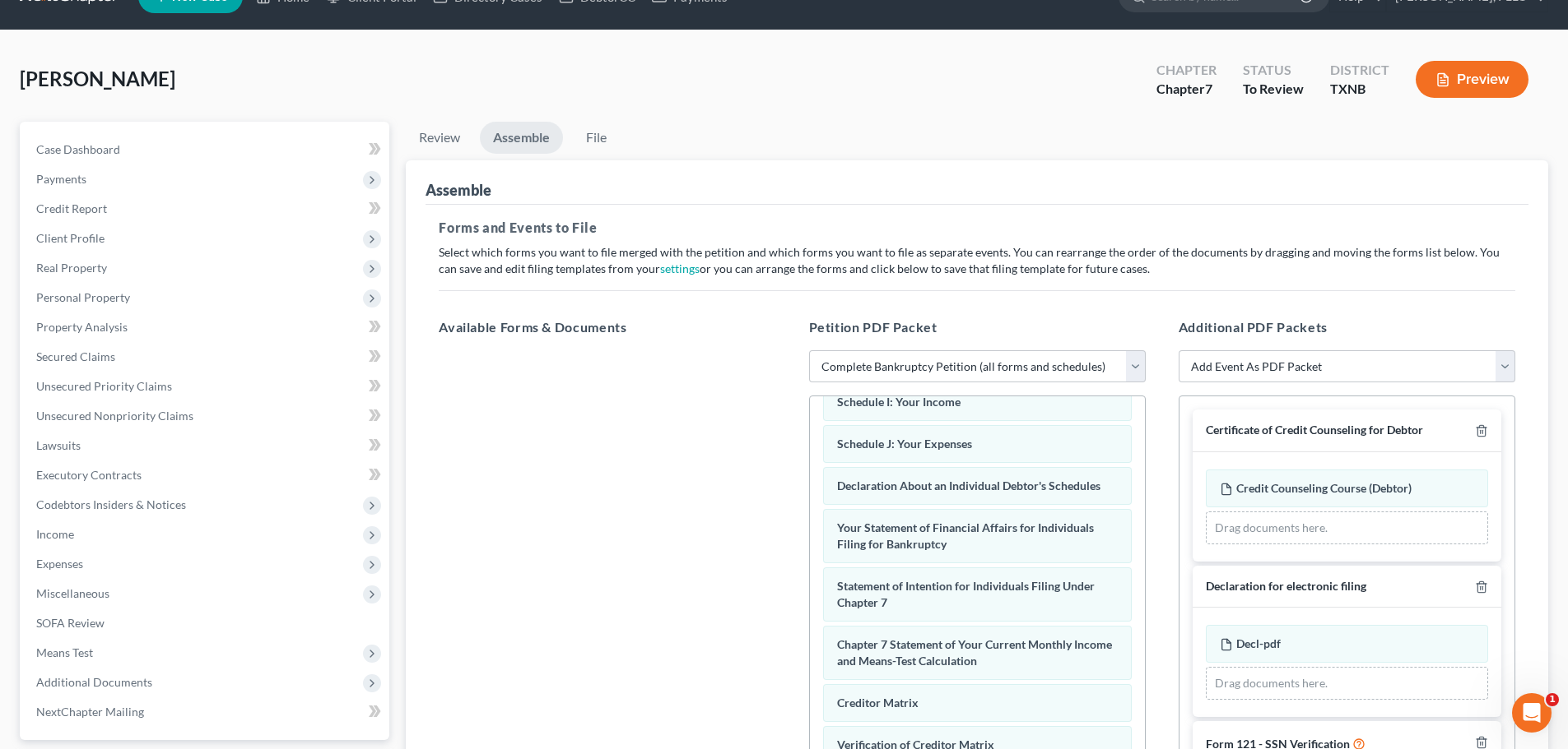
click at [793, 628] on div "Petition PDF Packet Choose Default Petition PDF Packet Complete Bankruptcy Peti…" at bounding box center [977, 584] width 370 height 558
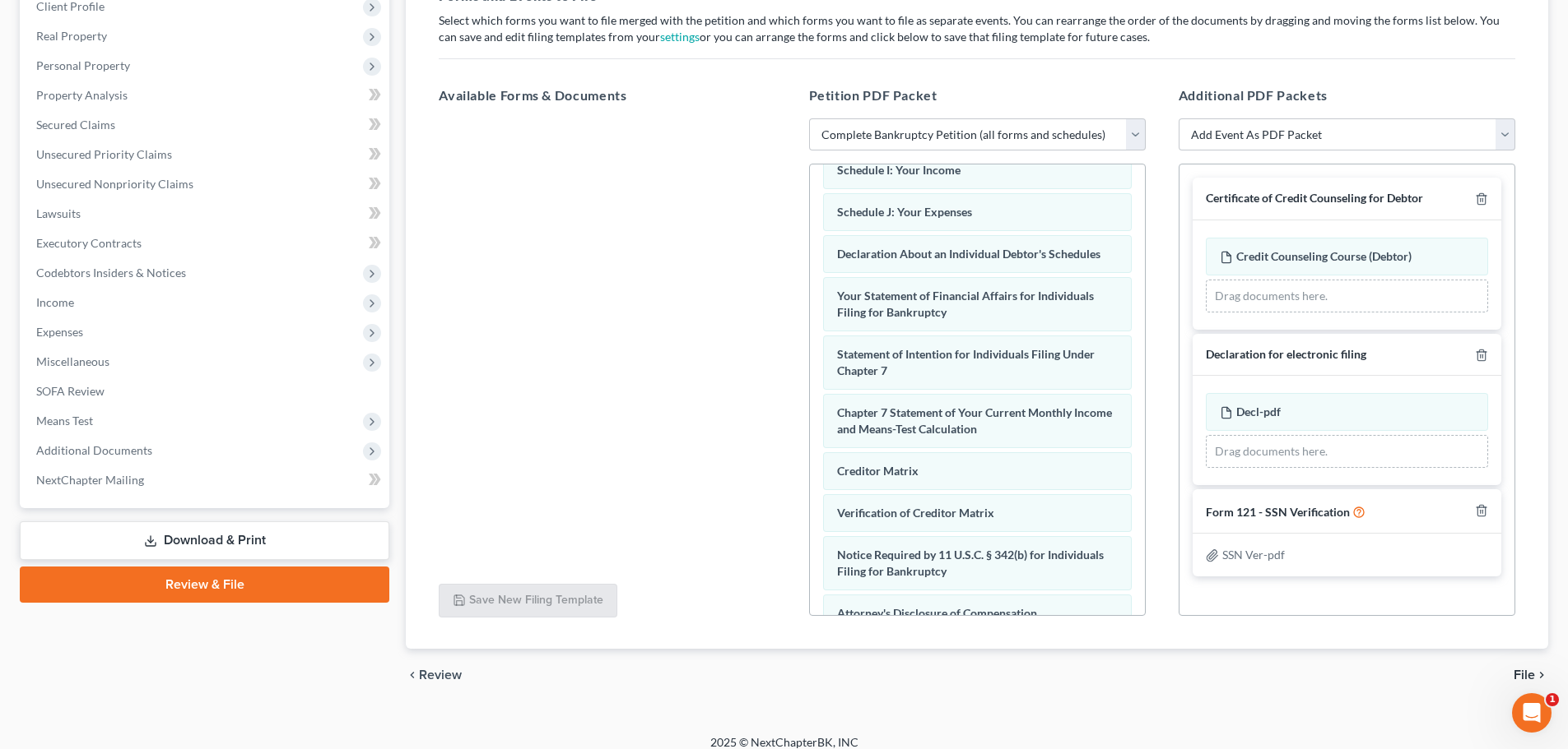
scroll to position [283, 0]
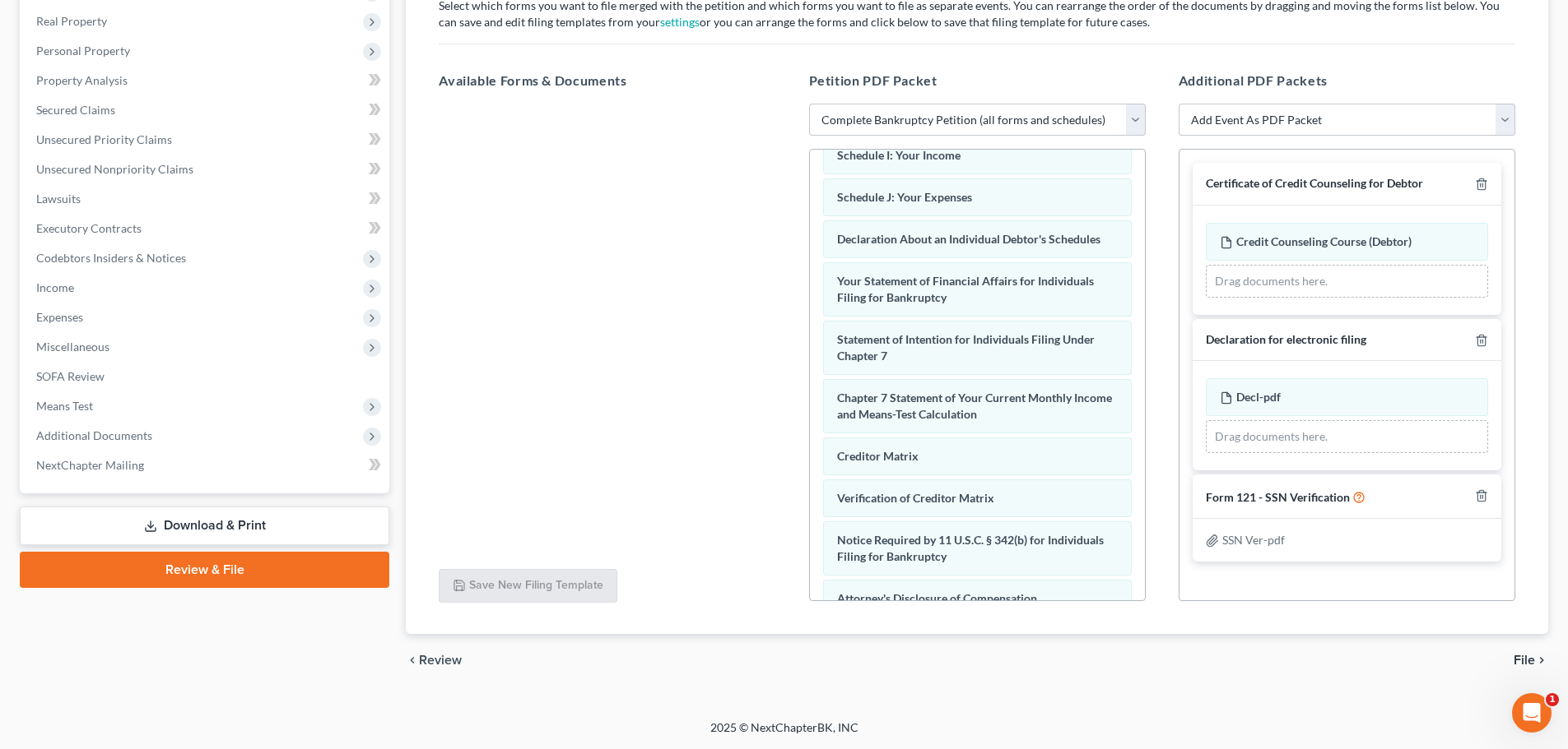
click at [1521, 660] on span "File" at bounding box center [1524, 660] width 21 height 13
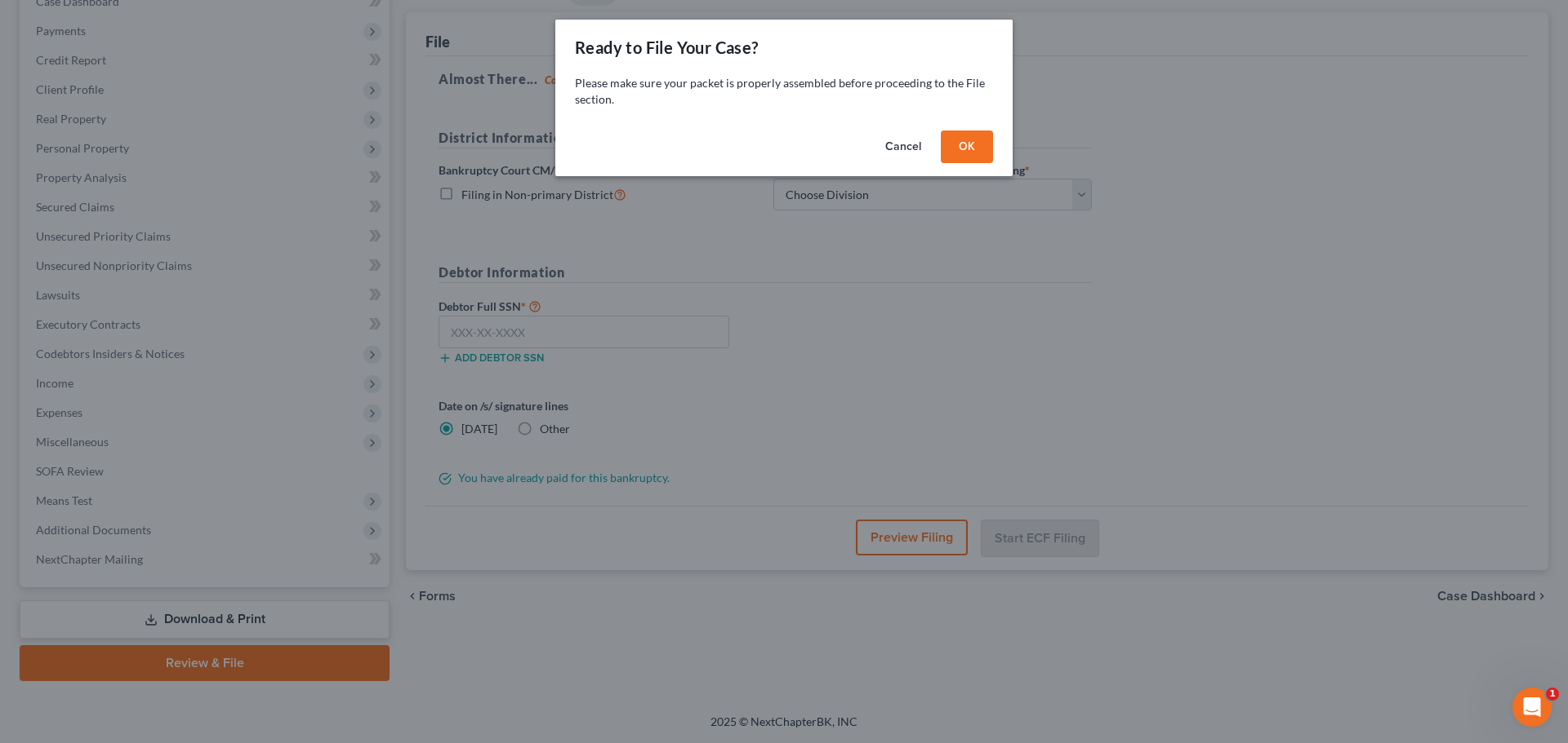
click at [966, 154] on button "OK" at bounding box center [967, 146] width 52 height 33
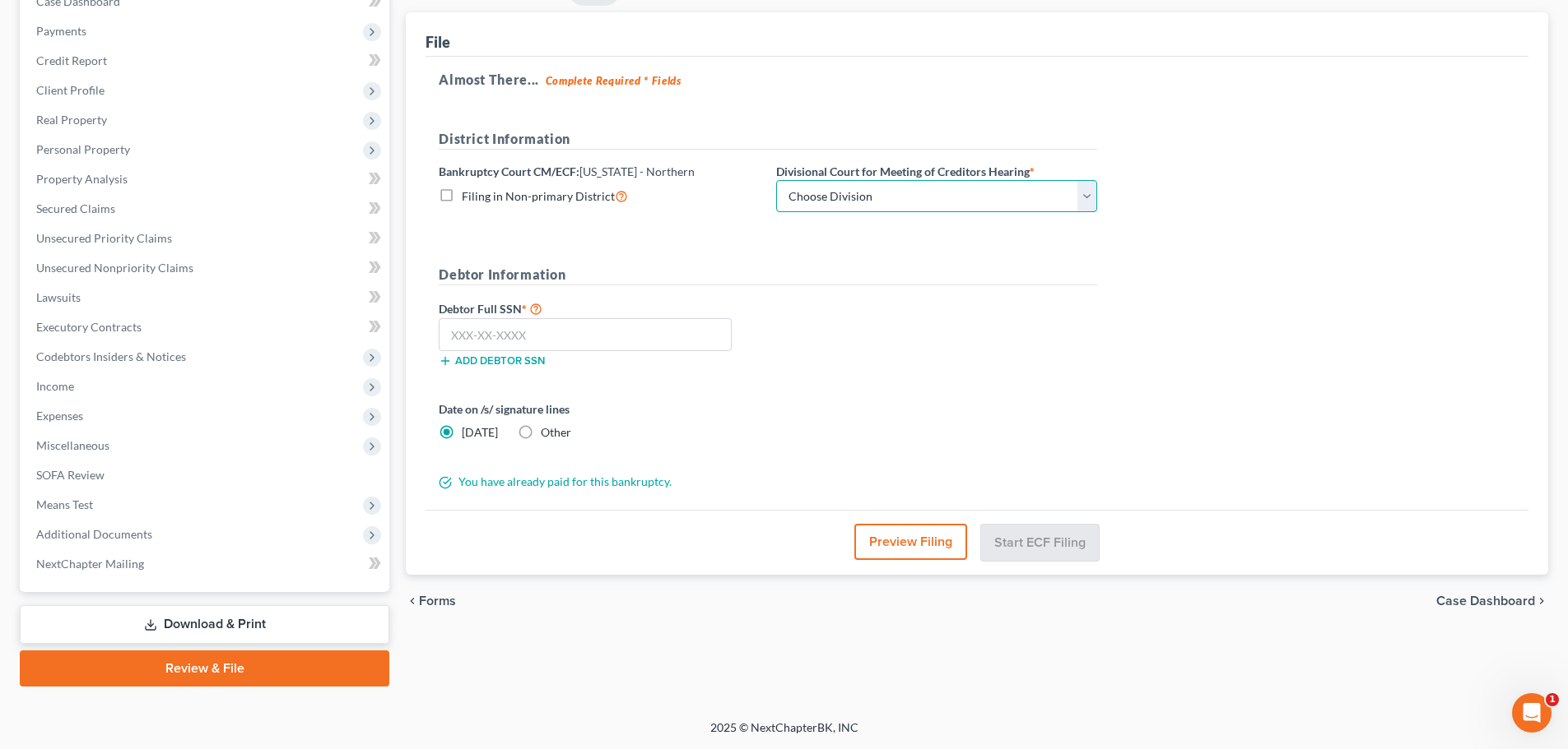
click at [947, 206] on select "Choose Division [PERSON_NAME] [GEOGRAPHIC_DATA] [GEOGRAPHIC_DATA] [GEOGRAPHIC_D…" at bounding box center [936, 196] width 321 height 33
select select "3"
click at [776, 180] on select "Choose Division [PERSON_NAME] [GEOGRAPHIC_DATA] [GEOGRAPHIC_DATA] [GEOGRAPHIC_D…" at bounding box center [936, 196] width 321 height 33
click at [679, 334] on input "text" at bounding box center [585, 334] width 293 height 33
type input "409-31-7144"
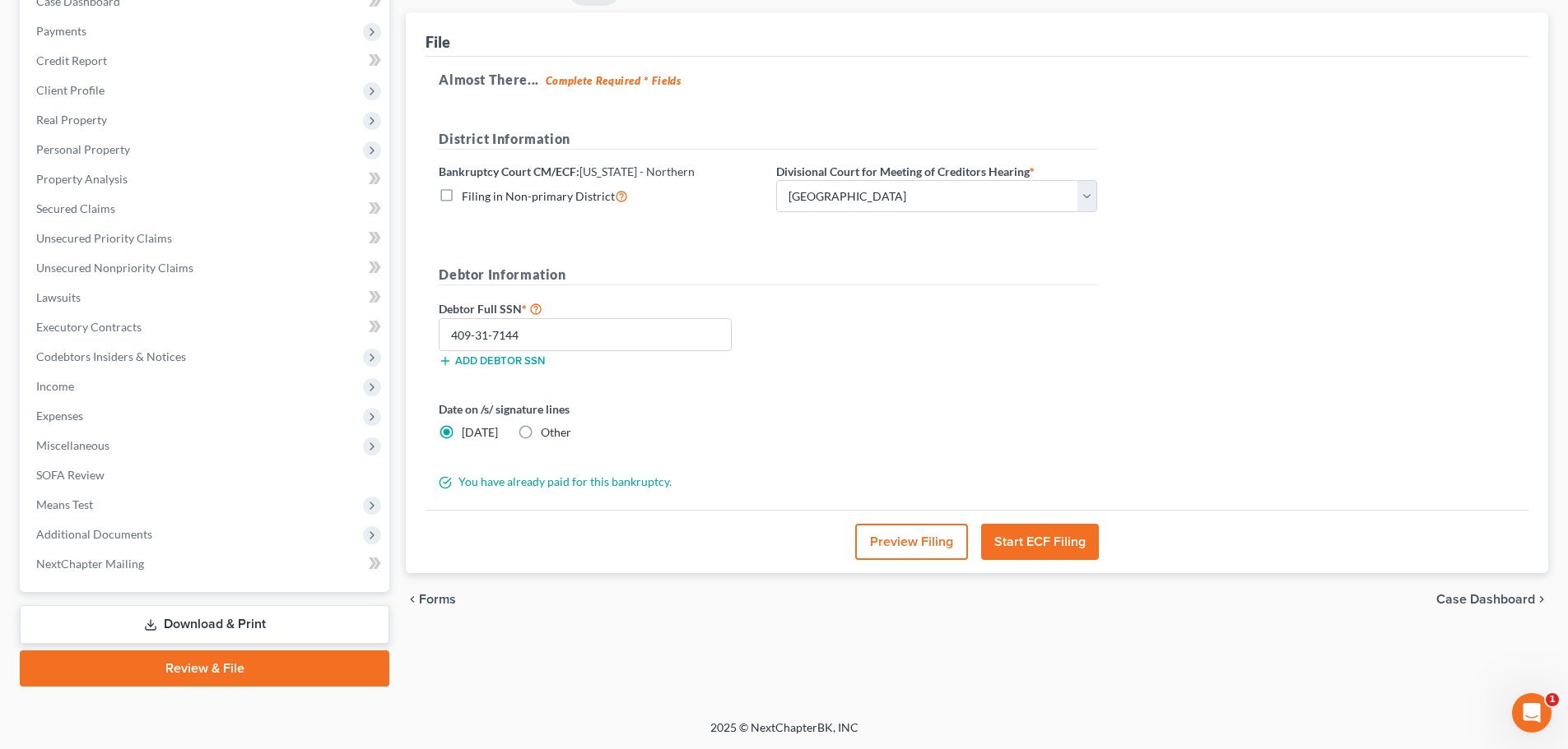
click at [1029, 543] on button "Start ECF Filing" at bounding box center [1040, 542] width 118 height 36
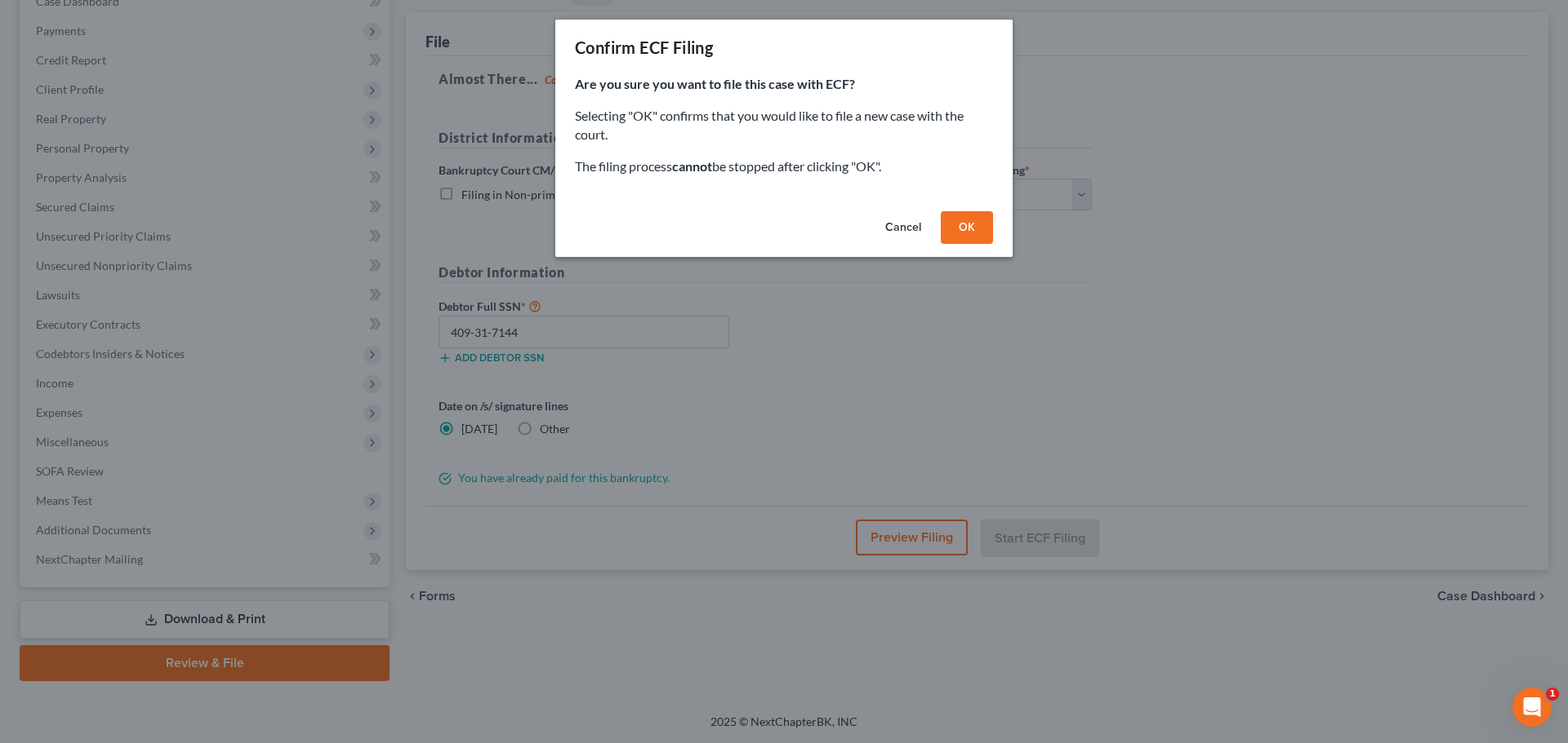
click at [976, 223] on button "OK" at bounding box center [967, 228] width 52 height 33
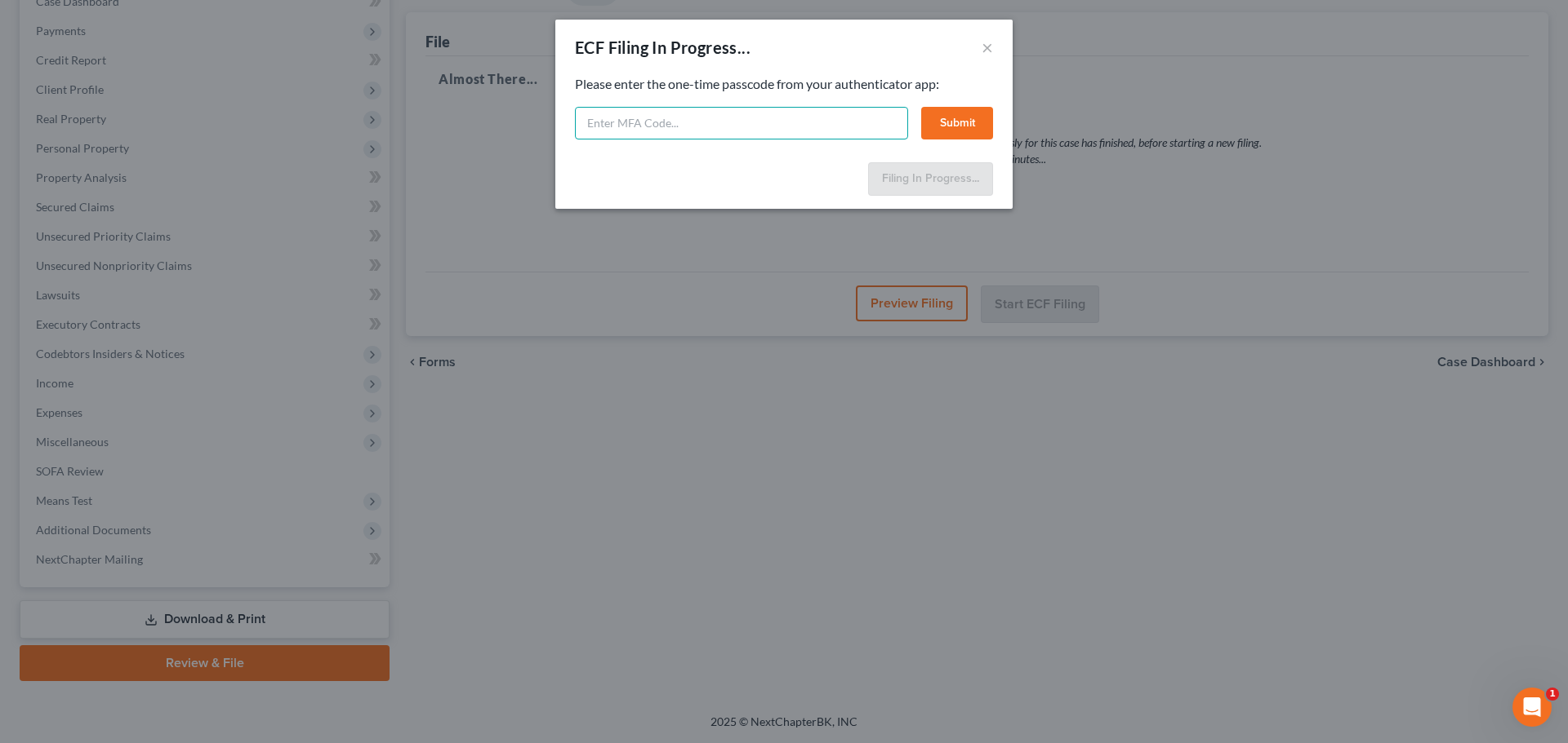
click at [628, 129] on input "text" at bounding box center [741, 123] width 333 height 33
paste input "216709"
type input "216709"
click at [974, 128] on button "Submit" at bounding box center [957, 123] width 72 height 33
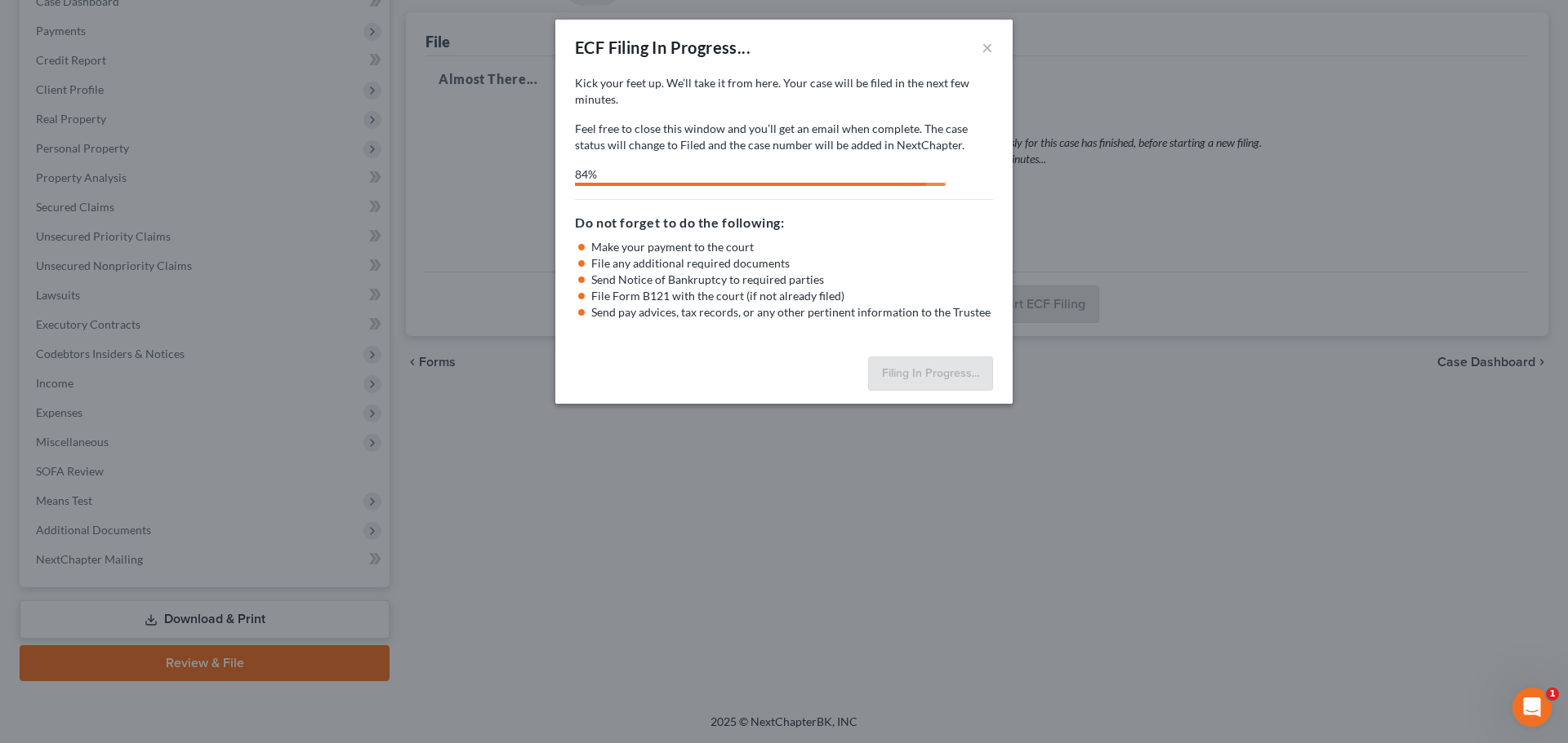
select select "3"
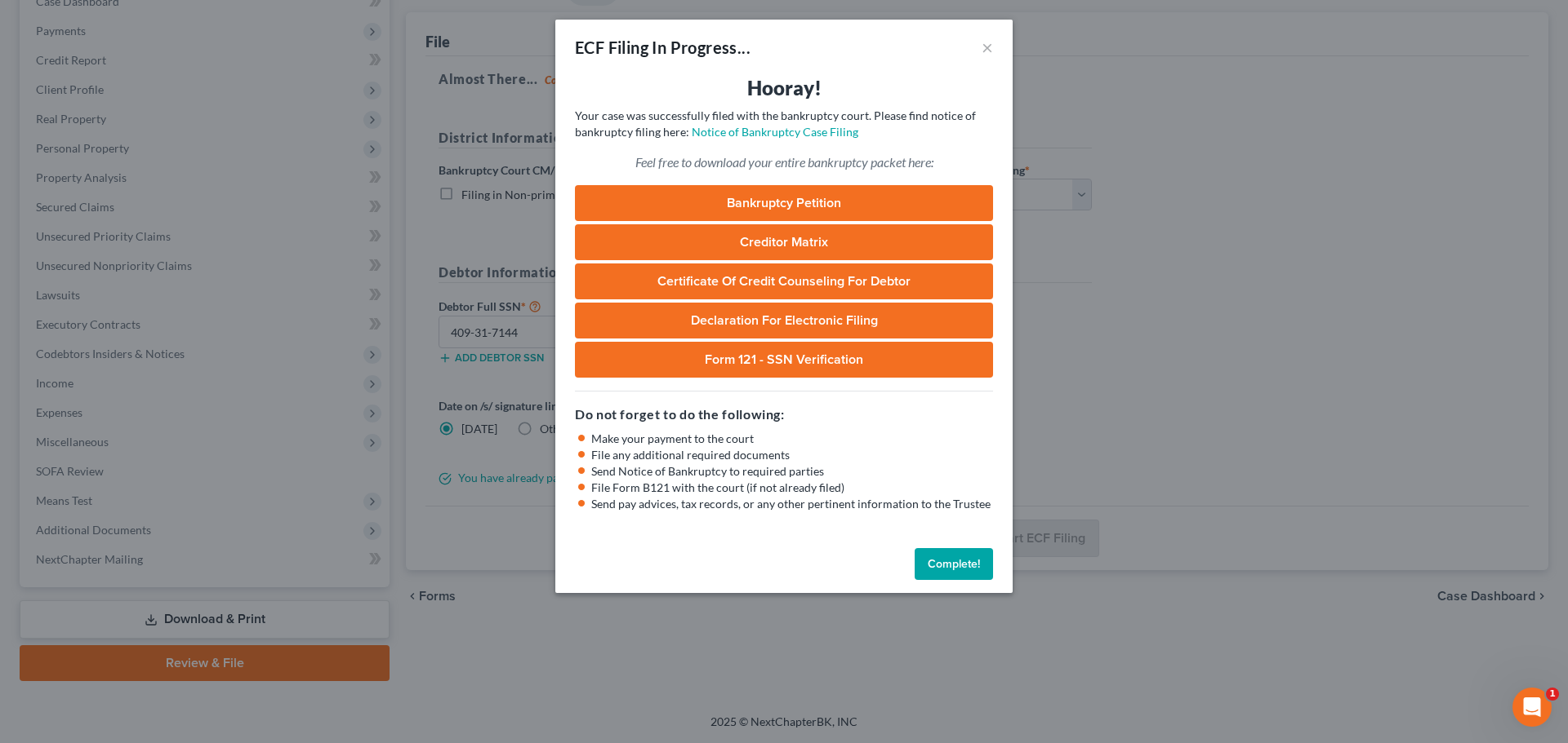
click at [943, 561] on button "Complete!" at bounding box center [953, 564] width 79 height 33
